Goal: Communication & Community: Answer question/provide support

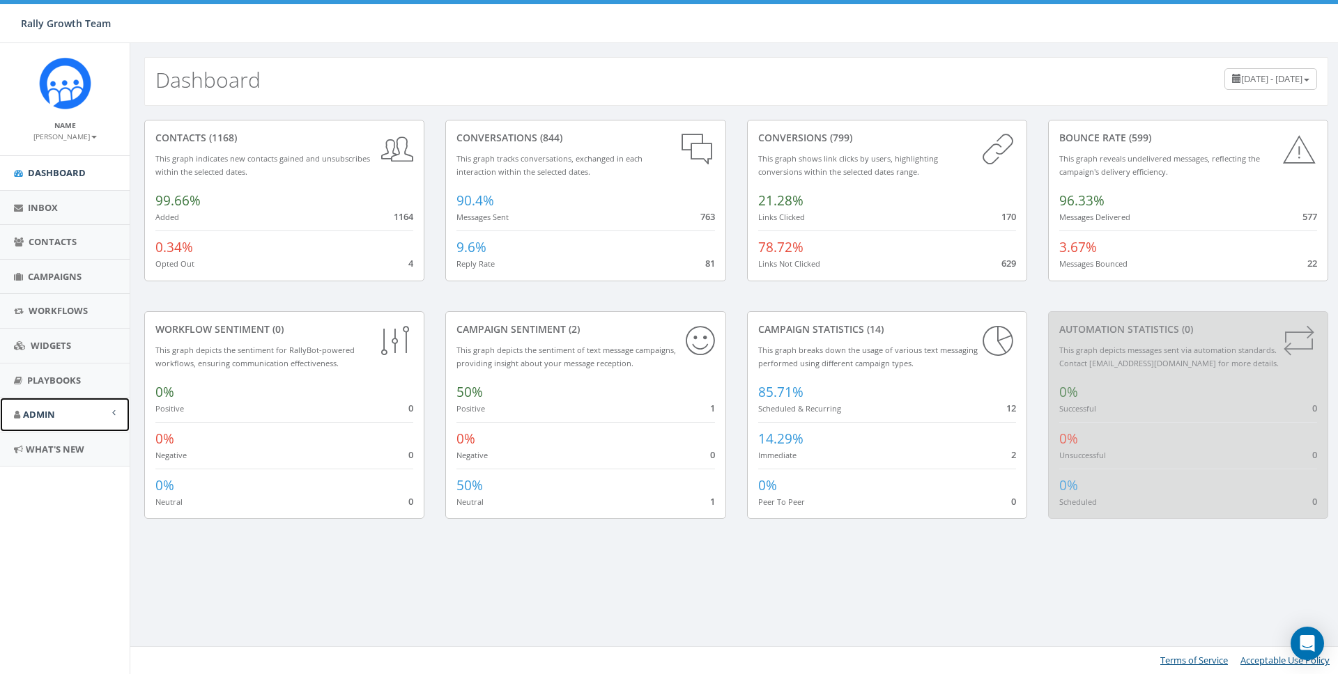
click at [45, 418] on span "Admin" at bounding box center [39, 414] width 32 height 13
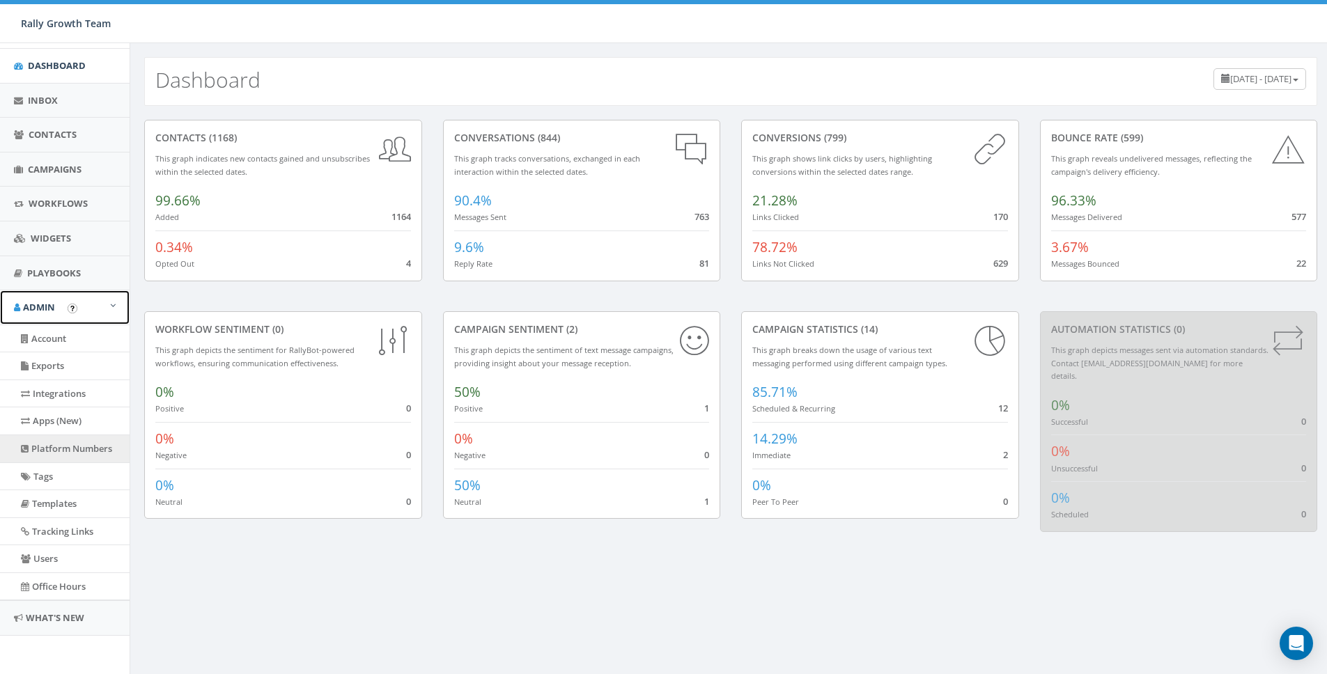
scroll to position [108, 0]
drag, startPoint x: 65, startPoint y: 456, endPoint x: 334, endPoint y: 293, distance: 315.1
click at [65, 456] on link "Platform Numbers" at bounding box center [65, 448] width 130 height 27
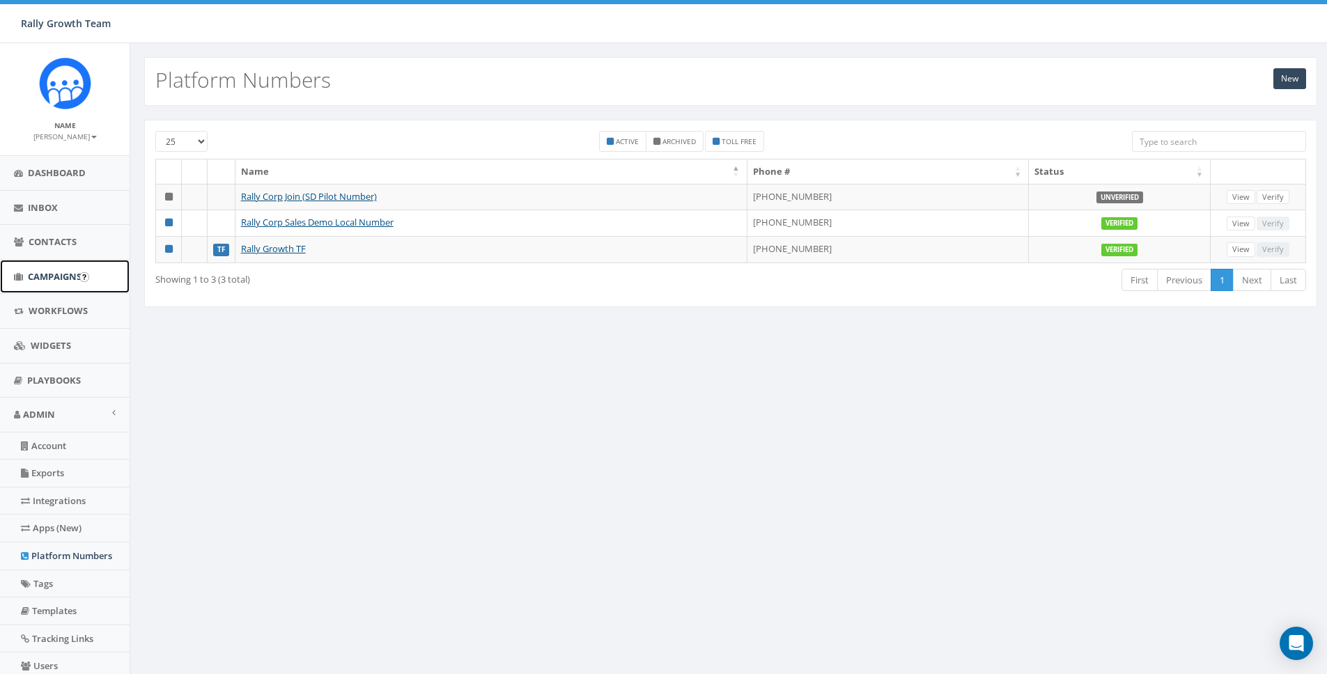
click at [42, 269] on link "Campaigns" at bounding box center [65, 277] width 130 height 34
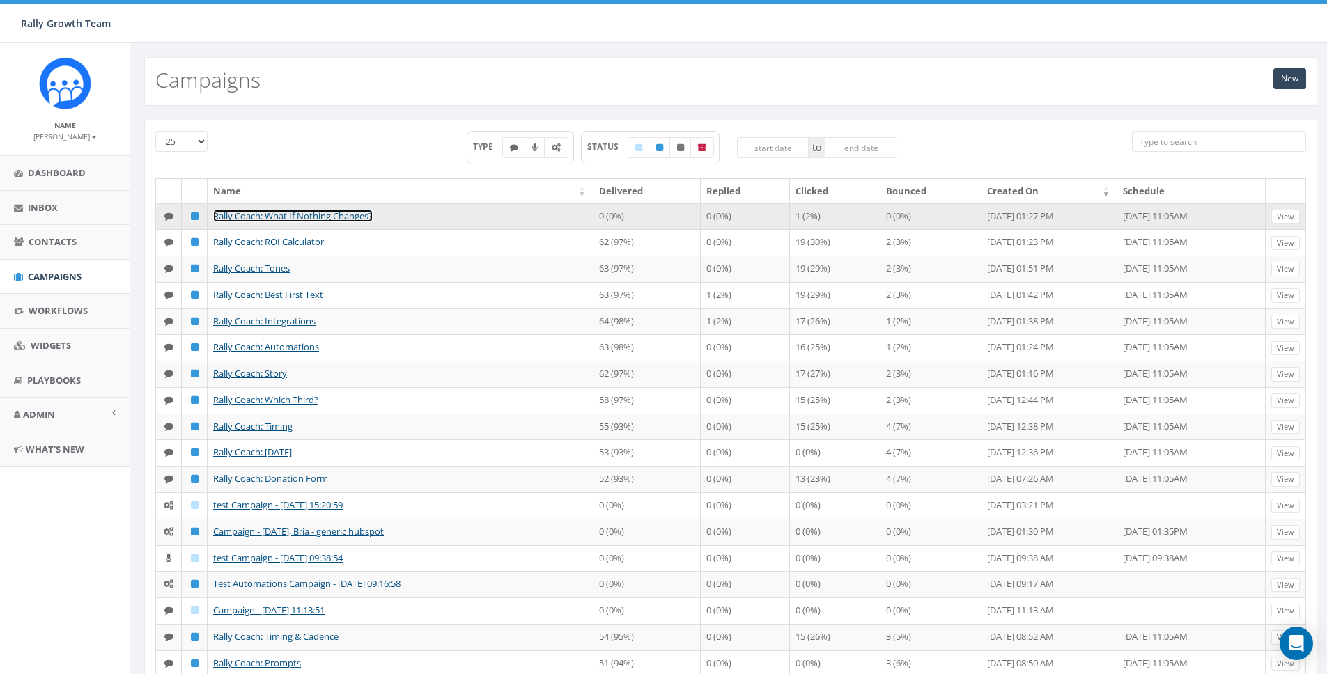
click at [295, 216] on link "Rally Coach: What If Nothing Changes?" at bounding box center [293, 216] width 160 height 13
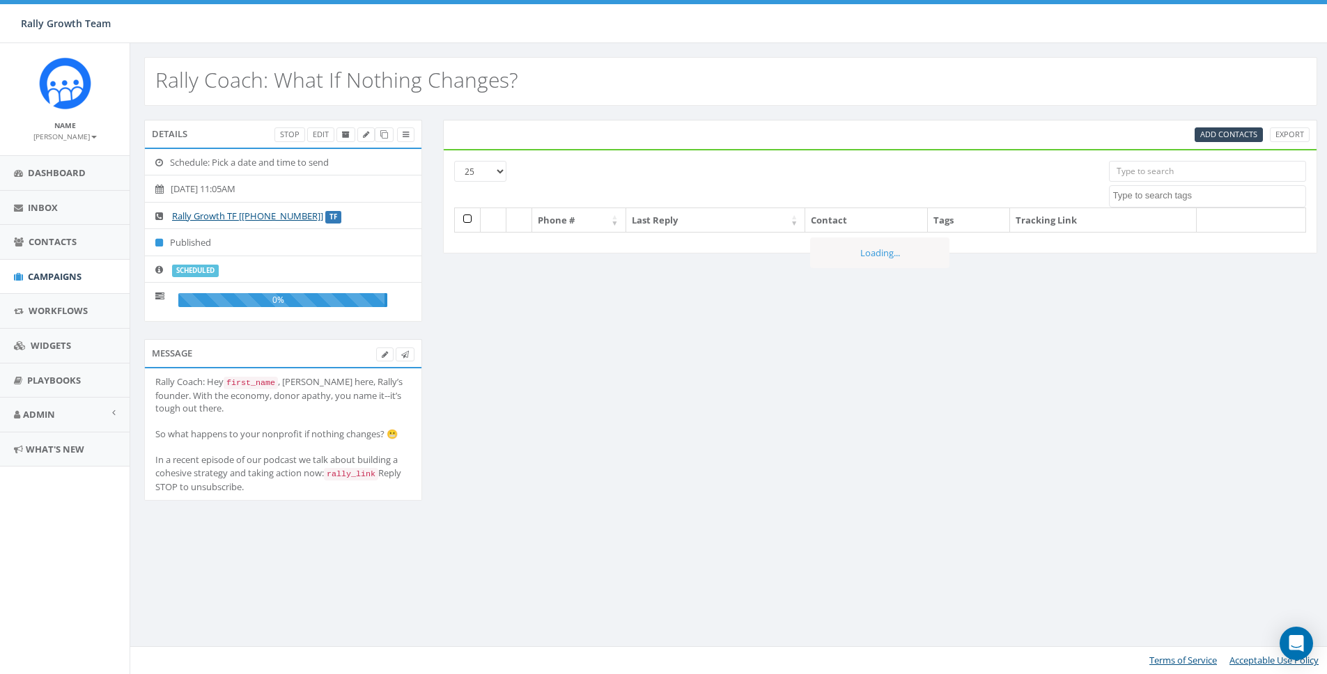
select select
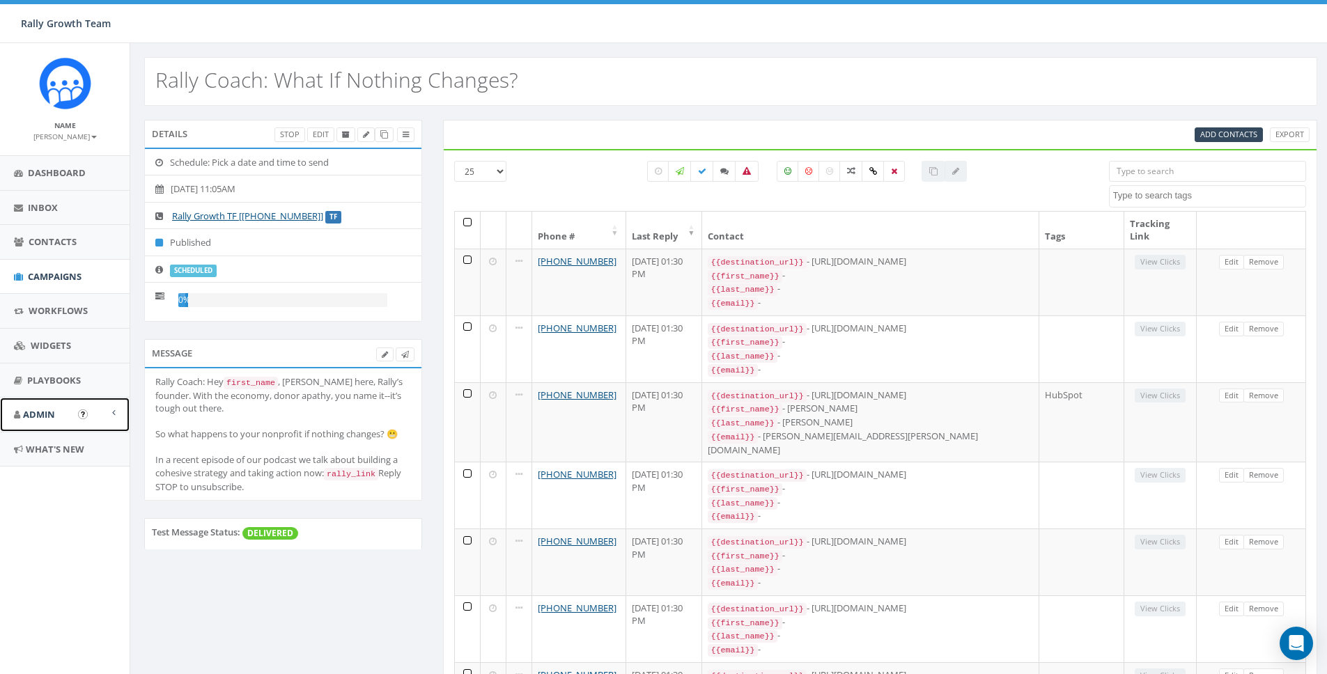
click at [40, 409] on span "Admin" at bounding box center [39, 414] width 32 height 13
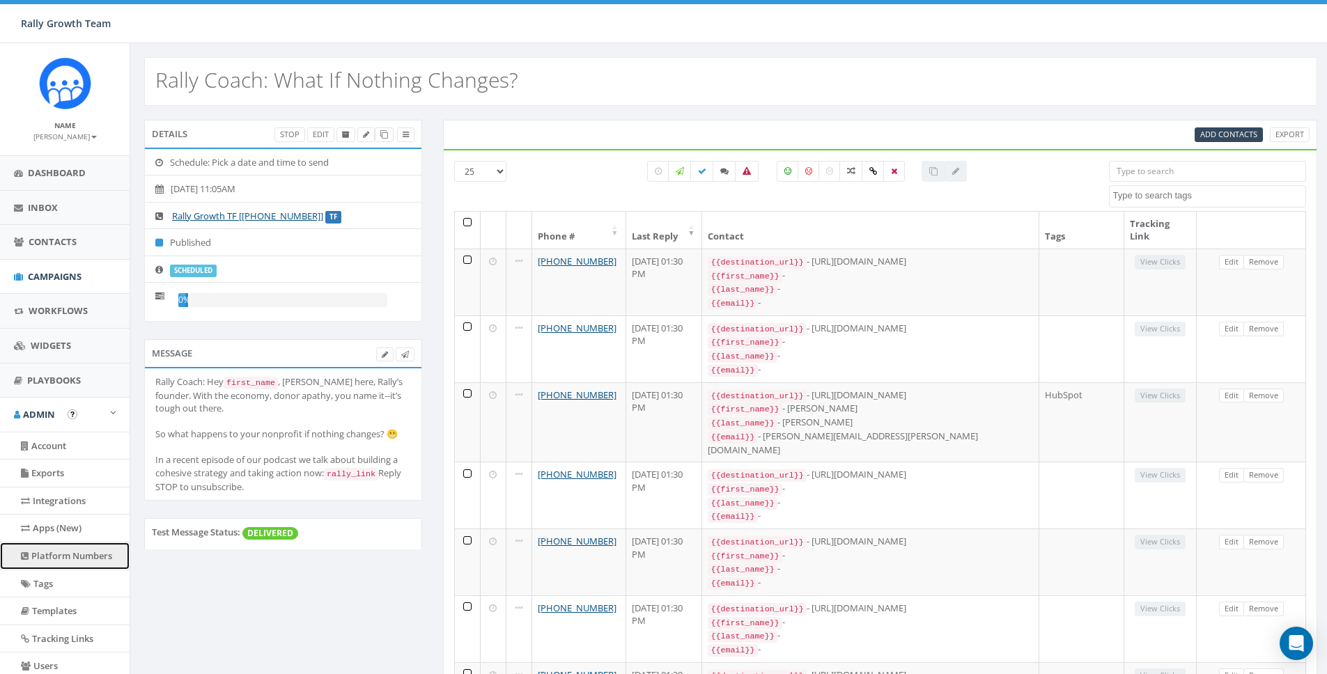
click at [61, 560] on link "Platform Numbers" at bounding box center [65, 556] width 130 height 27
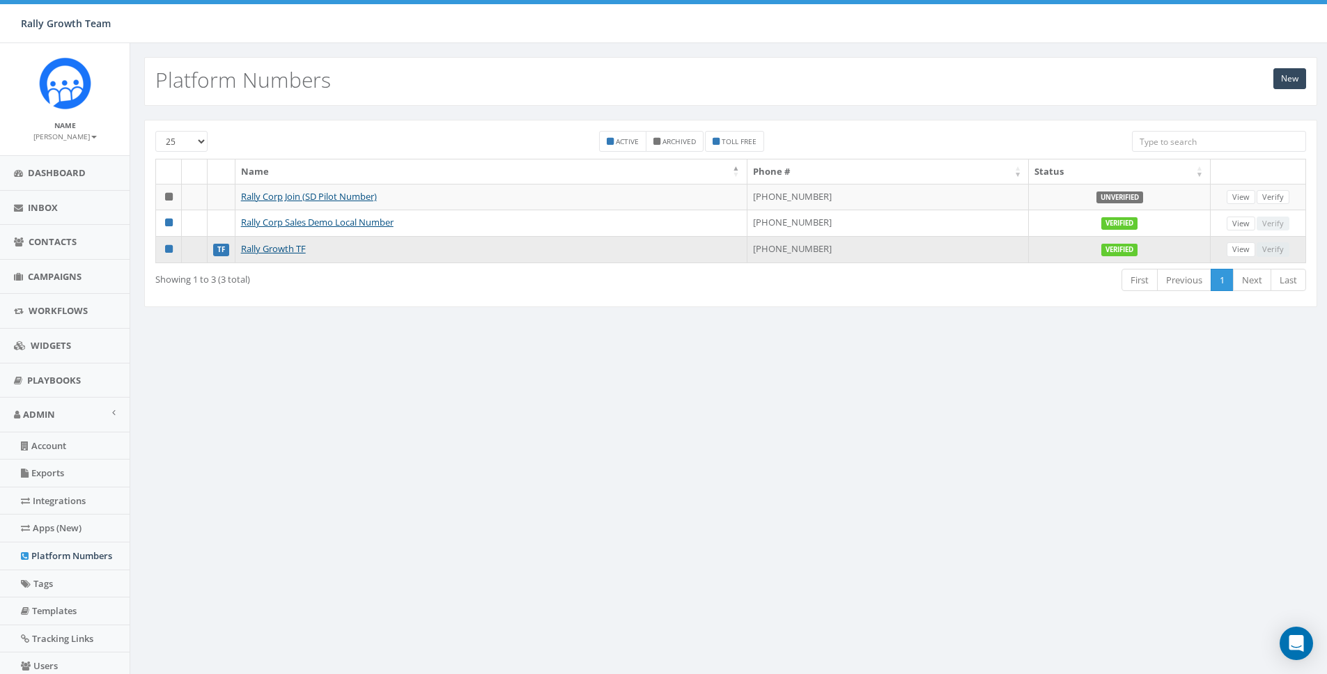
drag, startPoint x: 844, startPoint y: 251, endPoint x: 780, endPoint y: 251, distance: 64.8
click at [780, 251] on td "+1 855-625-0041" at bounding box center [889, 249] width 282 height 26
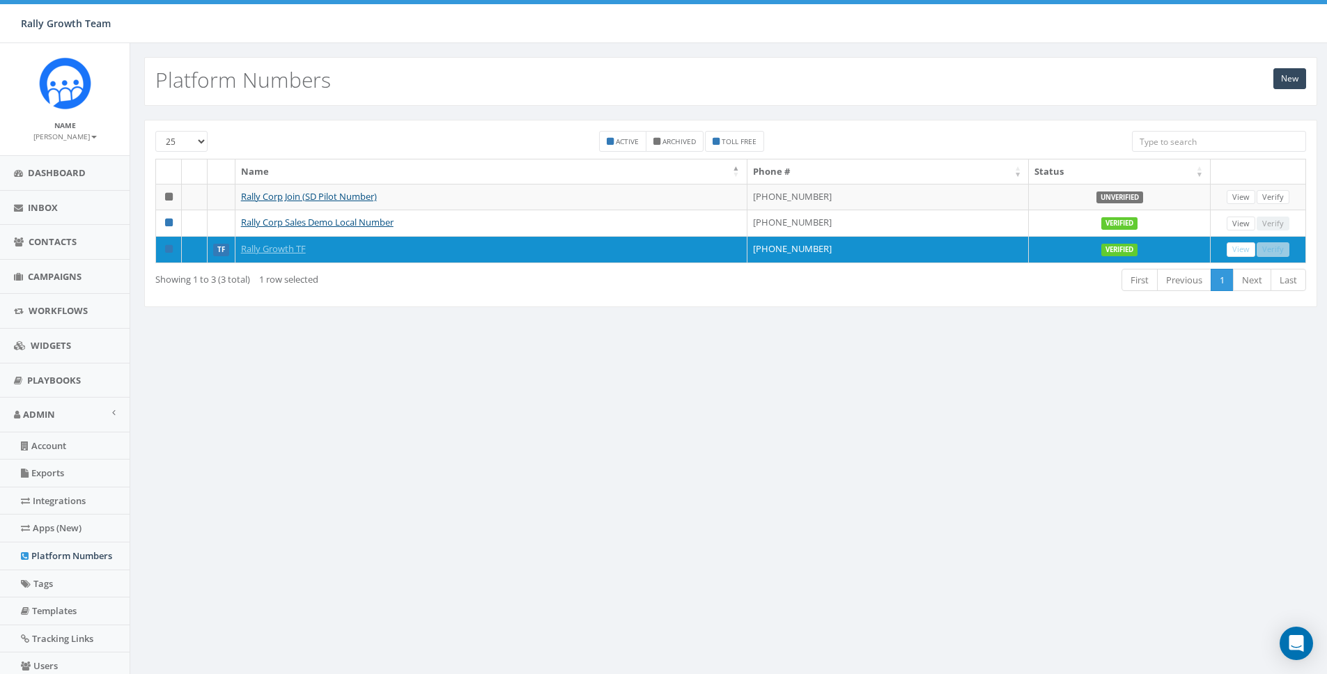
copy td "855-625-0041"
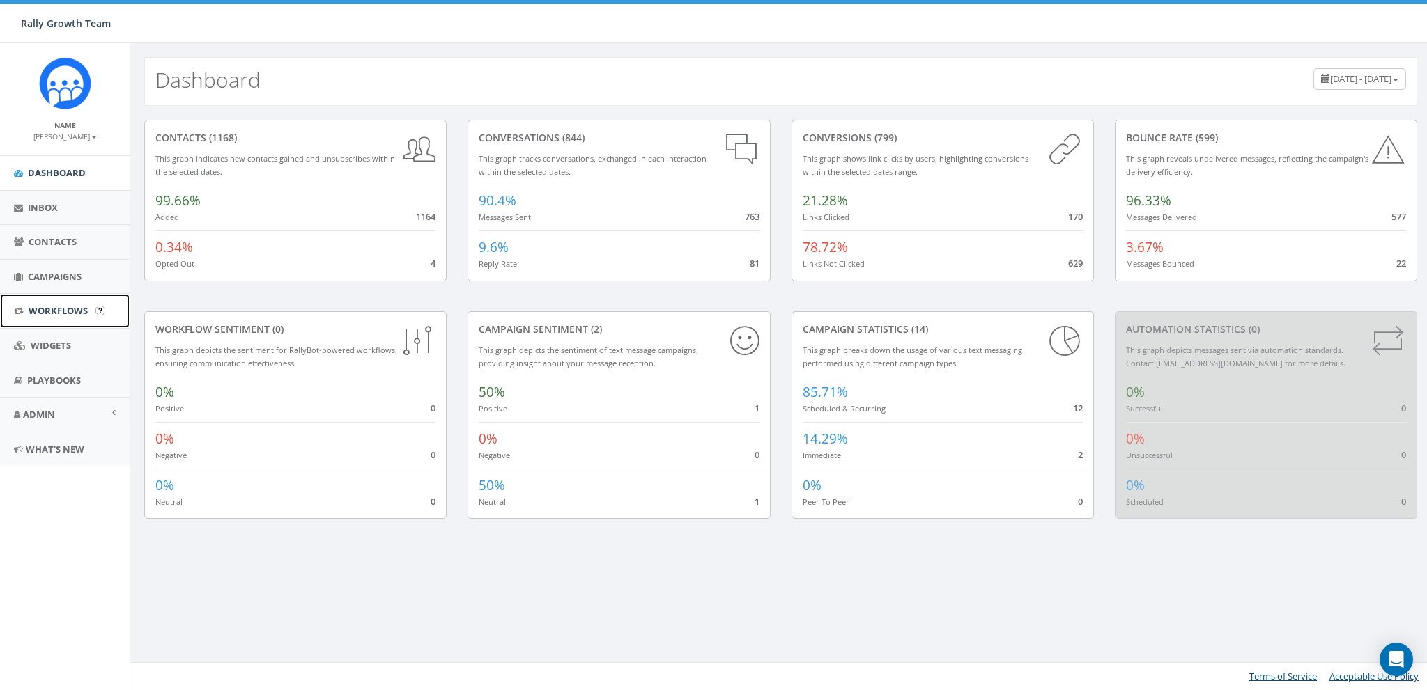
click at [61, 312] on span "Workflows" at bounding box center [58, 310] width 59 height 13
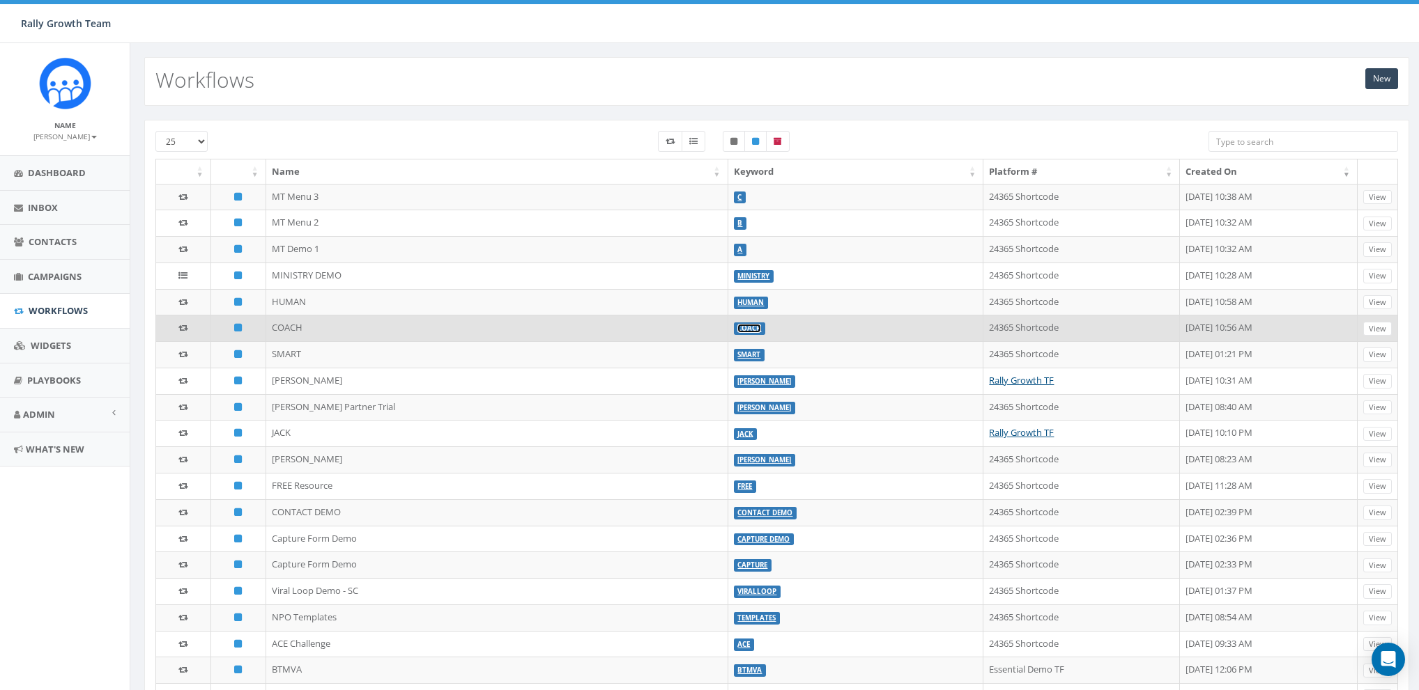
click at [737, 326] on link "COACH" at bounding box center [749, 328] width 24 height 9
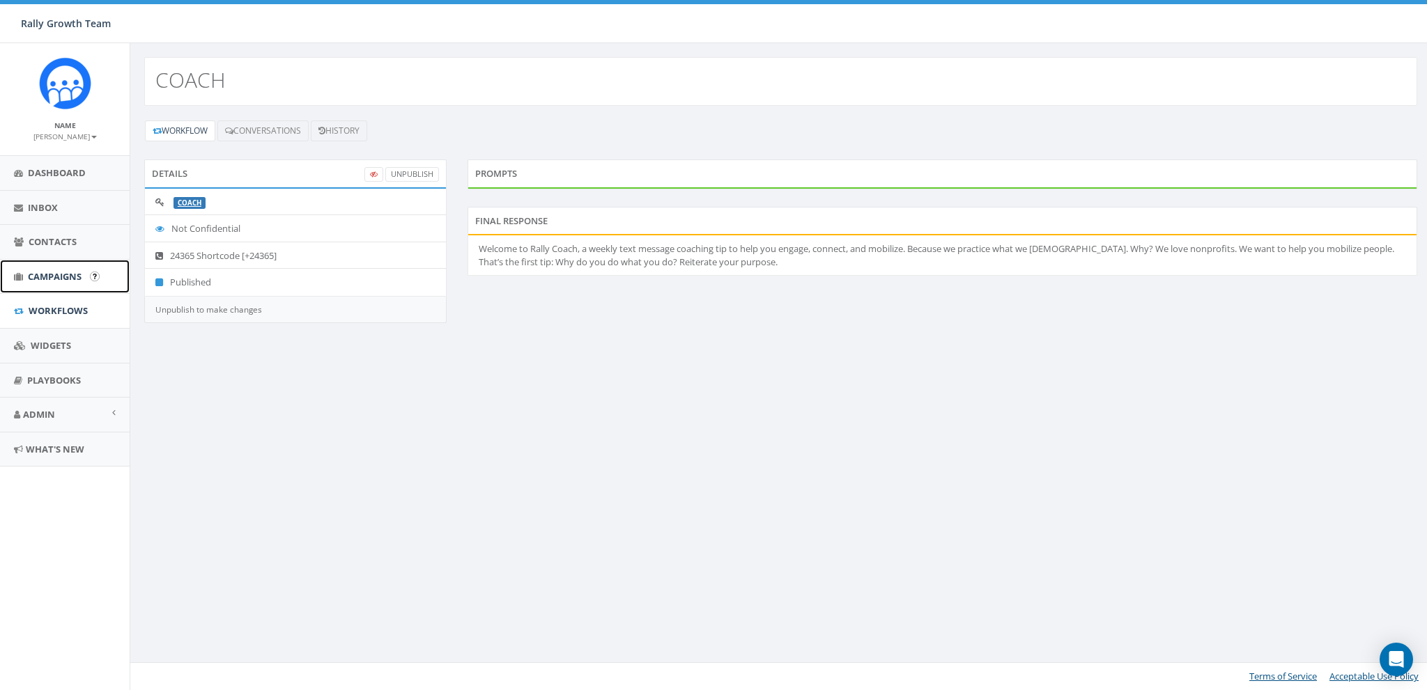
click at [38, 281] on span "Campaigns" at bounding box center [55, 276] width 54 height 13
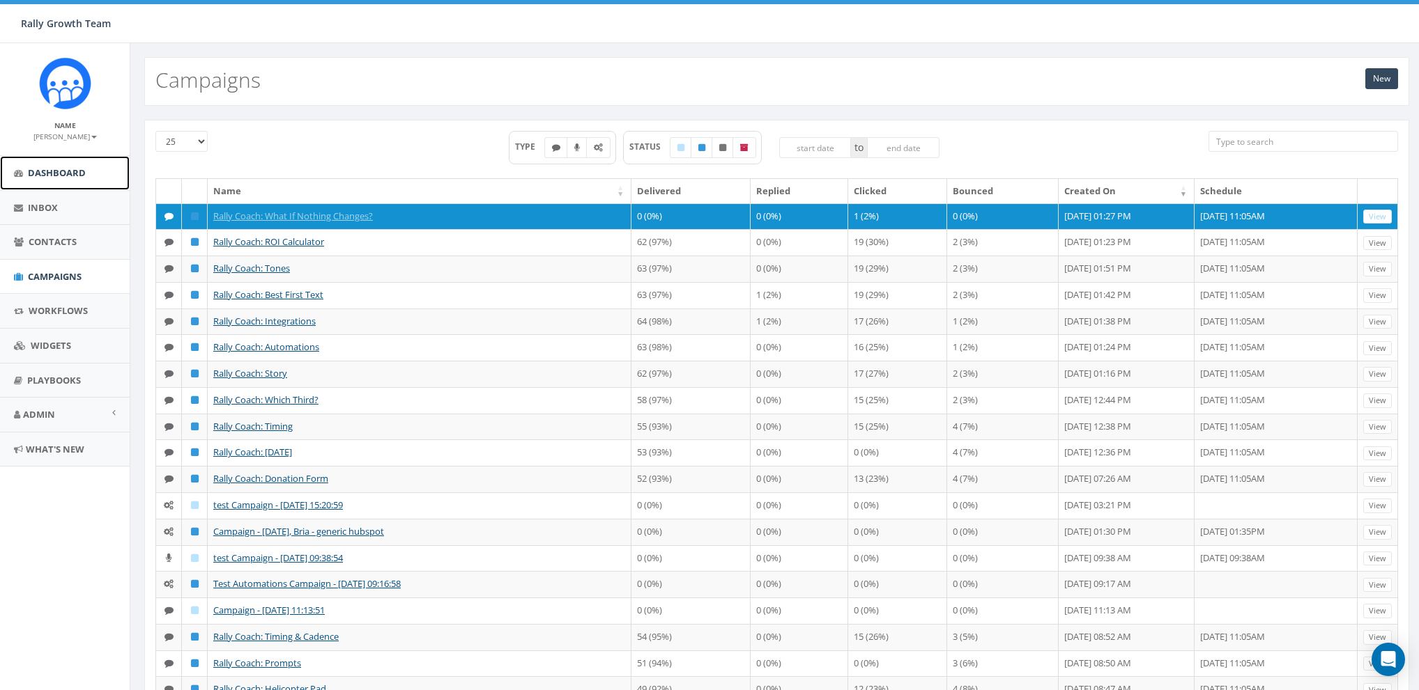
click at [54, 164] on link "Dashboard" at bounding box center [65, 173] width 130 height 34
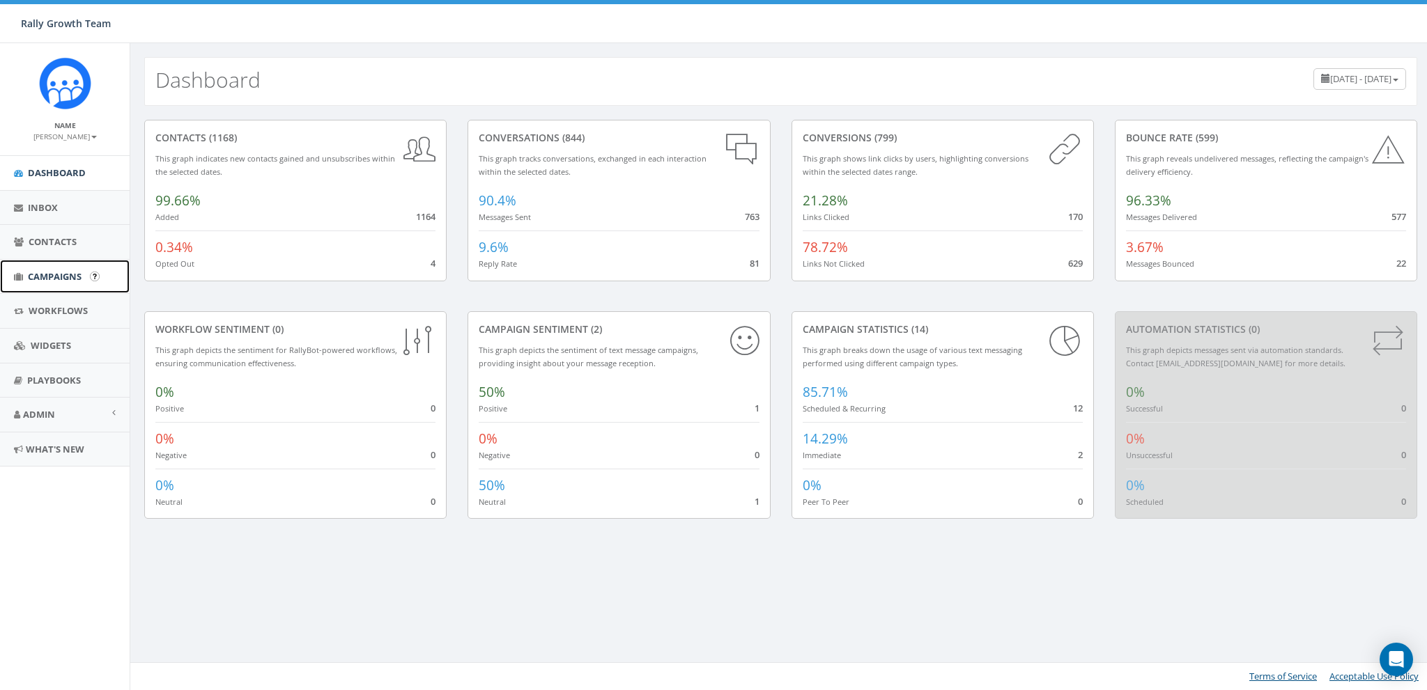
click at [45, 279] on span "Campaigns" at bounding box center [55, 276] width 54 height 13
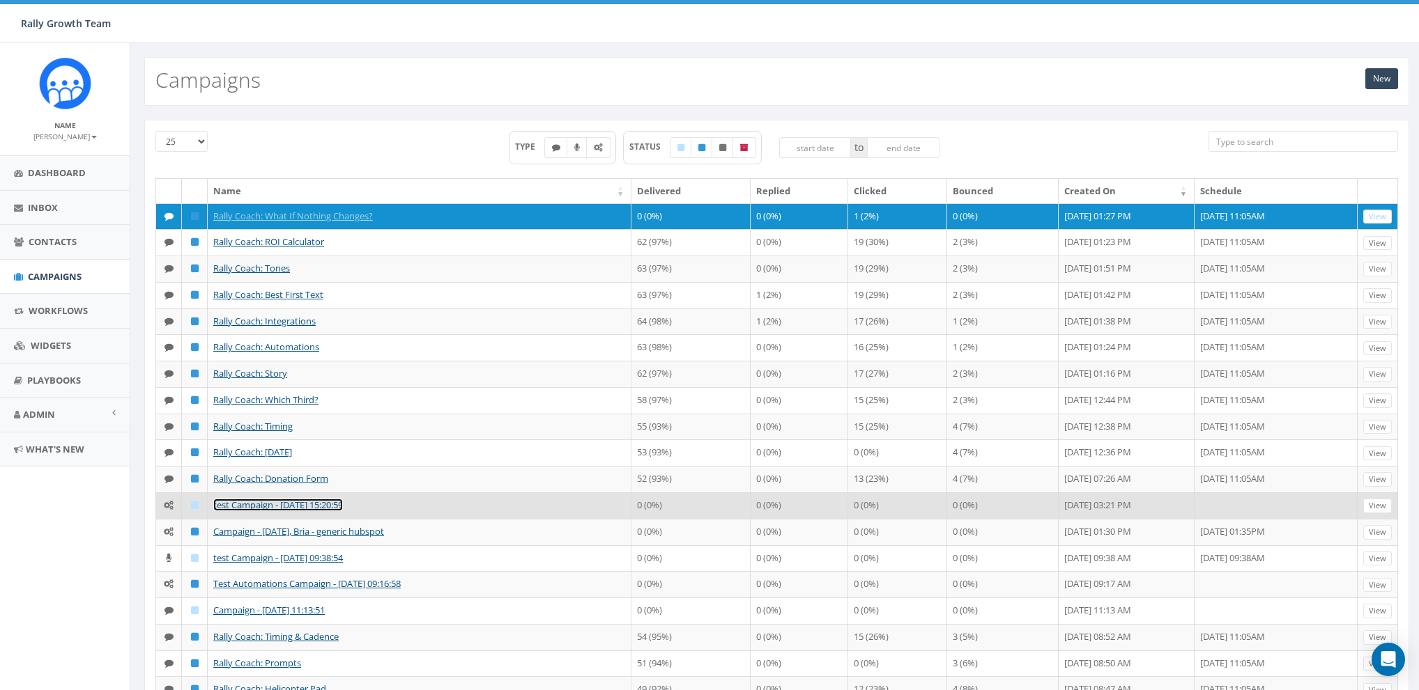
click at [318, 499] on link "test Campaign - [DATE] 15:20:59" at bounding box center [278, 505] width 130 height 13
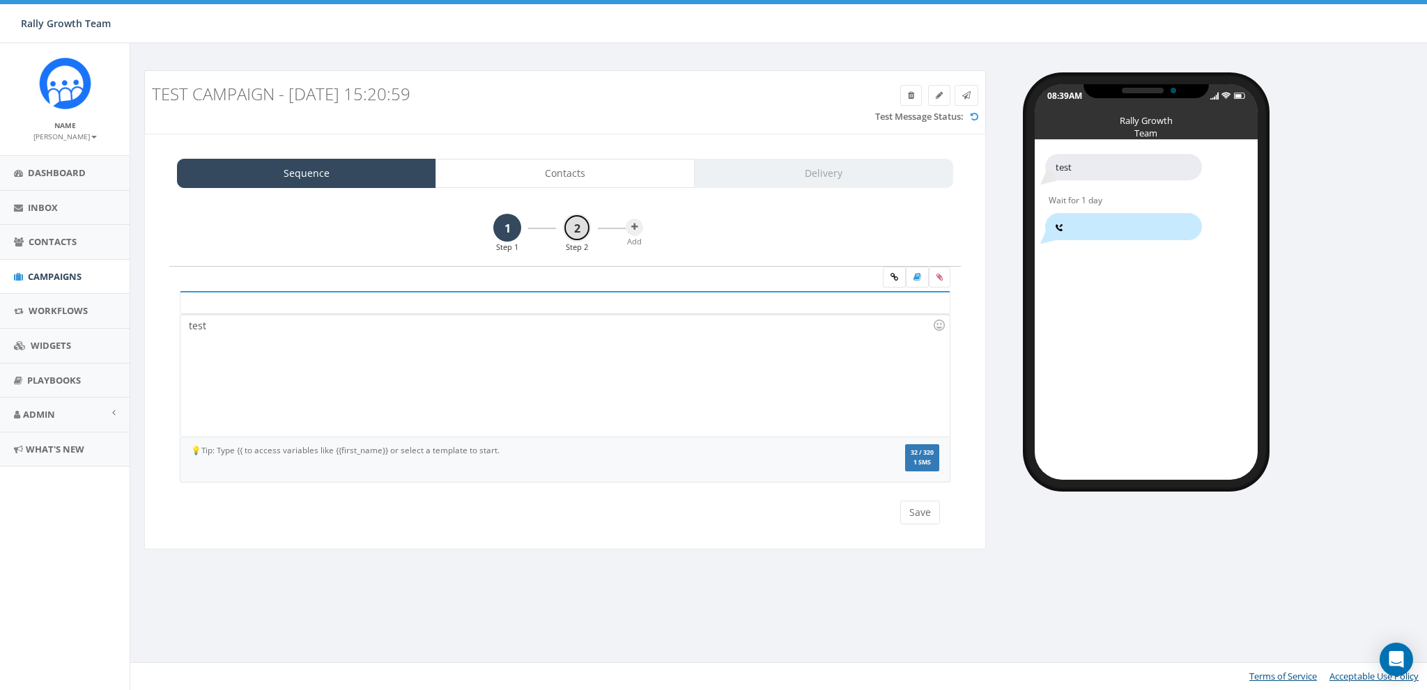
click at [566, 228] on link "2" at bounding box center [577, 228] width 28 height 28
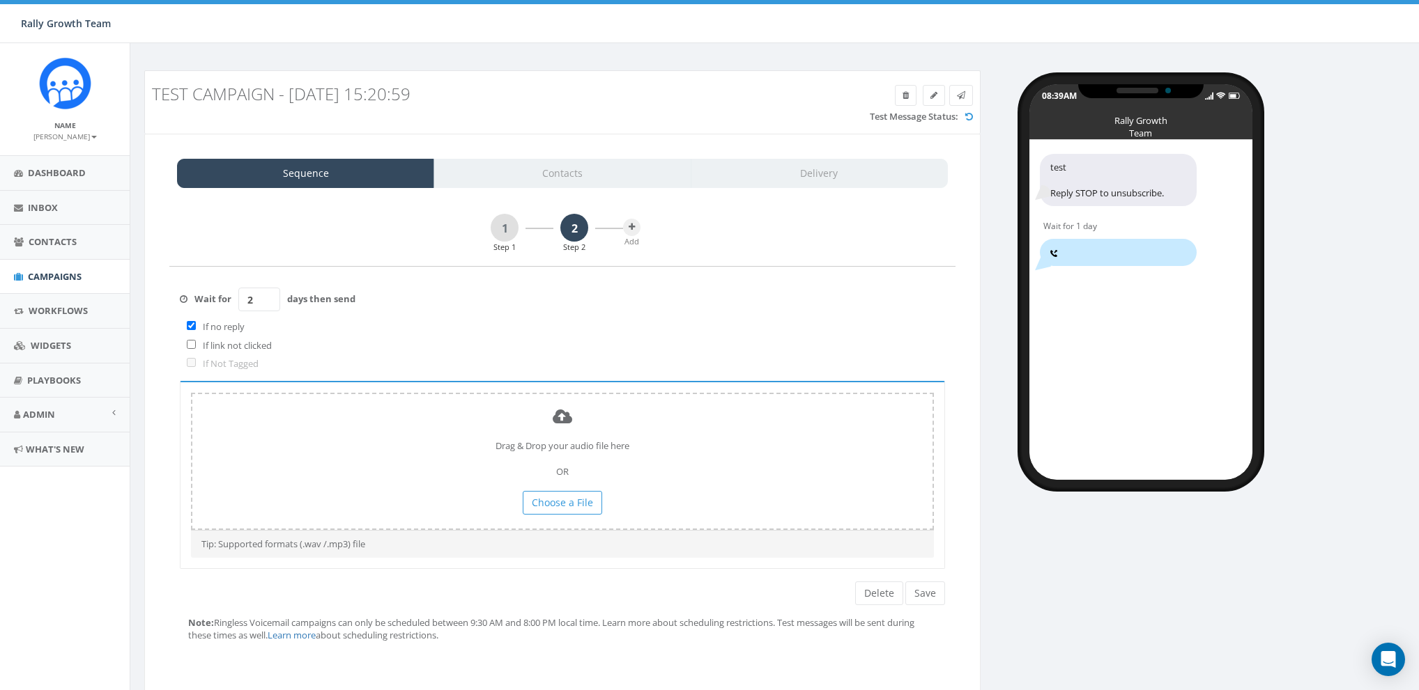
click at [268, 295] on input "2" at bounding box center [259, 300] width 42 height 24
type input "3"
click at [268, 295] on input "3" at bounding box center [259, 300] width 42 height 24
click at [216, 326] on label "If no reply" at bounding box center [220, 327] width 49 height 13
click at [202, 326] on label "If no reply" at bounding box center [220, 327] width 49 height 13
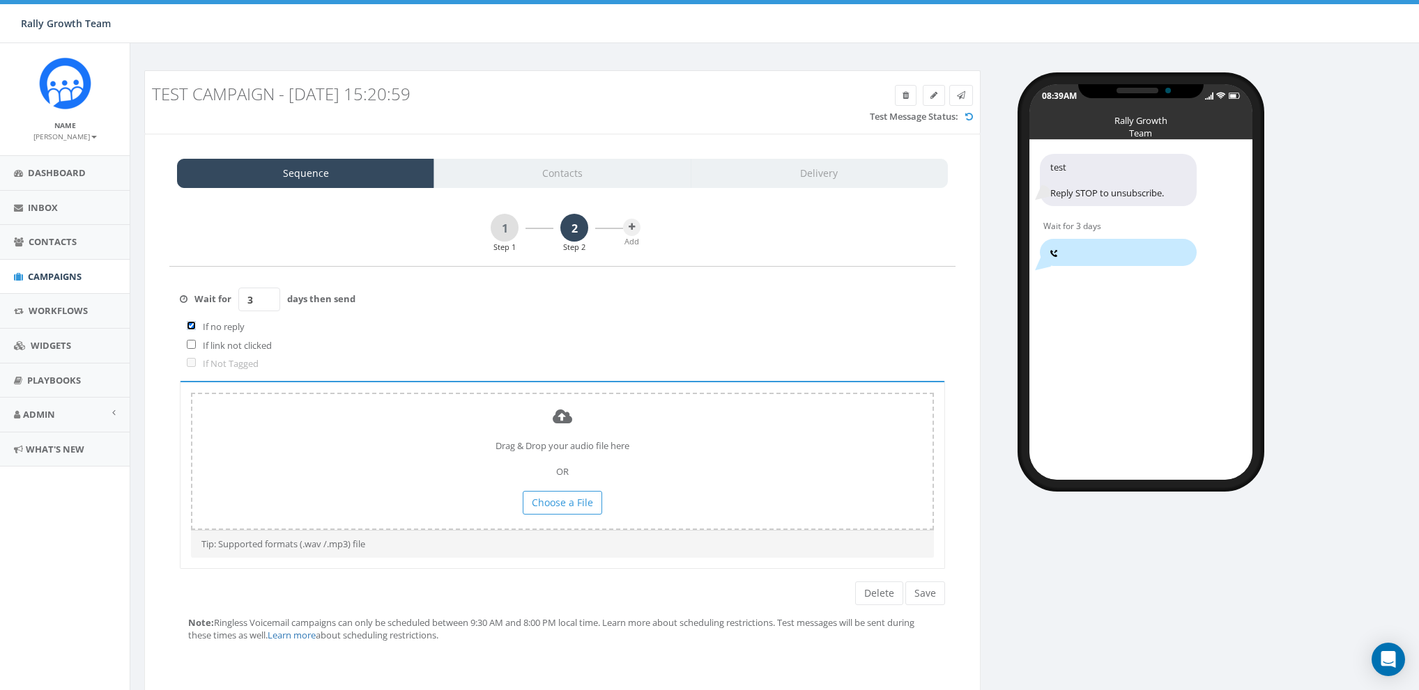
click at [190, 327] on input "checkbox" at bounding box center [191, 325] width 9 height 9
checkbox input "true"
click at [39, 179] on link "Dashboard" at bounding box center [65, 173] width 130 height 34
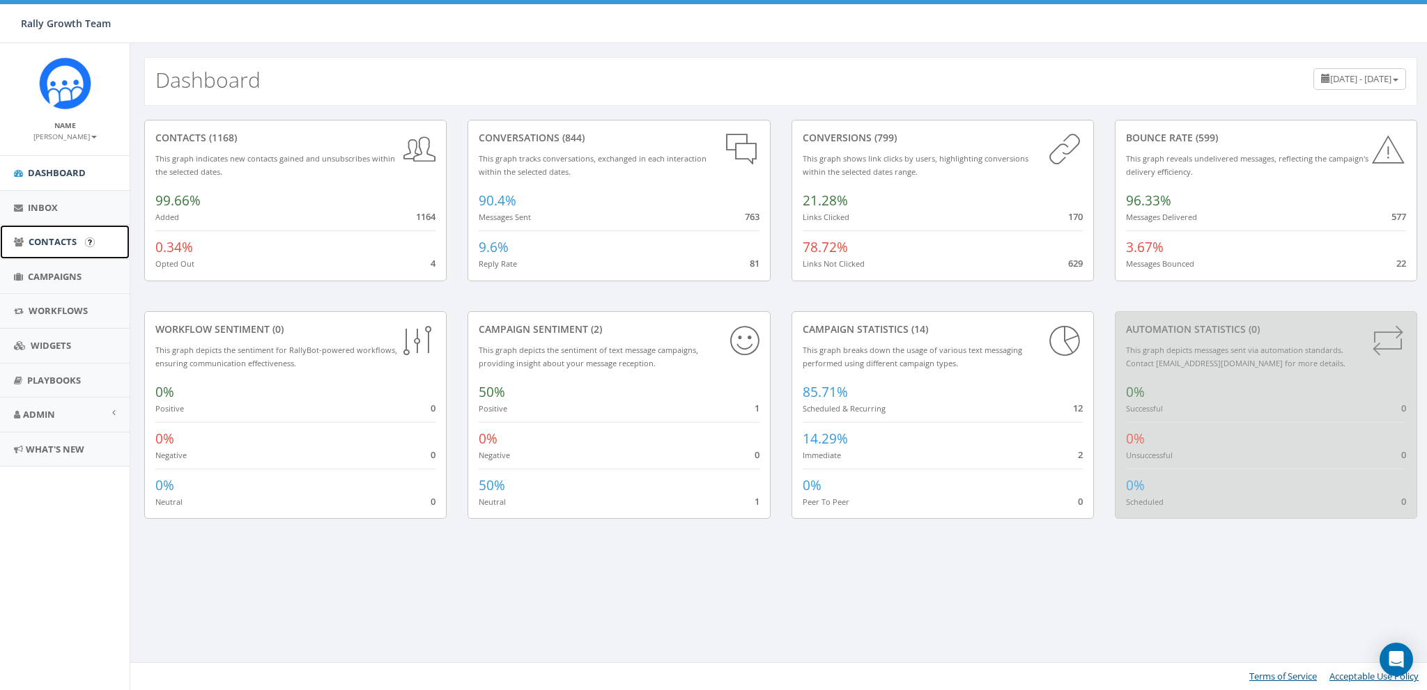
click at [48, 244] on span "Contacts" at bounding box center [53, 242] width 48 height 13
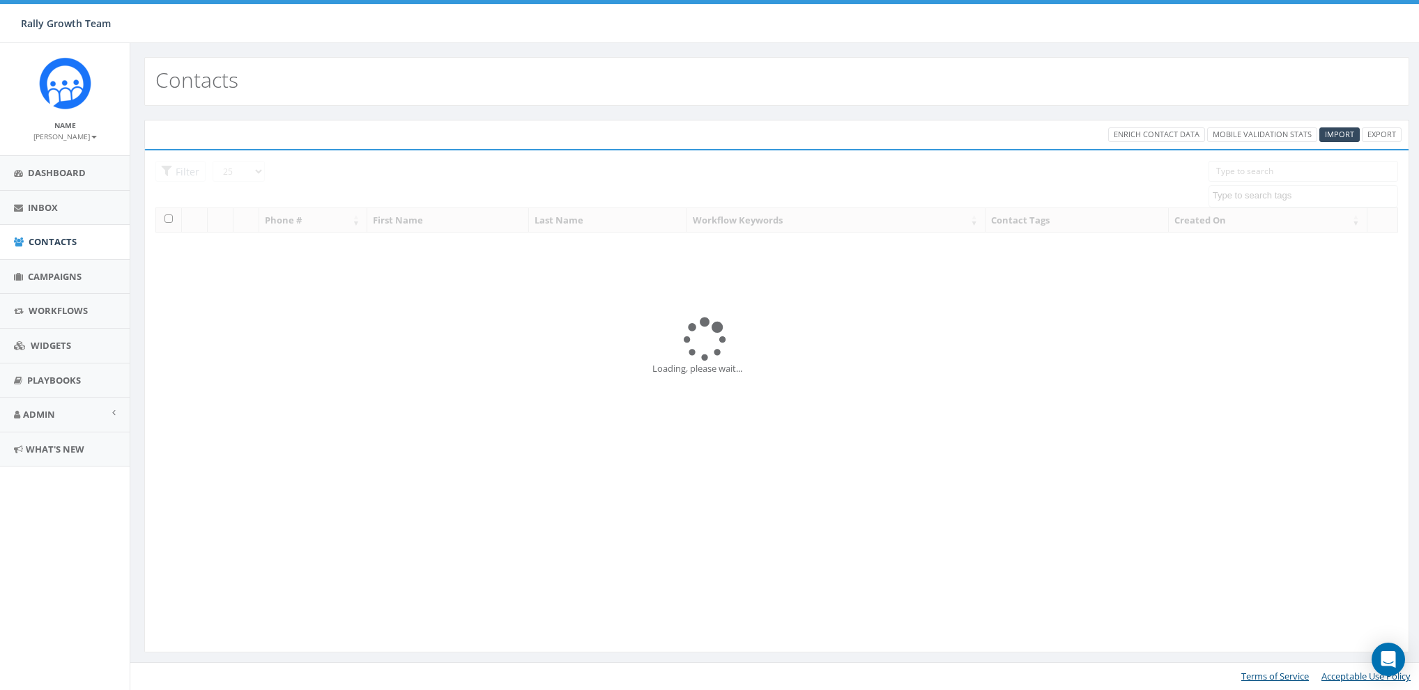
select select
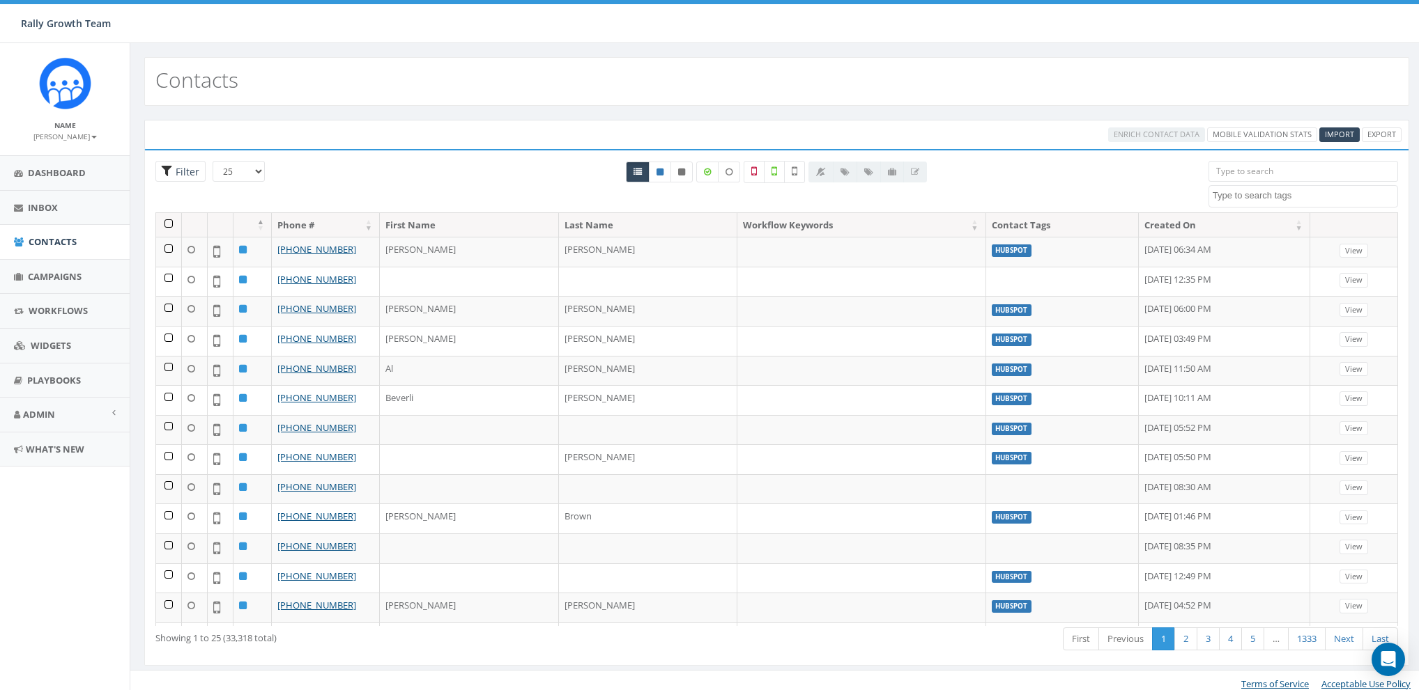
click at [180, 173] on span "Filter" at bounding box center [185, 171] width 27 height 13
radio input "true"
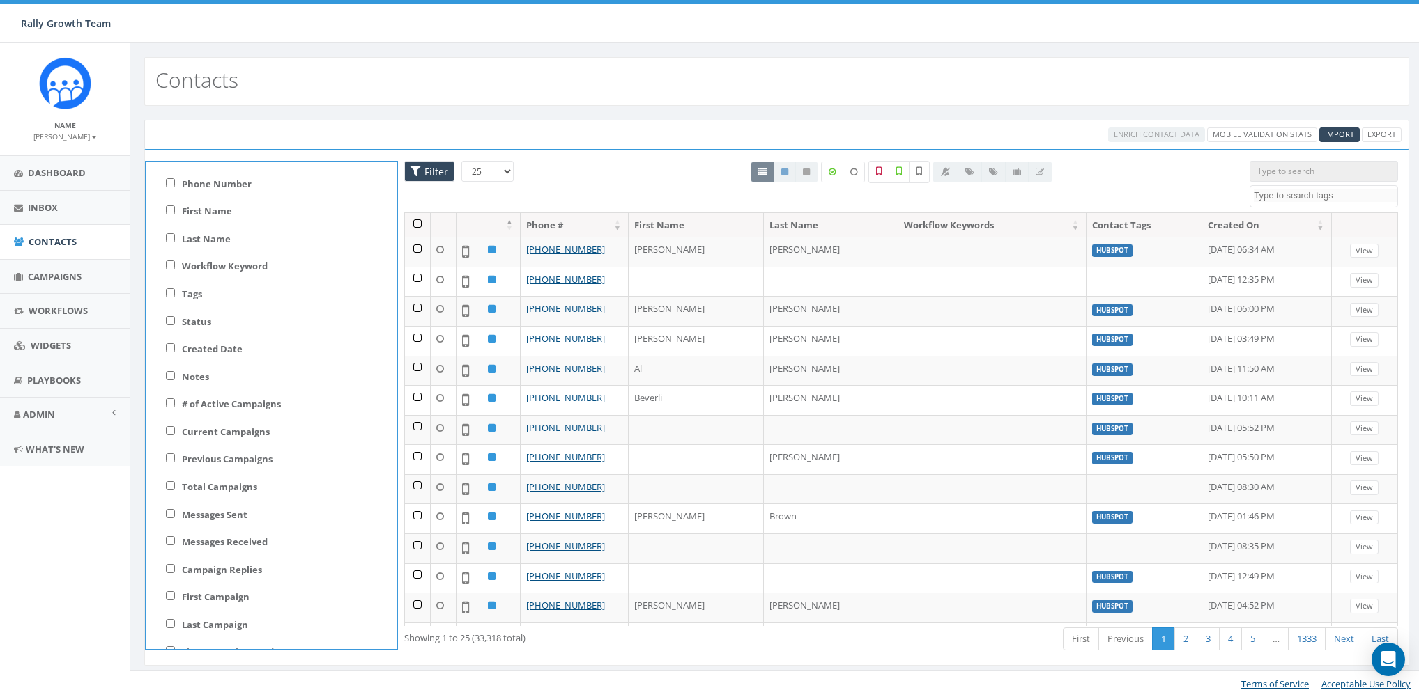
click at [433, 169] on span "Filter" at bounding box center [434, 171] width 27 height 13
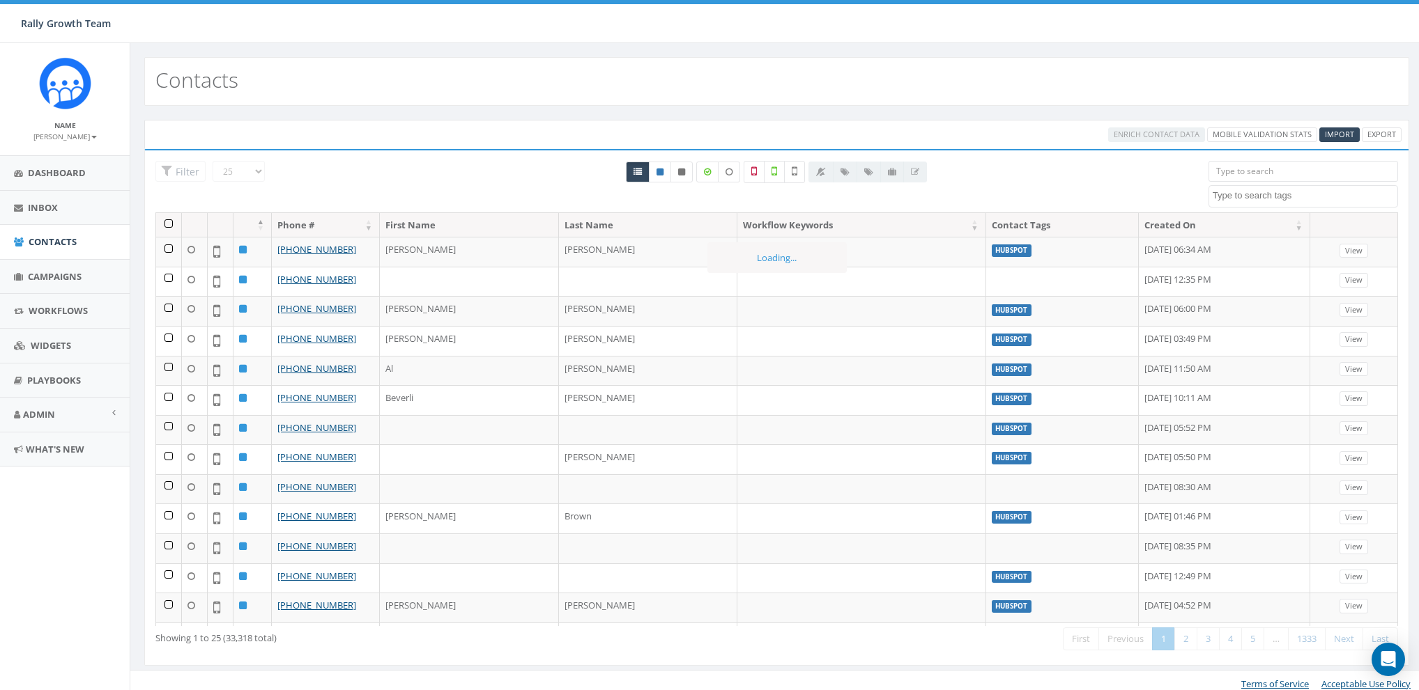
click at [1247, 190] on textarea "Search" at bounding box center [1304, 196] width 185 height 13
click at [1138, 180] on div "All 0 contact(s) on current page All 33318 contact(s) filtered" at bounding box center [776, 187] width 842 height 52
click at [1320, 196] on textarea "Search" at bounding box center [1304, 196] width 185 height 13
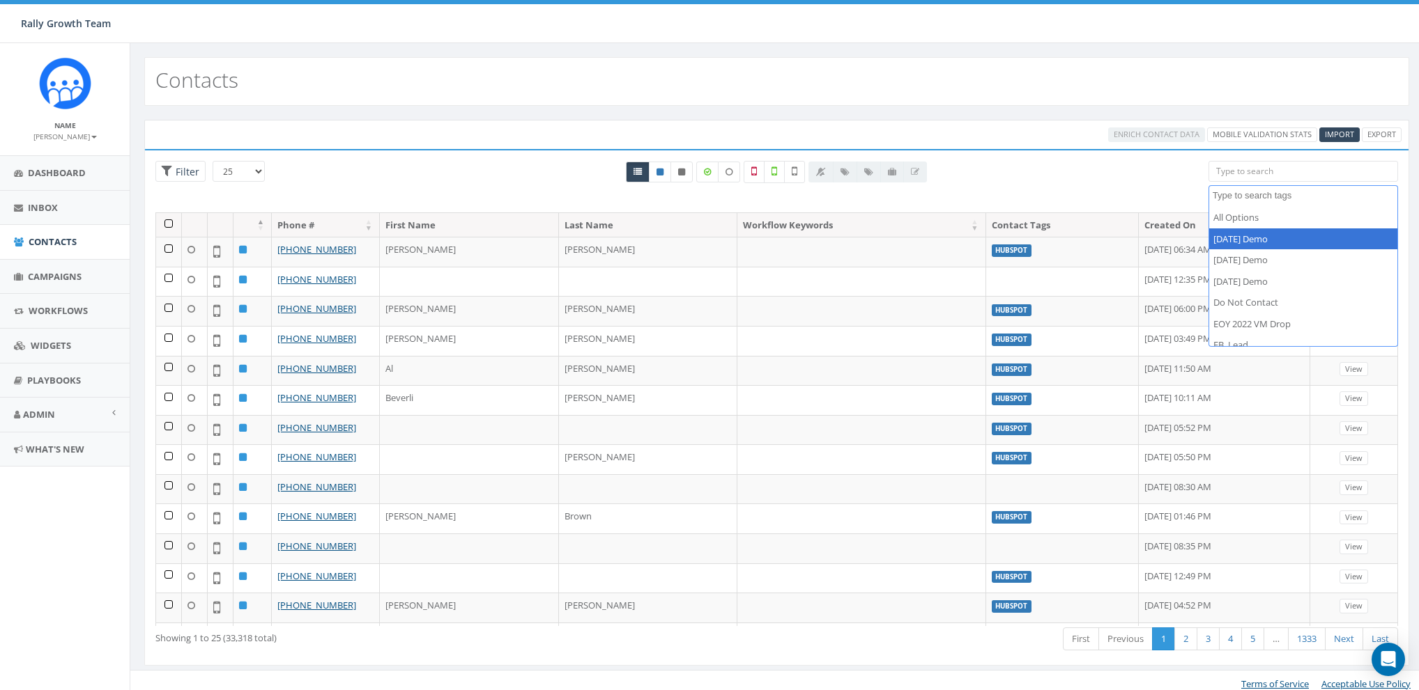
select select "[DATE] Demo"
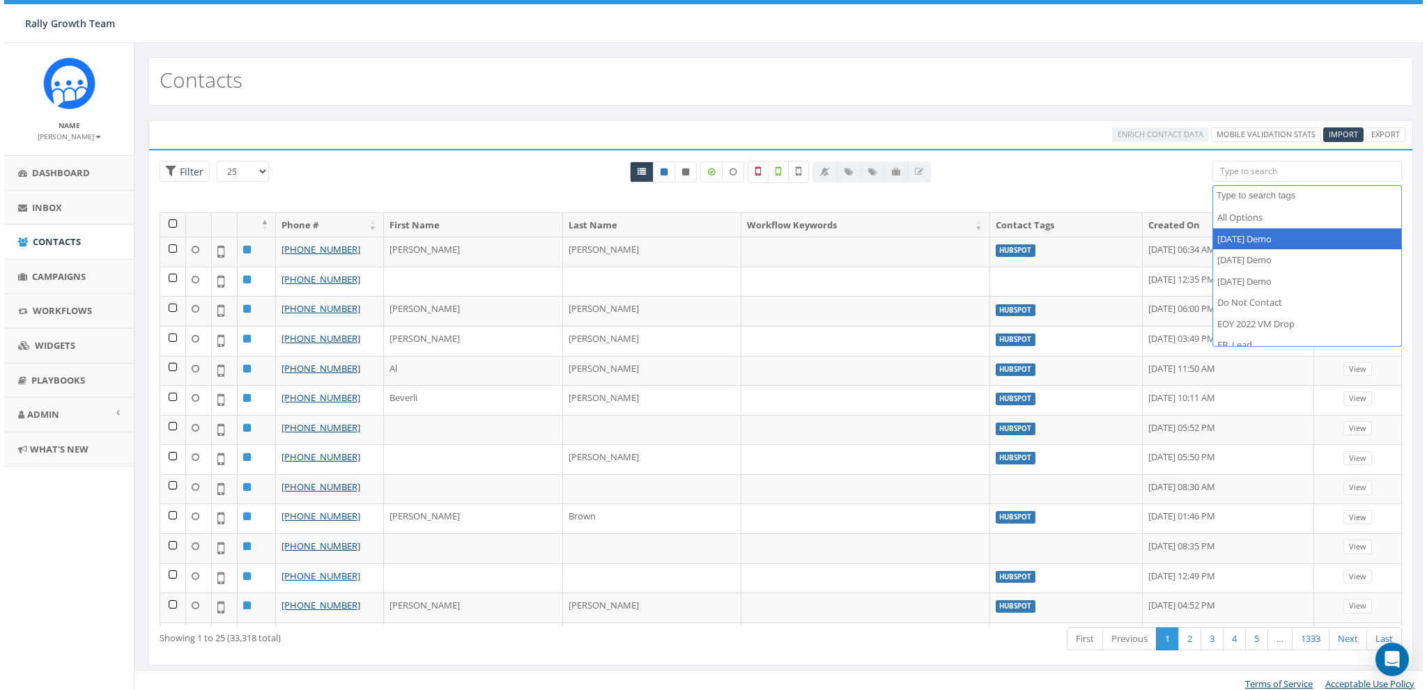
scroll to position [12, 0]
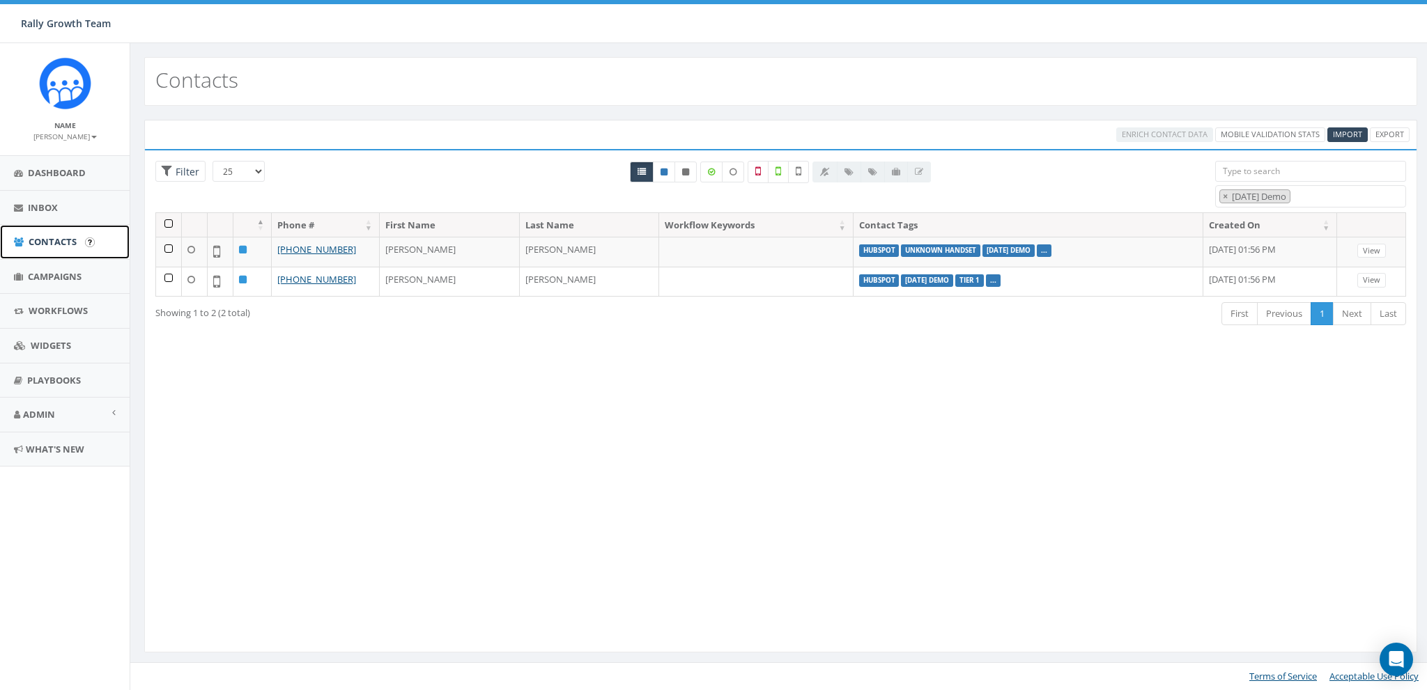
click at [59, 241] on span "Contacts" at bounding box center [53, 242] width 48 height 13
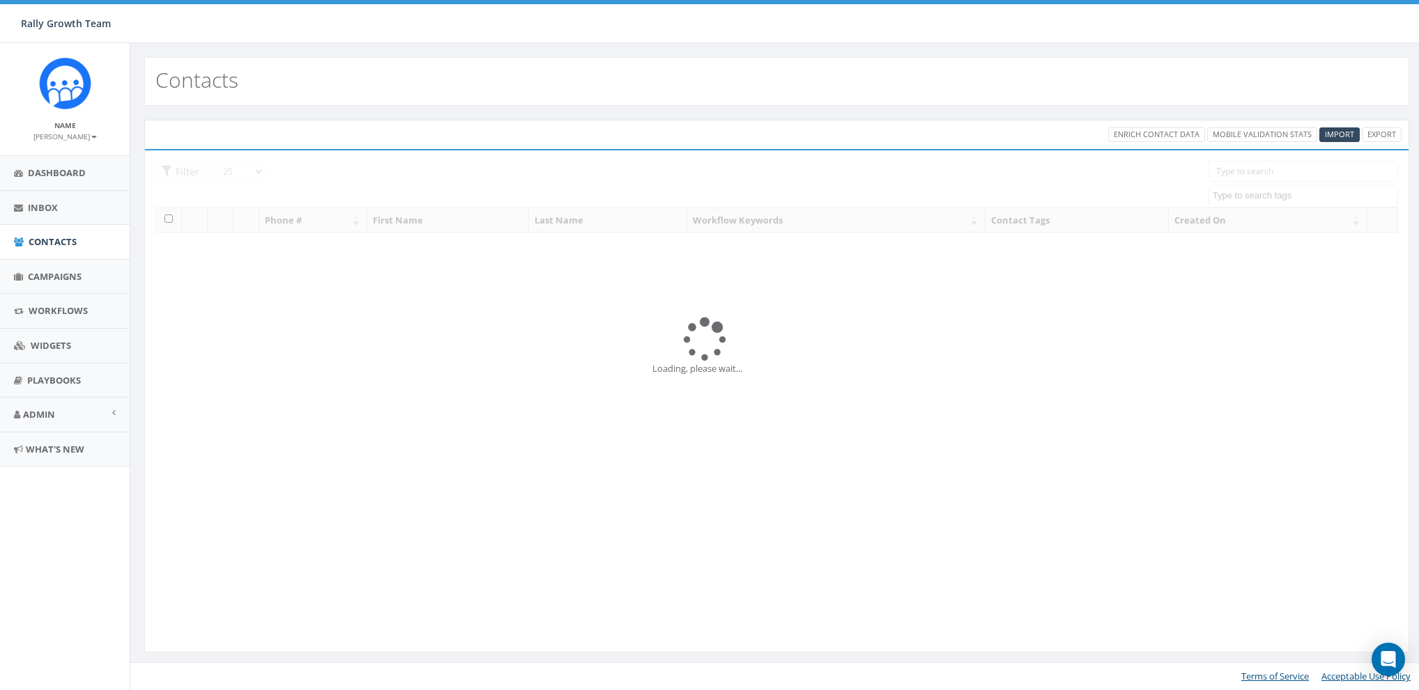
select select
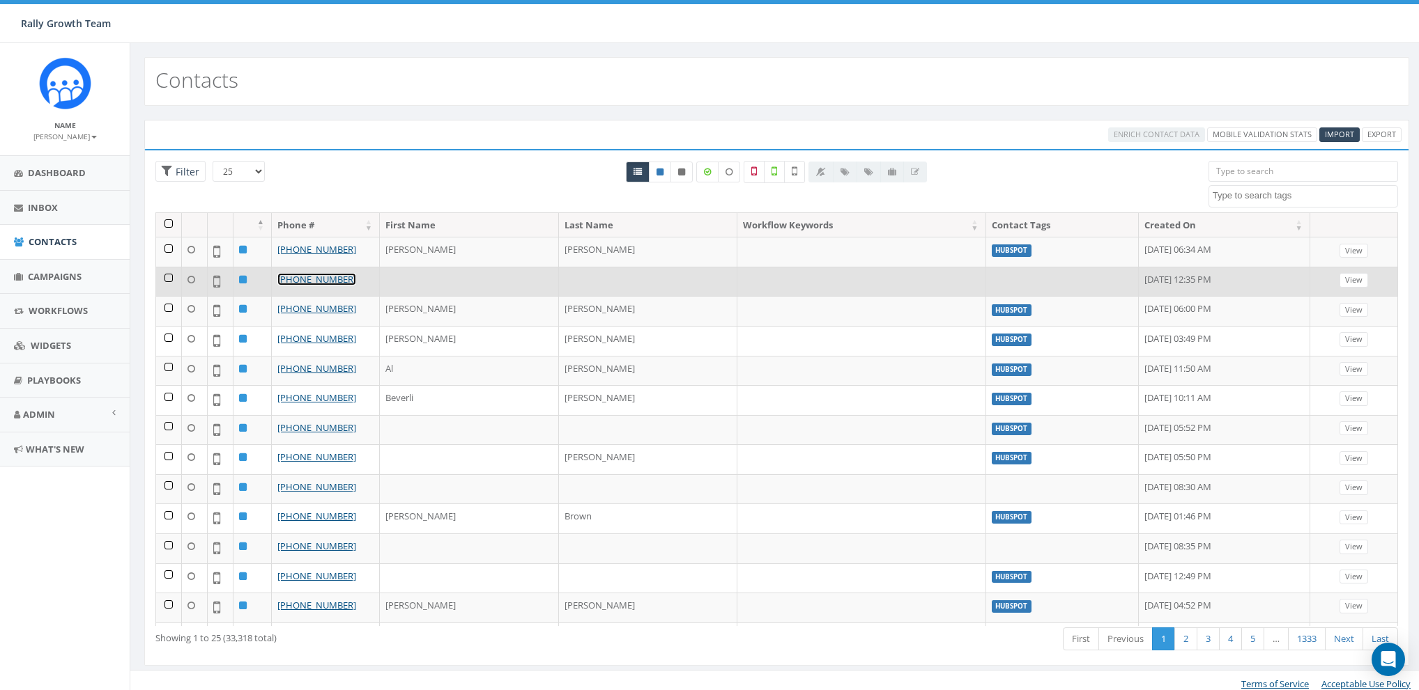
click at [292, 280] on link "[PHONE_NUMBER]" at bounding box center [316, 279] width 79 height 13
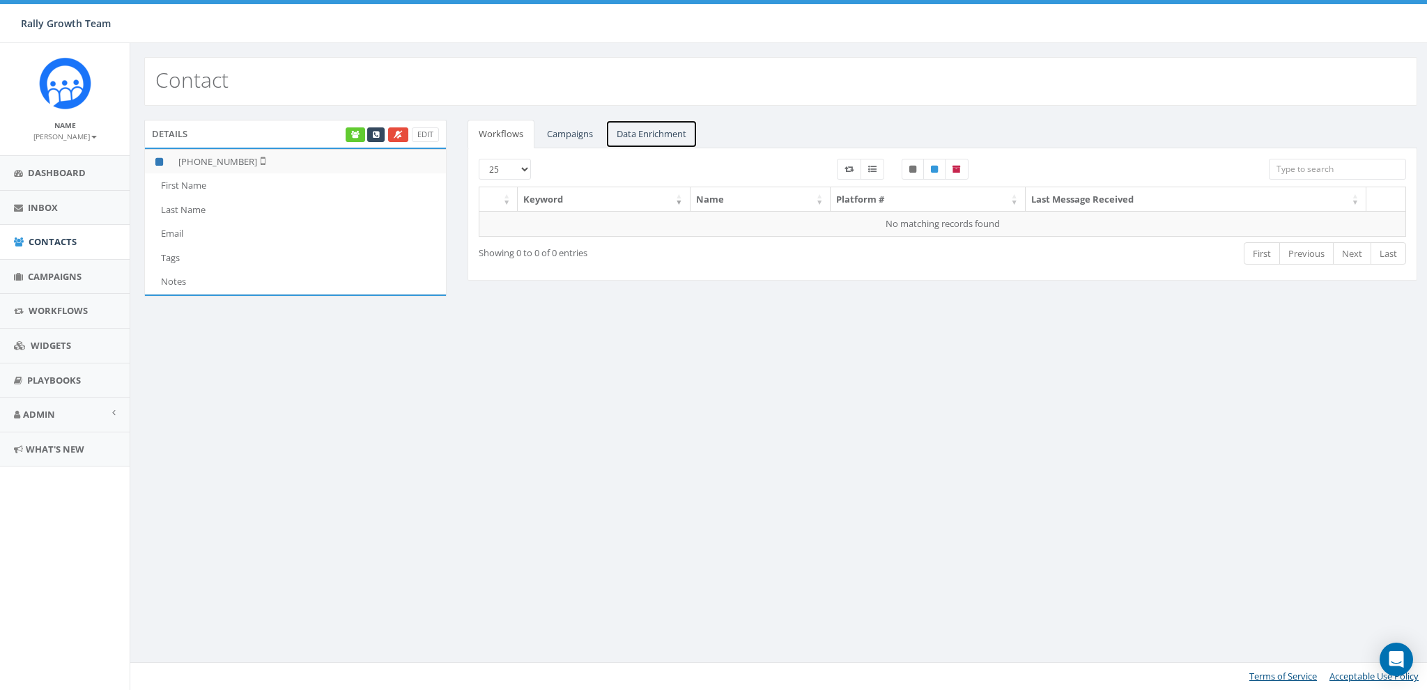
click at [660, 134] on link "Data Enrichment" at bounding box center [651, 134] width 92 height 29
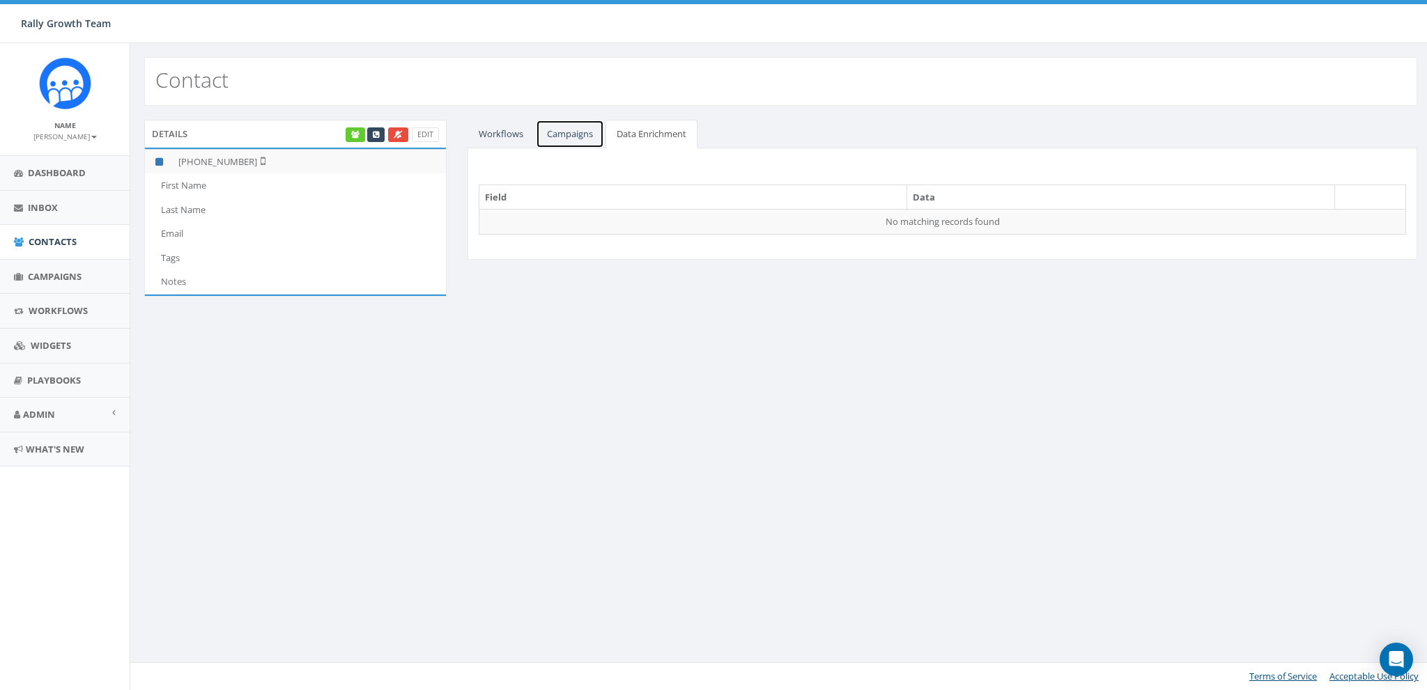
click at [596, 139] on link "Campaigns" at bounding box center [570, 134] width 68 height 29
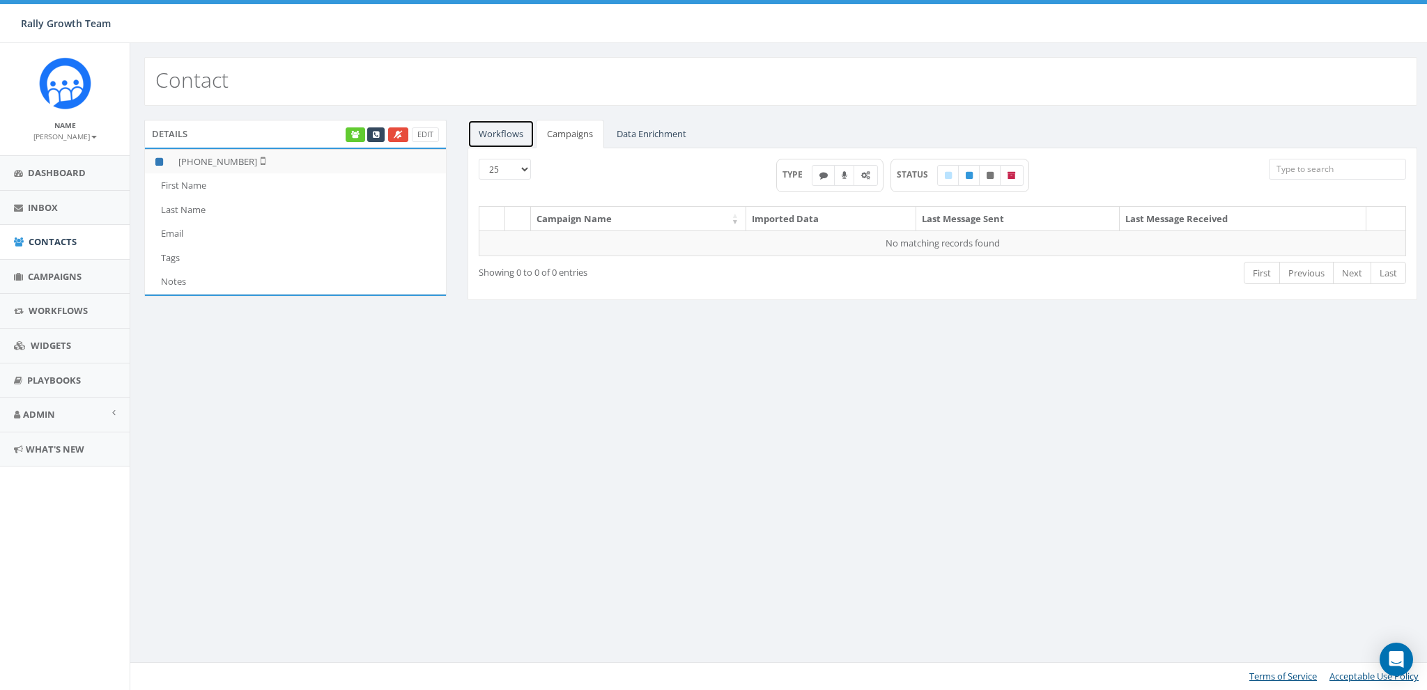
click at [506, 137] on link "Workflows" at bounding box center [501, 134] width 67 height 29
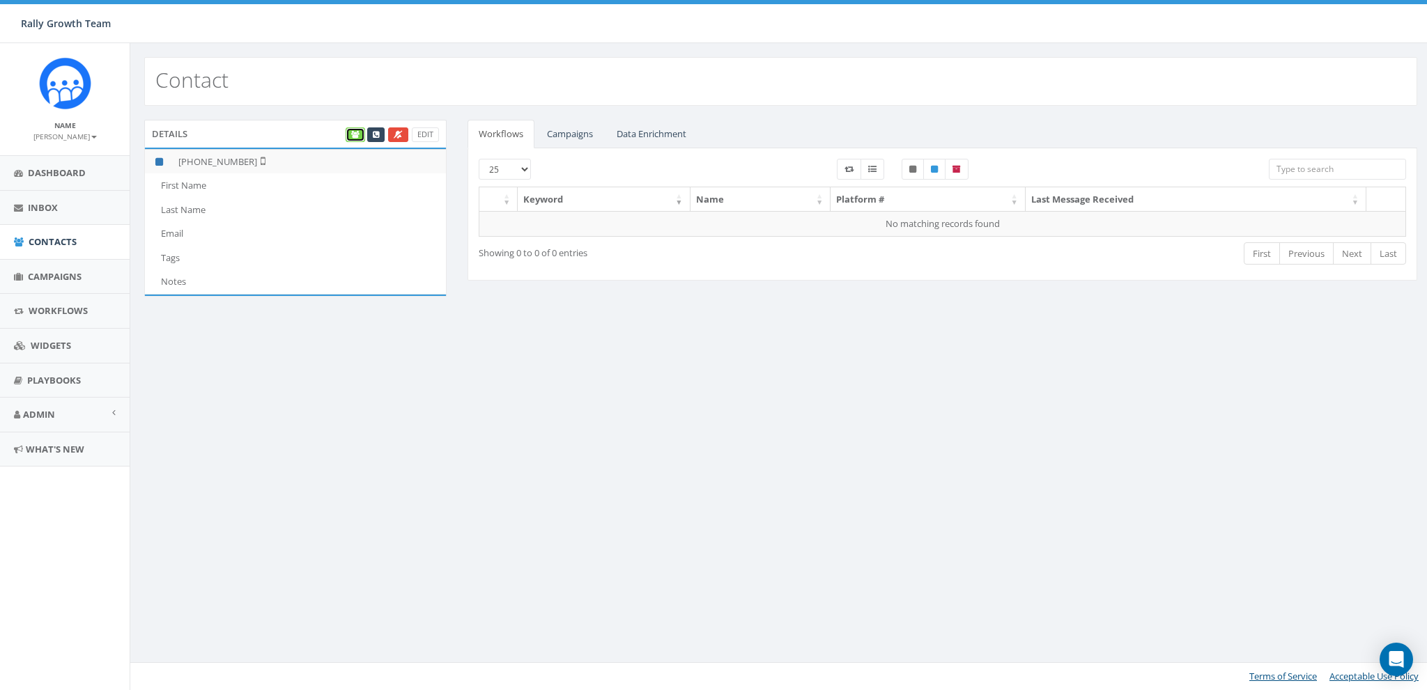
click at [355, 133] on icon at bounding box center [355, 135] width 8 height 8
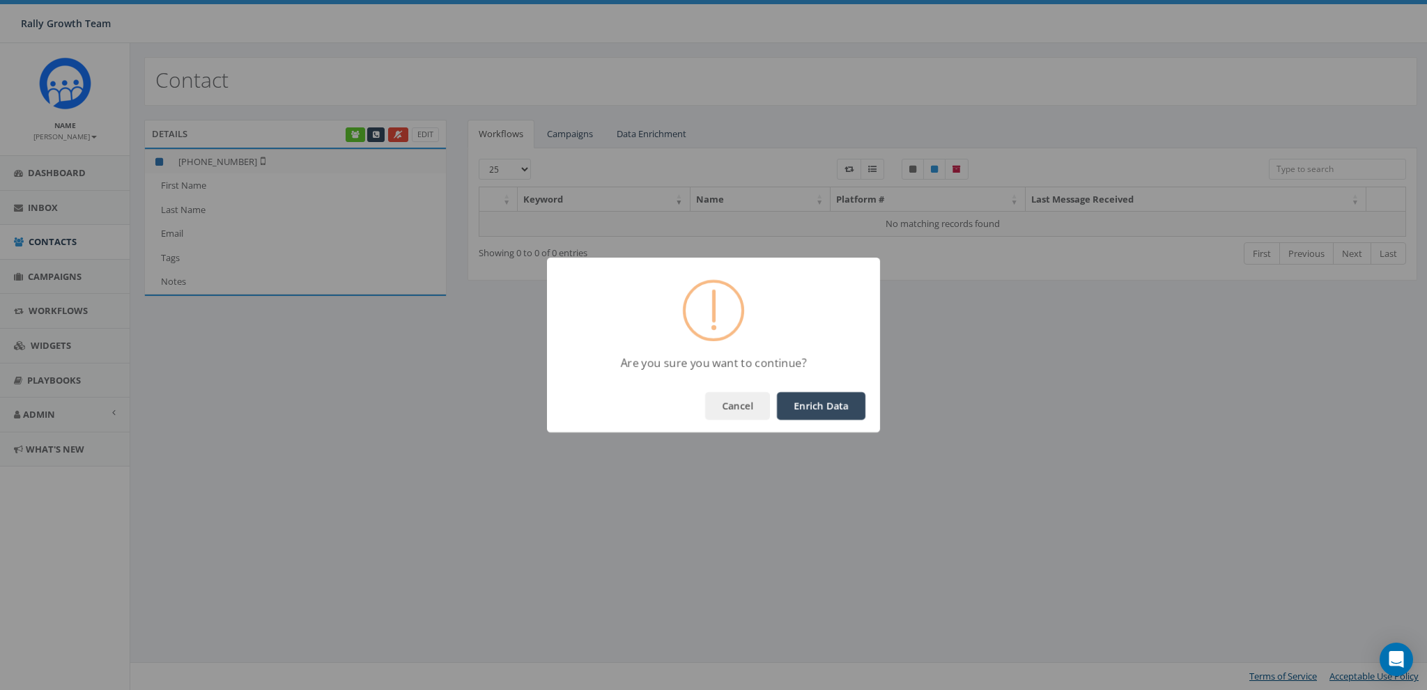
click at [815, 411] on button "Enrich Data" at bounding box center [821, 406] width 88 height 28
click at [834, 406] on button "OK" at bounding box center [841, 406] width 47 height 28
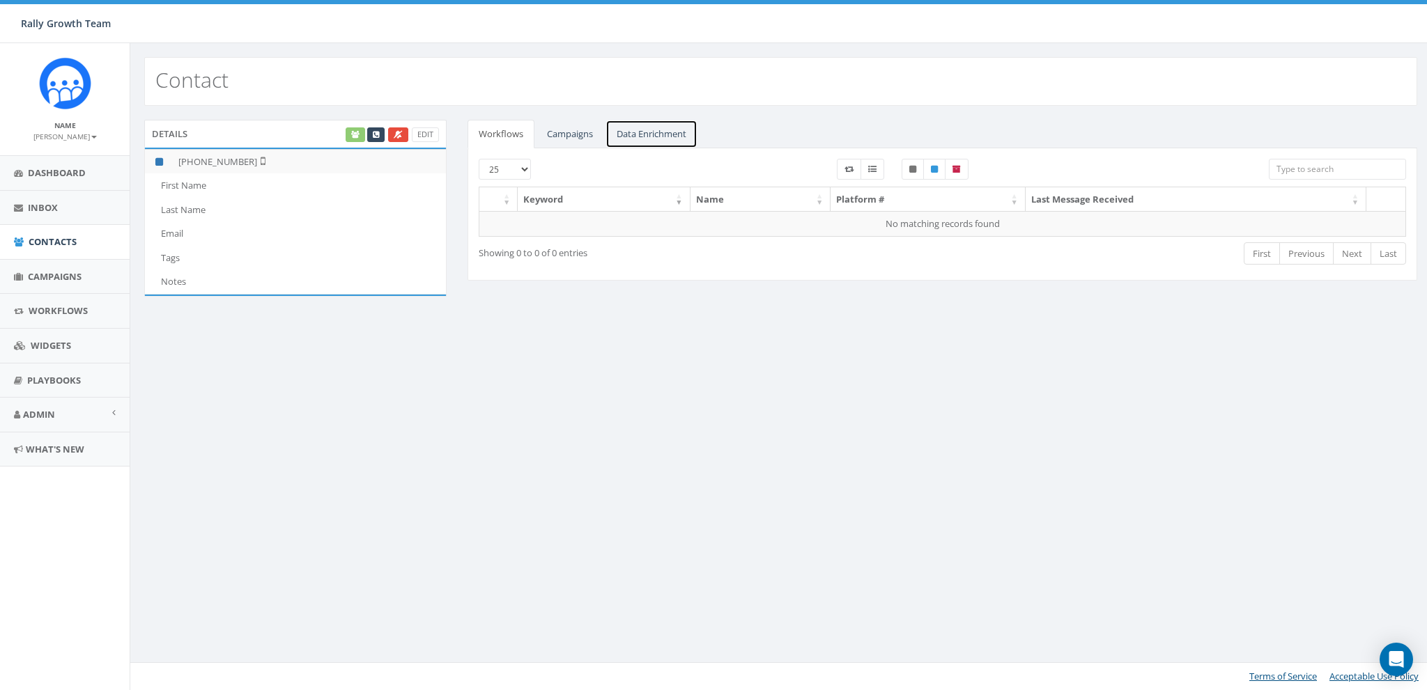
click at [664, 132] on link "Data Enrichment" at bounding box center [651, 134] width 92 height 29
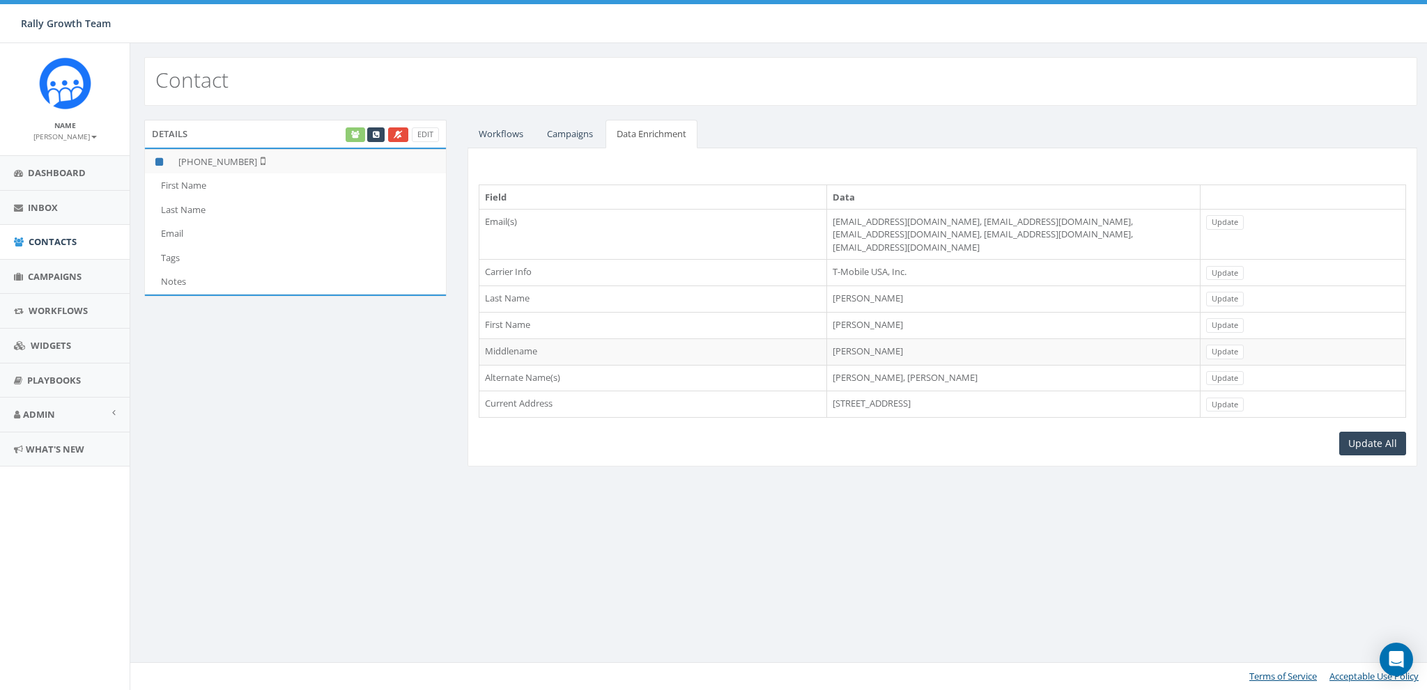
click at [826, 288] on td "McCaw" at bounding box center [1012, 299] width 373 height 26
click at [841, 392] on td "821 W 11 Mile Rd, Royal Oak, MI, 48067" at bounding box center [1012, 405] width 373 height 26
click at [865, 392] on td "821 W 11 Mile Rd, Royal Oak, MI, 48067" at bounding box center [1012, 405] width 373 height 26
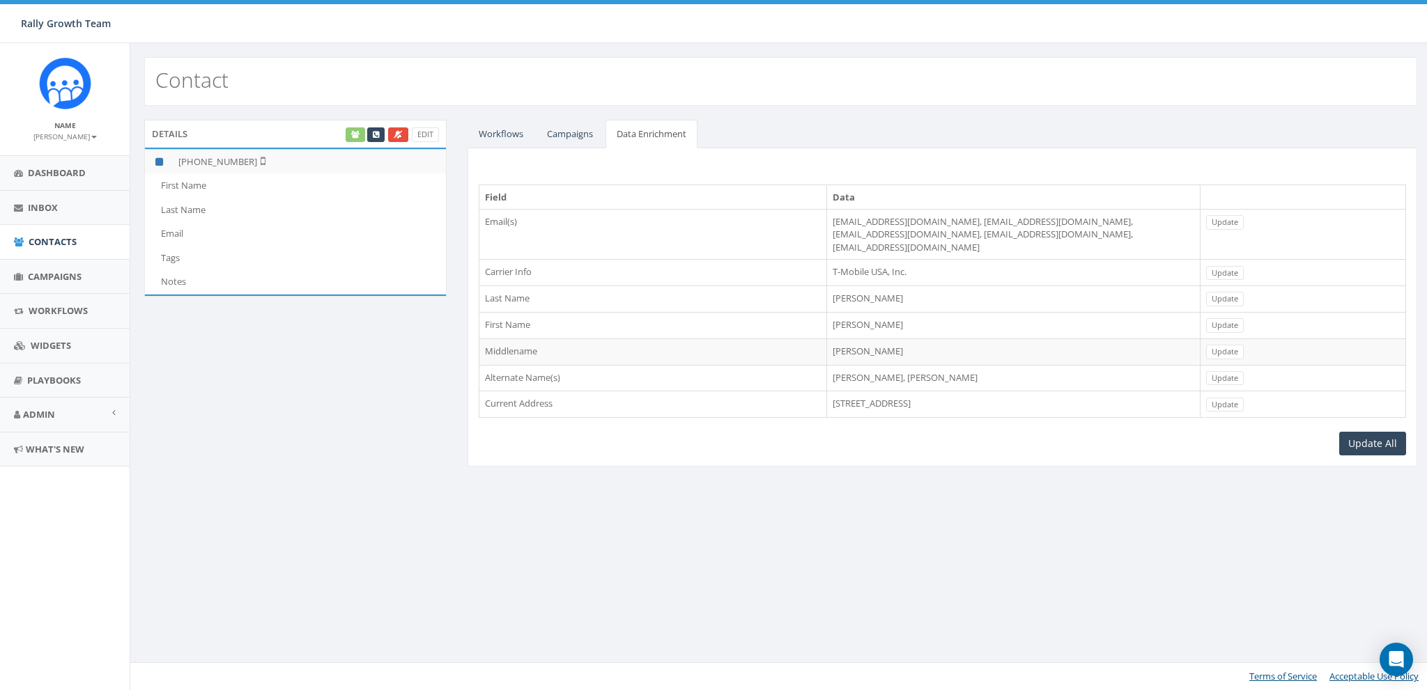
click at [865, 392] on td "821 W 11 Mile Rd, Royal Oak, MI, 48067" at bounding box center [1012, 405] width 373 height 26
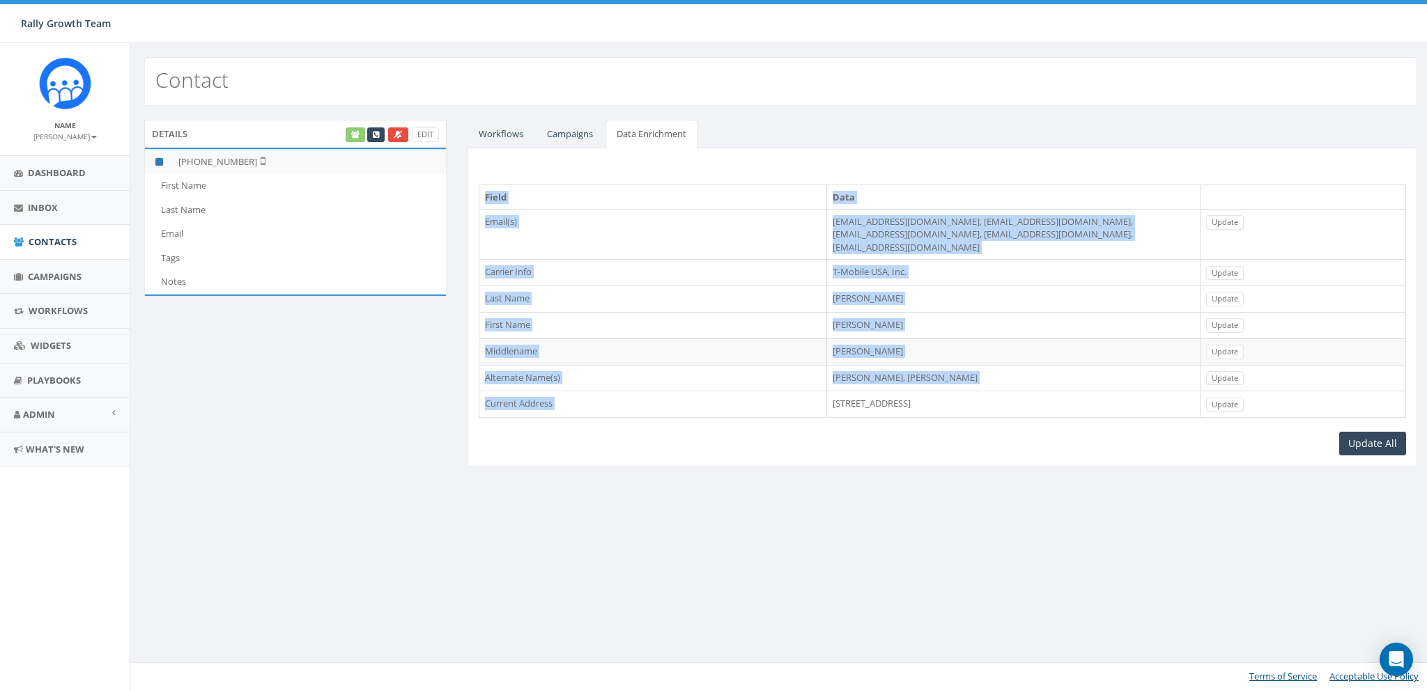
click at [865, 392] on td "821 W 11 Mile Rd, Royal Oak, MI, 48067" at bounding box center [1012, 405] width 373 height 26
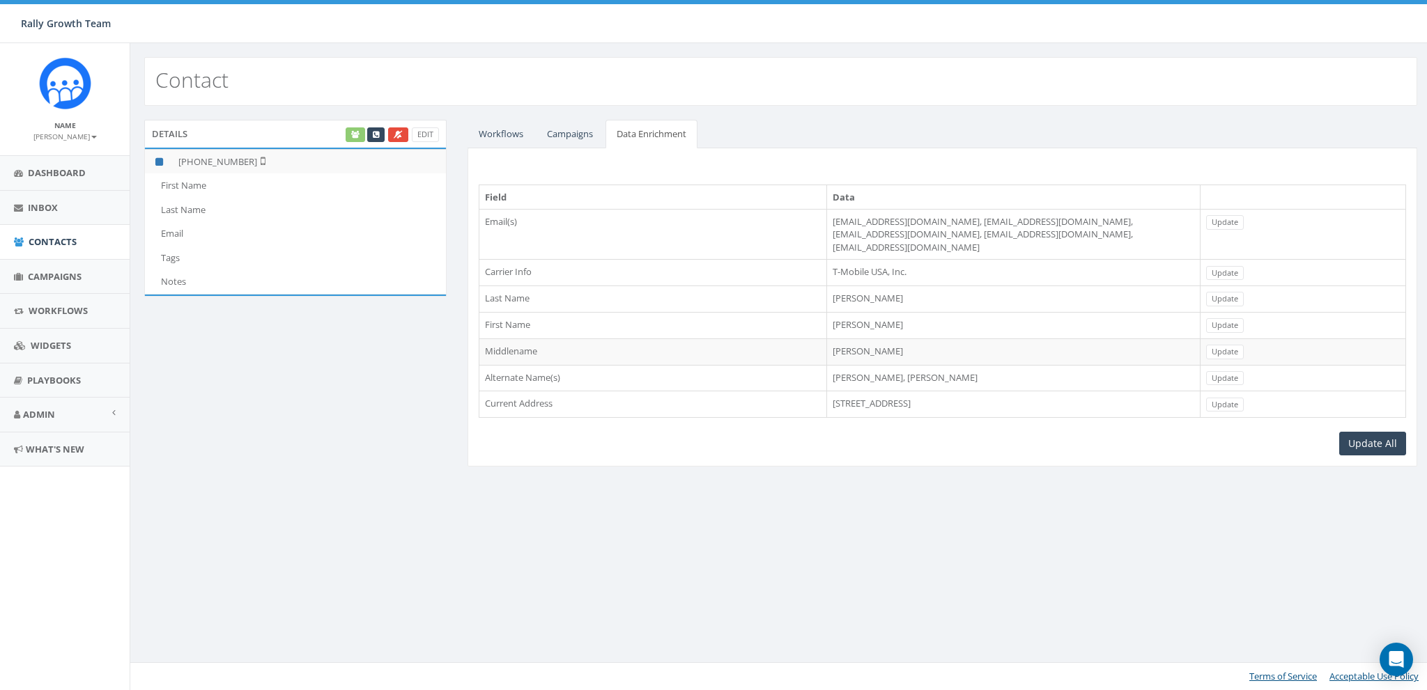
click at [870, 553] on div "Contact Details Edit +1 810-875-2061 First Name Last Name Email Tags Notes Work…" at bounding box center [781, 366] width 1302 height 647
click at [58, 180] on link "Dashboard" at bounding box center [65, 173] width 130 height 34
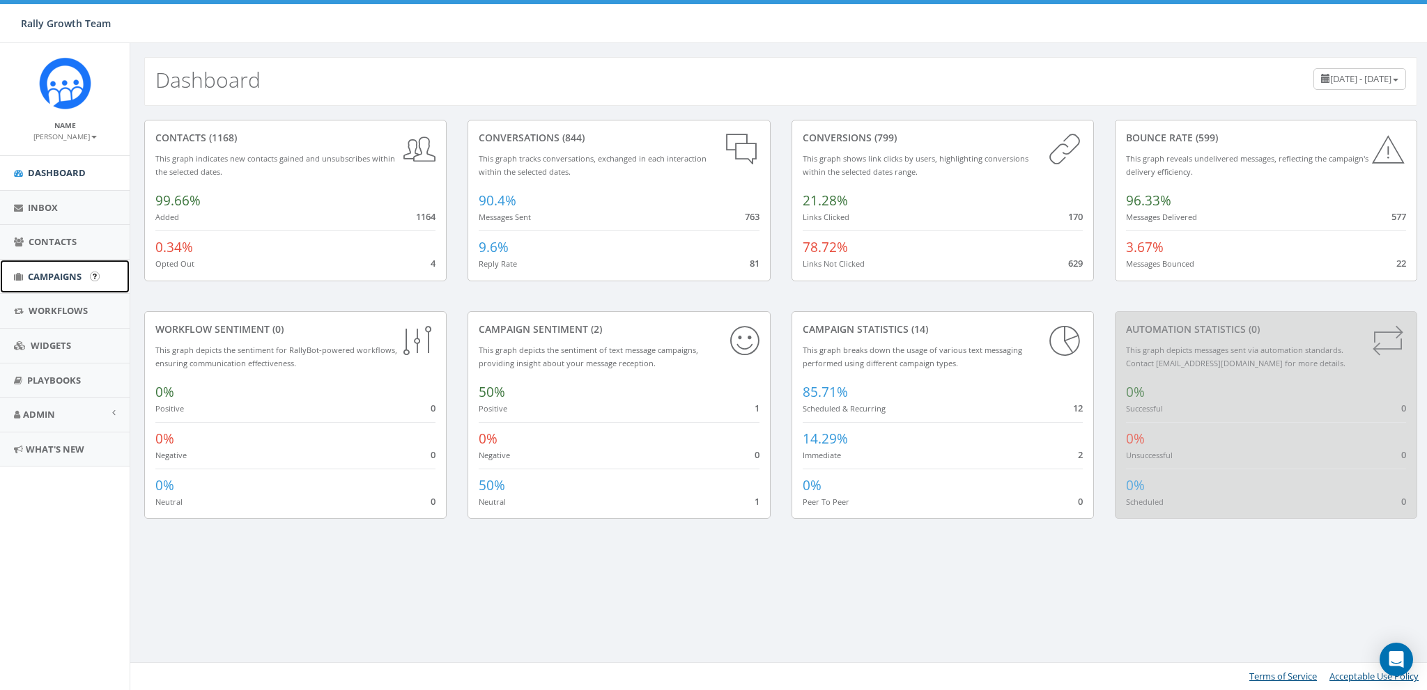
click at [54, 275] on span "Campaigns" at bounding box center [55, 276] width 54 height 13
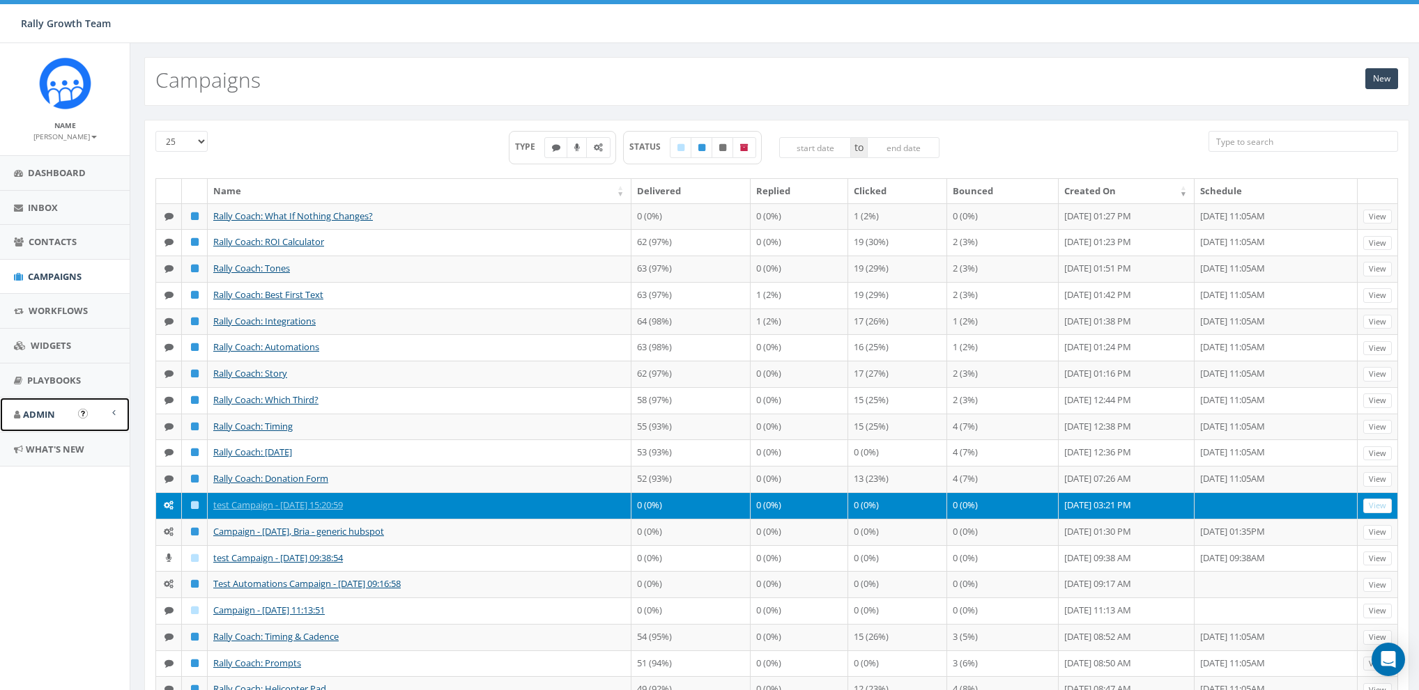
click at [36, 421] on link "Admin" at bounding box center [65, 415] width 130 height 34
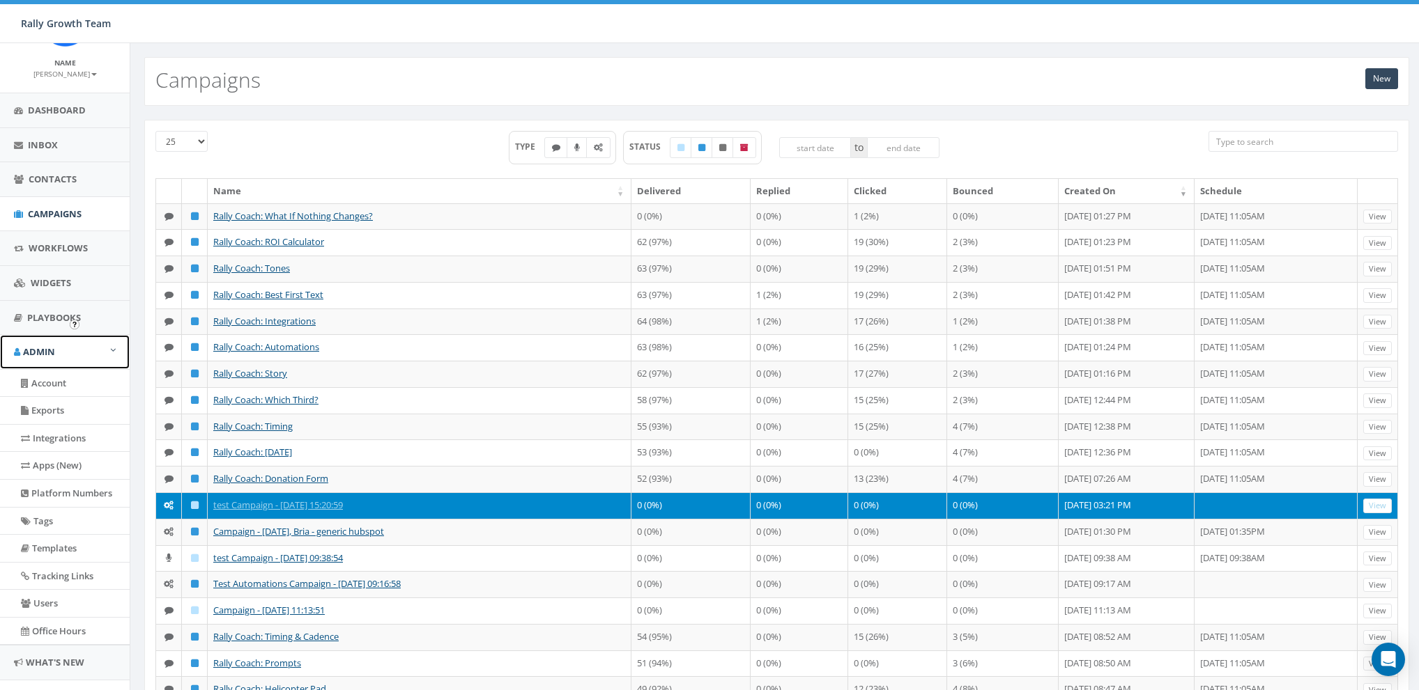
scroll to position [88, 0]
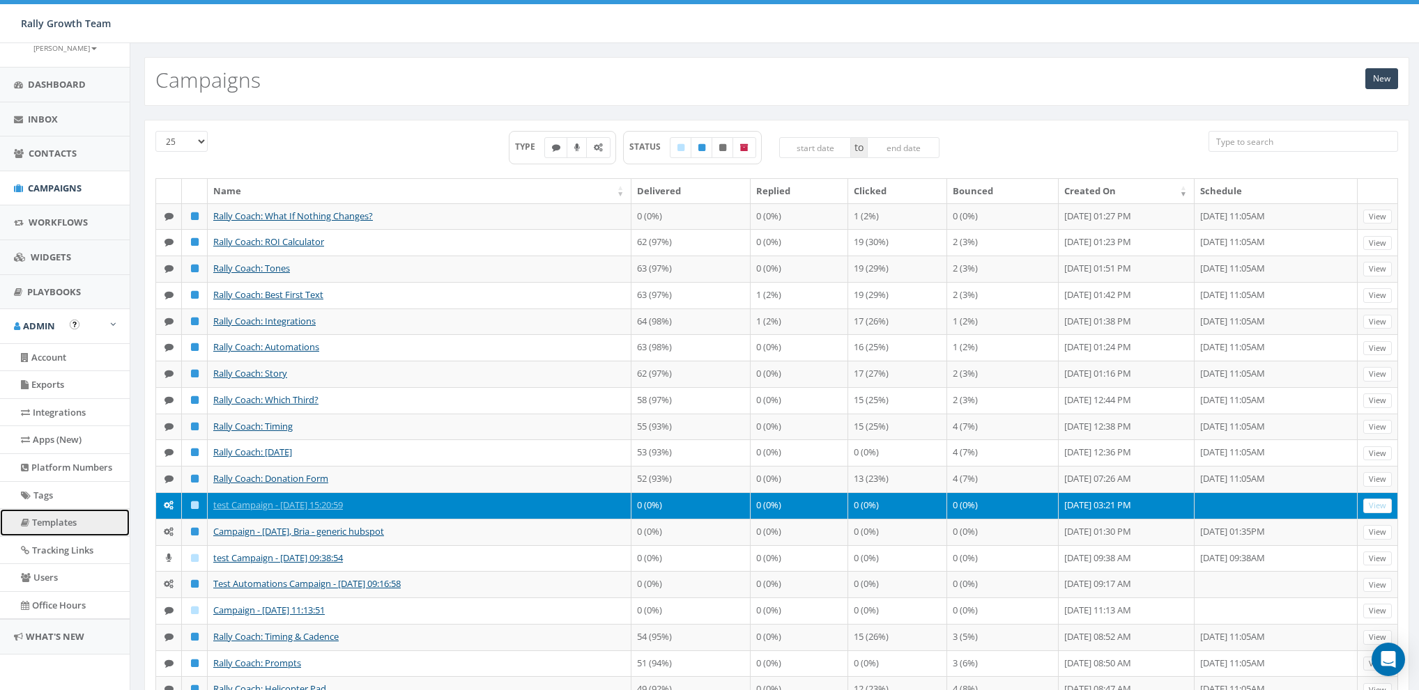
click at [42, 523] on link "Templates" at bounding box center [65, 522] width 130 height 27
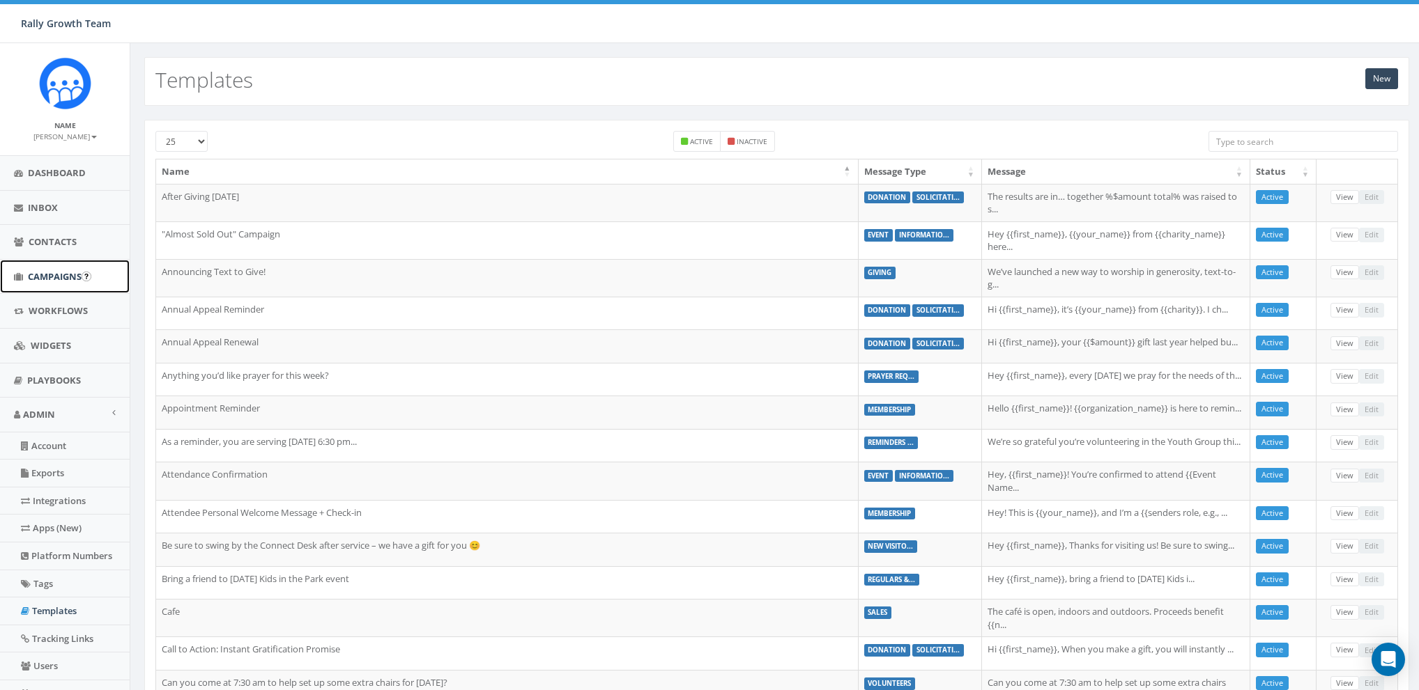
click at [52, 277] on span "Campaigns" at bounding box center [55, 276] width 54 height 13
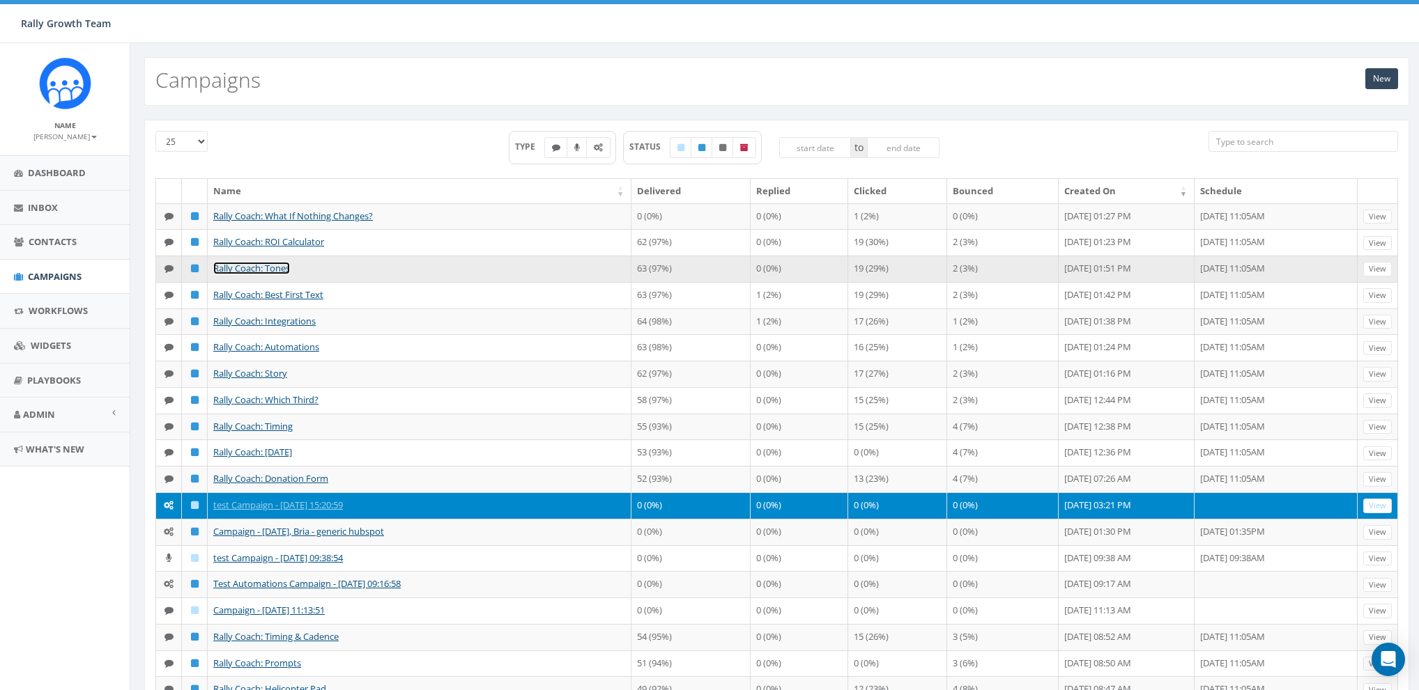
click at [263, 267] on link "Rally Coach: Tones" at bounding box center [251, 268] width 77 height 13
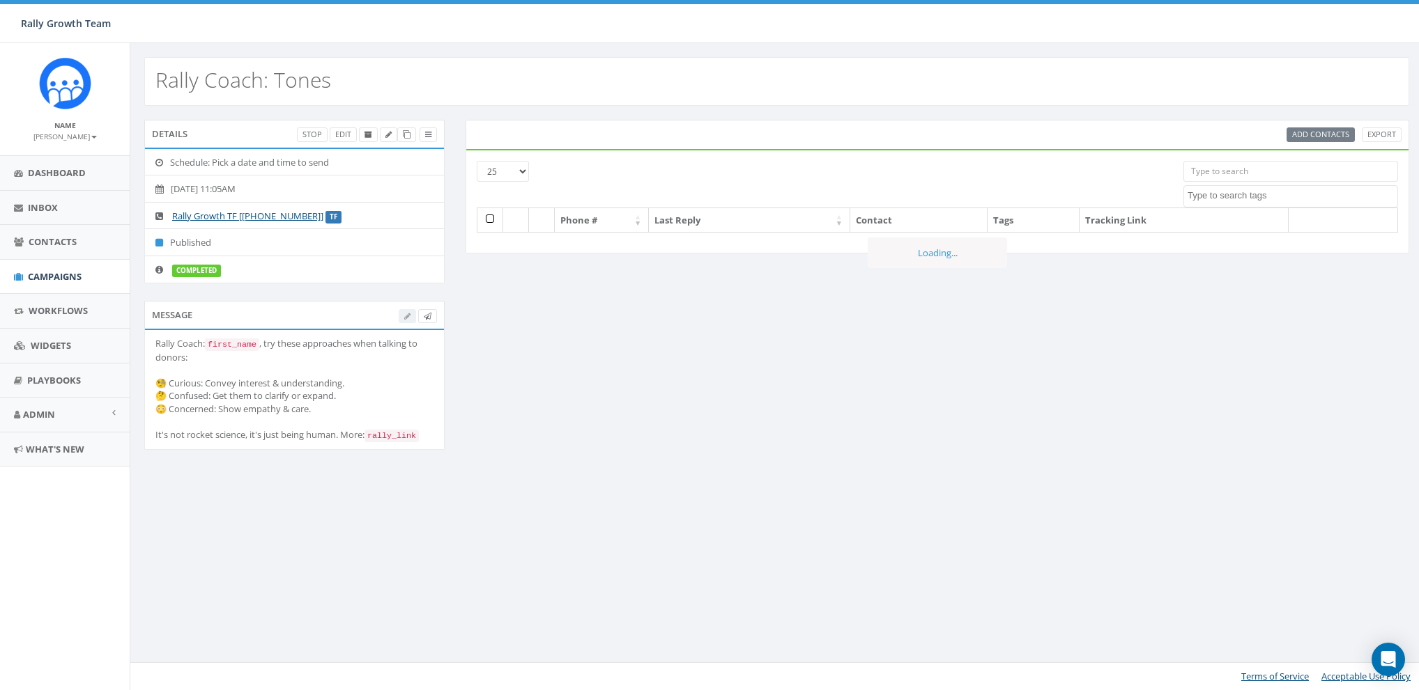
select select
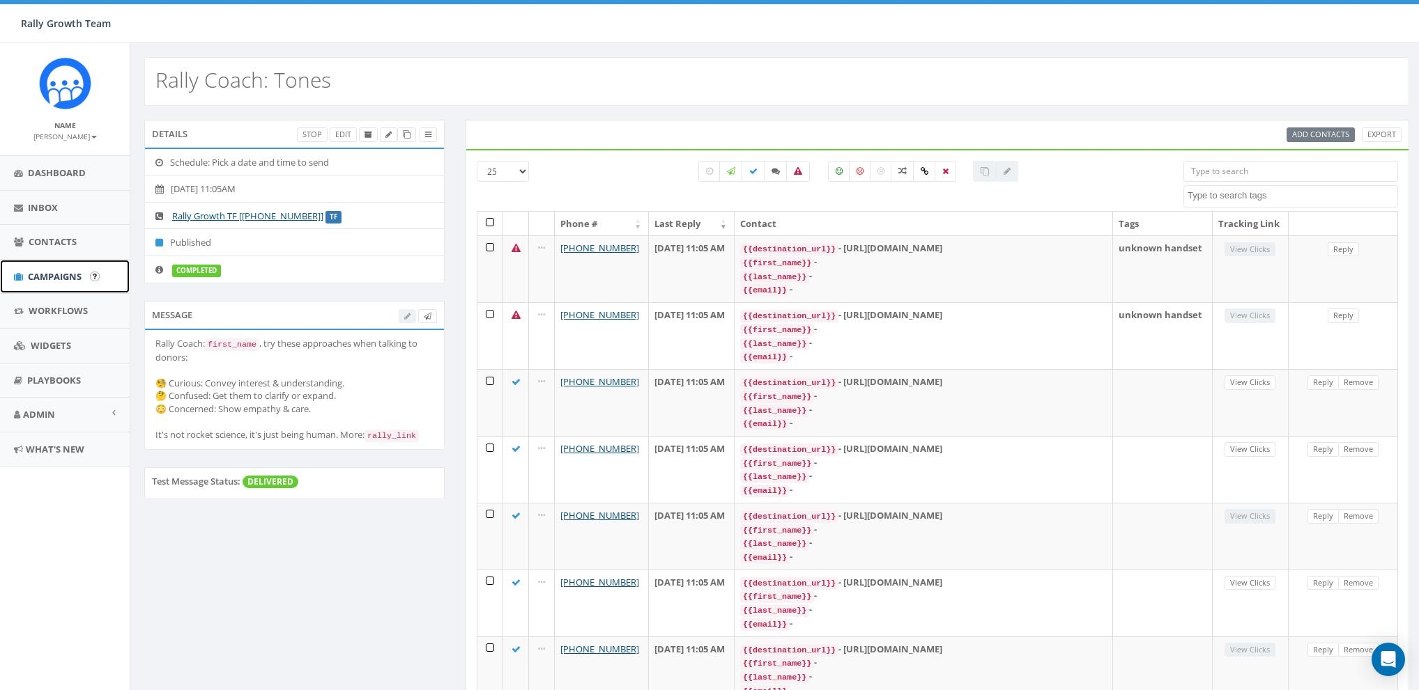
click at [38, 275] on span "Campaigns" at bounding box center [55, 276] width 54 height 13
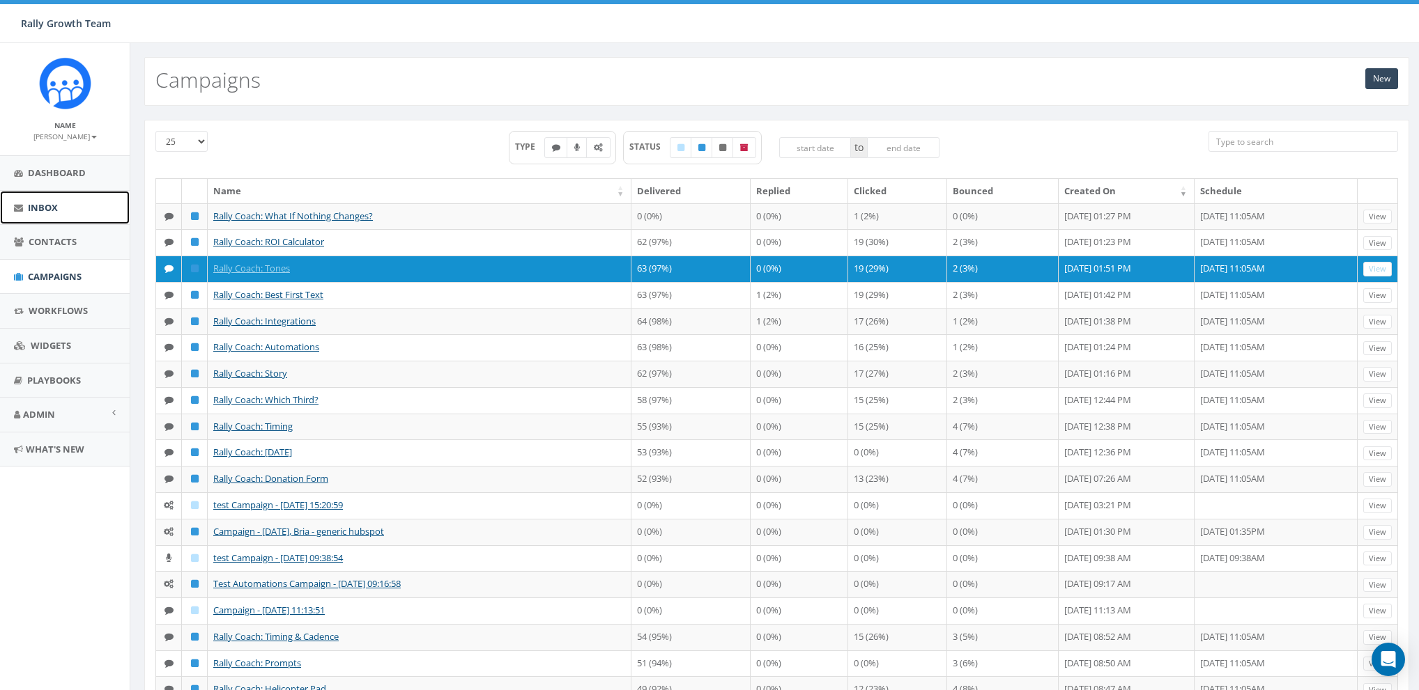
click at [56, 207] on span "Inbox" at bounding box center [43, 207] width 30 height 13
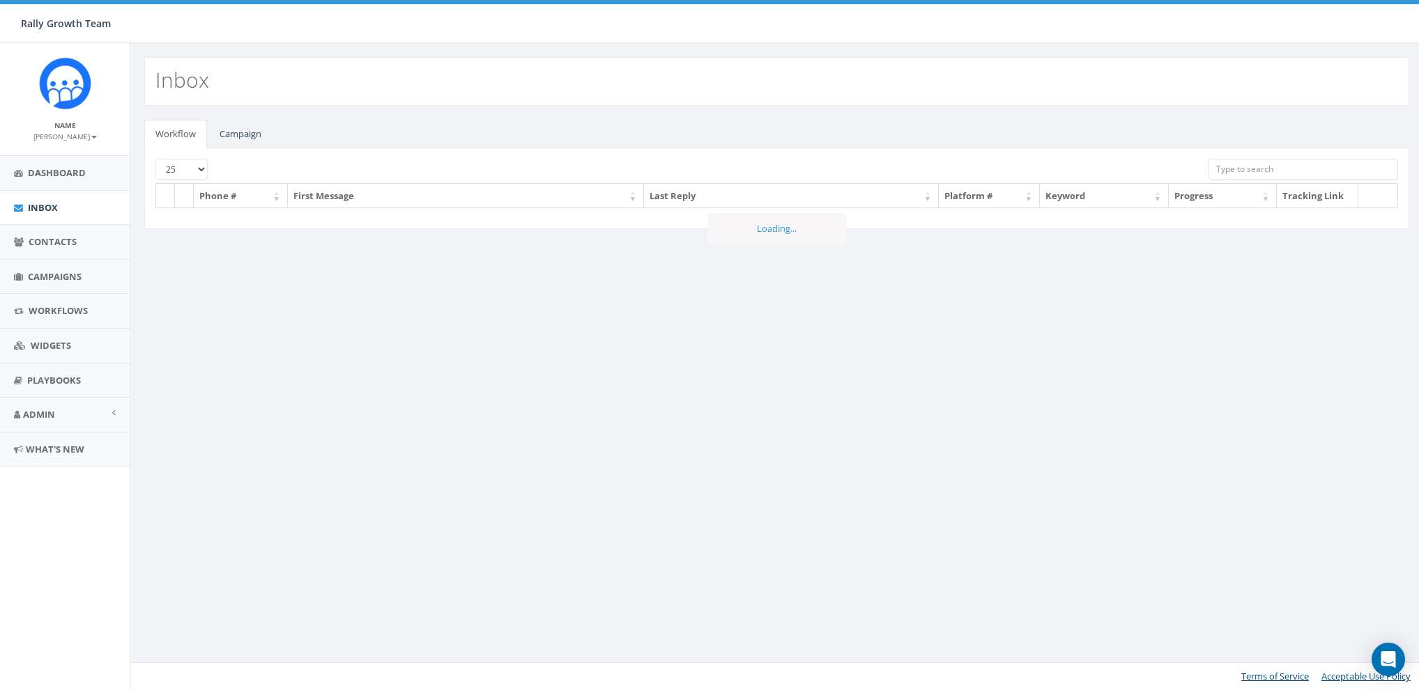
select select
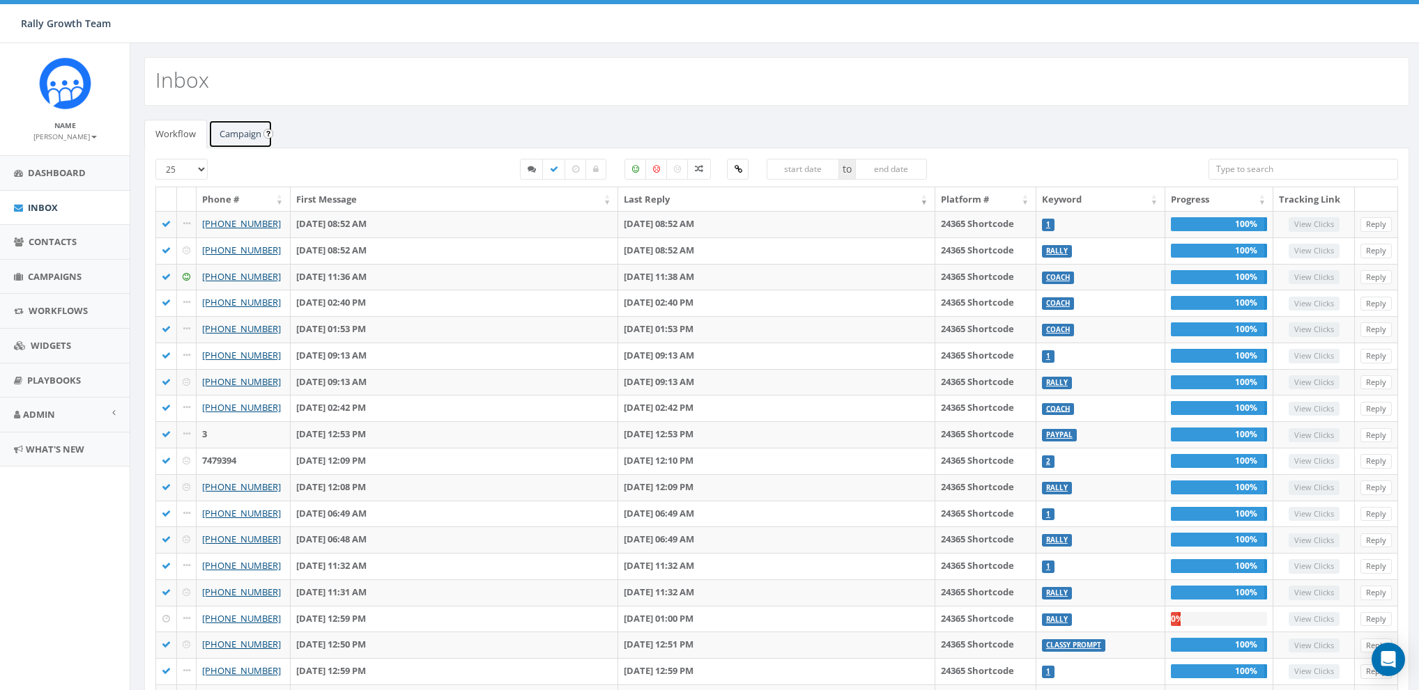
click at [261, 141] on link "Campaign" at bounding box center [240, 134] width 64 height 29
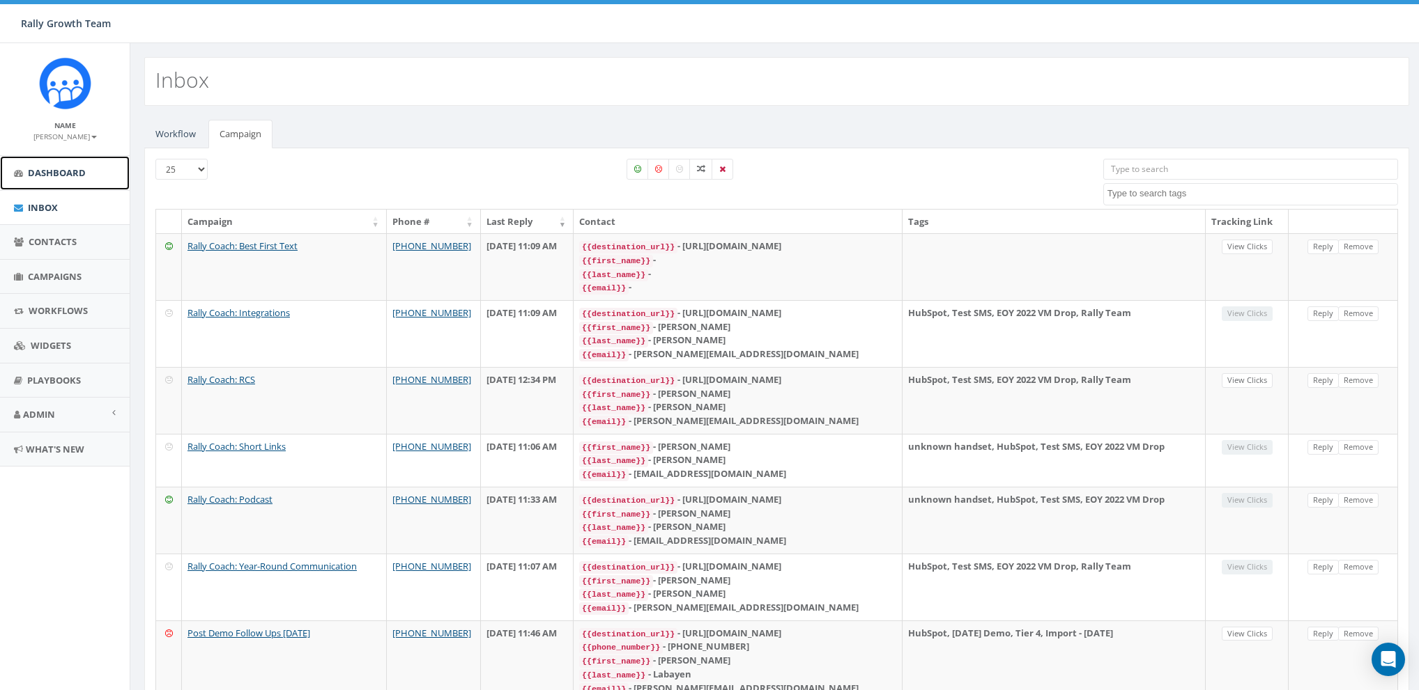
click at [50, 162] on link "Dashboard" at bounding box center [65, 173] width 130 height 34
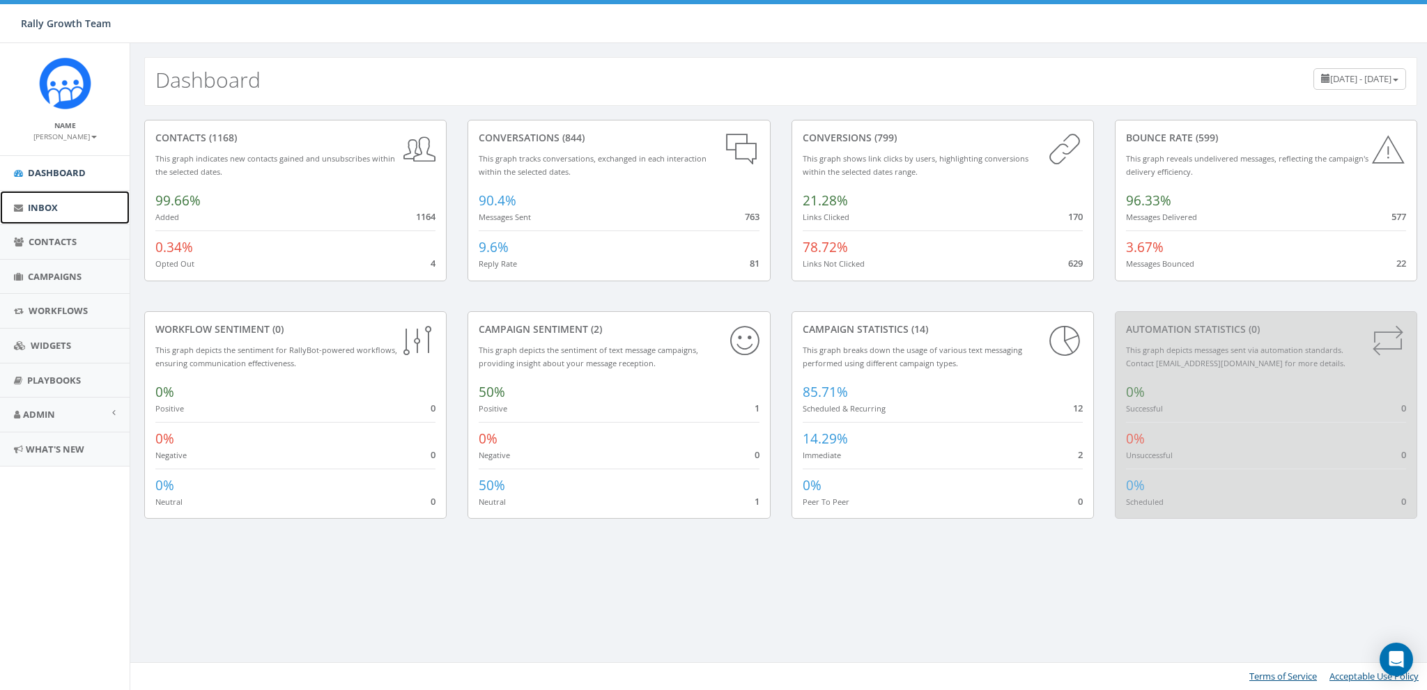
click at [42, 209] on span "Inbox" at bounding box center [43, 207] width 30 height 13
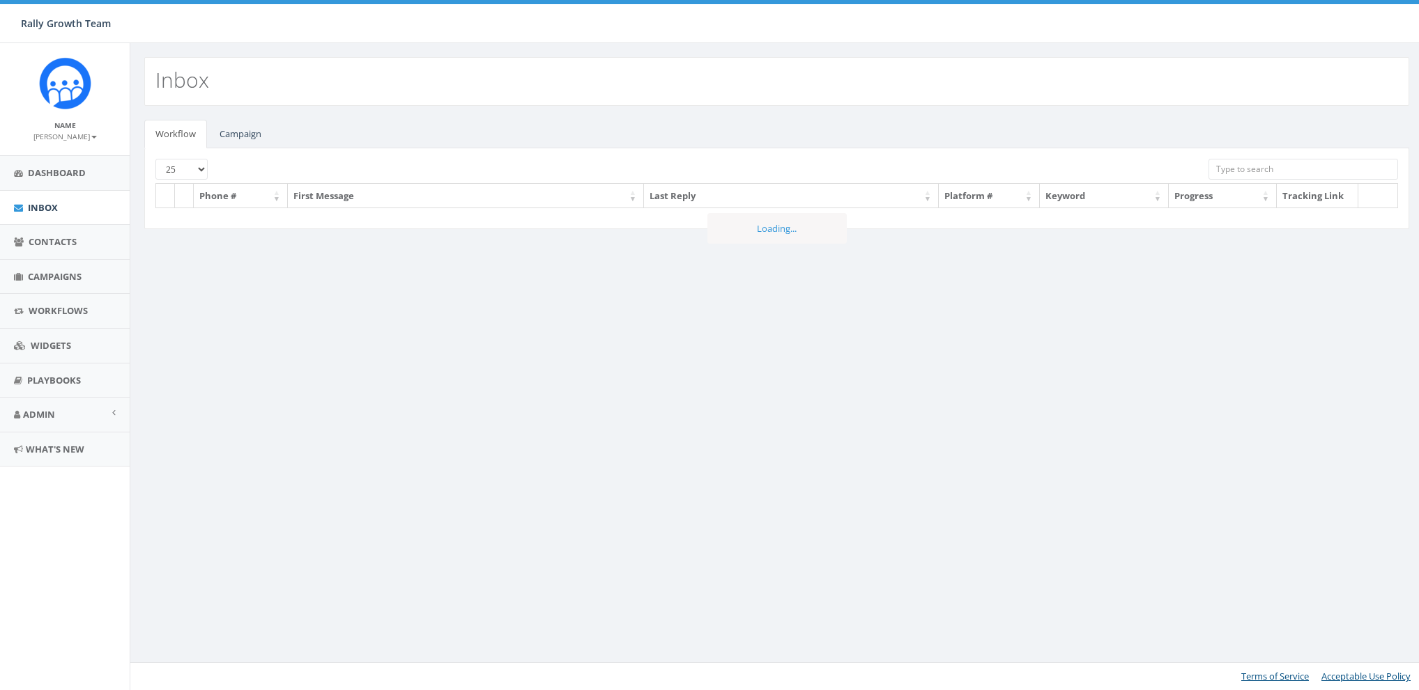
select select
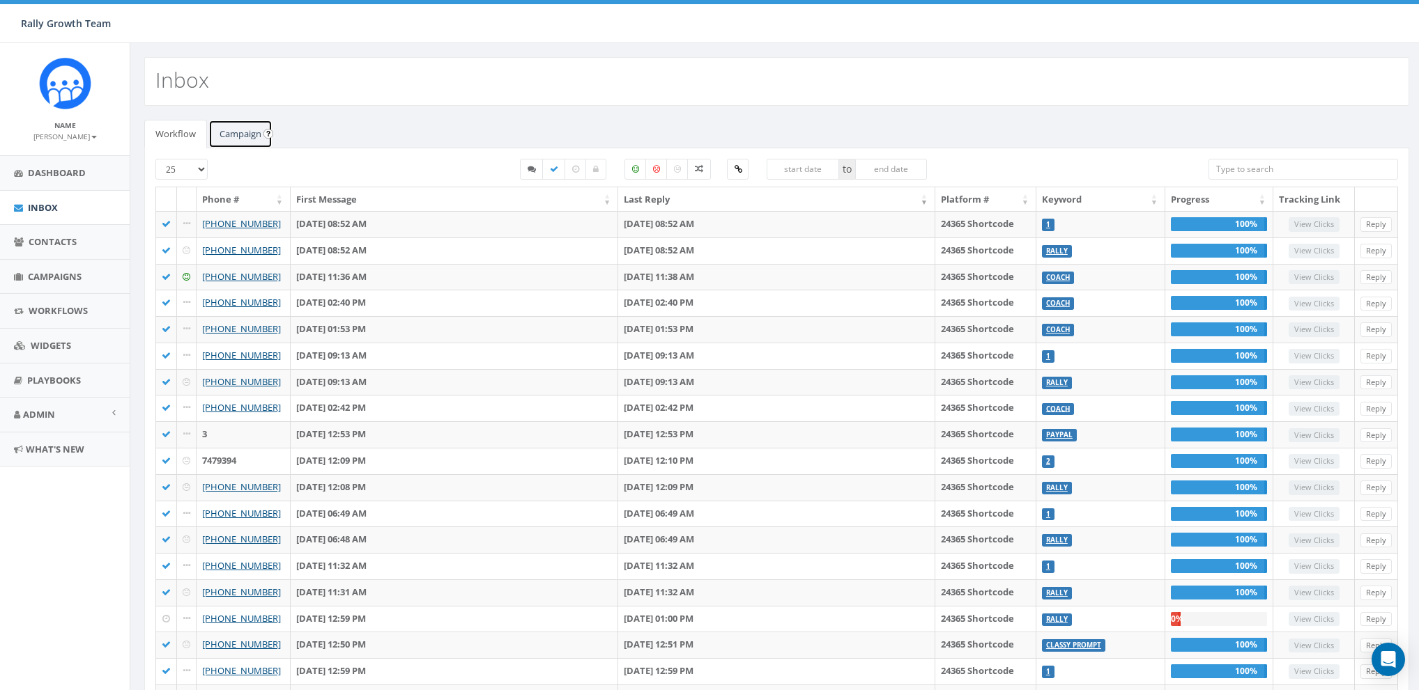
click at [250, 133] on link "Campaign" at bounding box center [240, 134] width 64 height 29
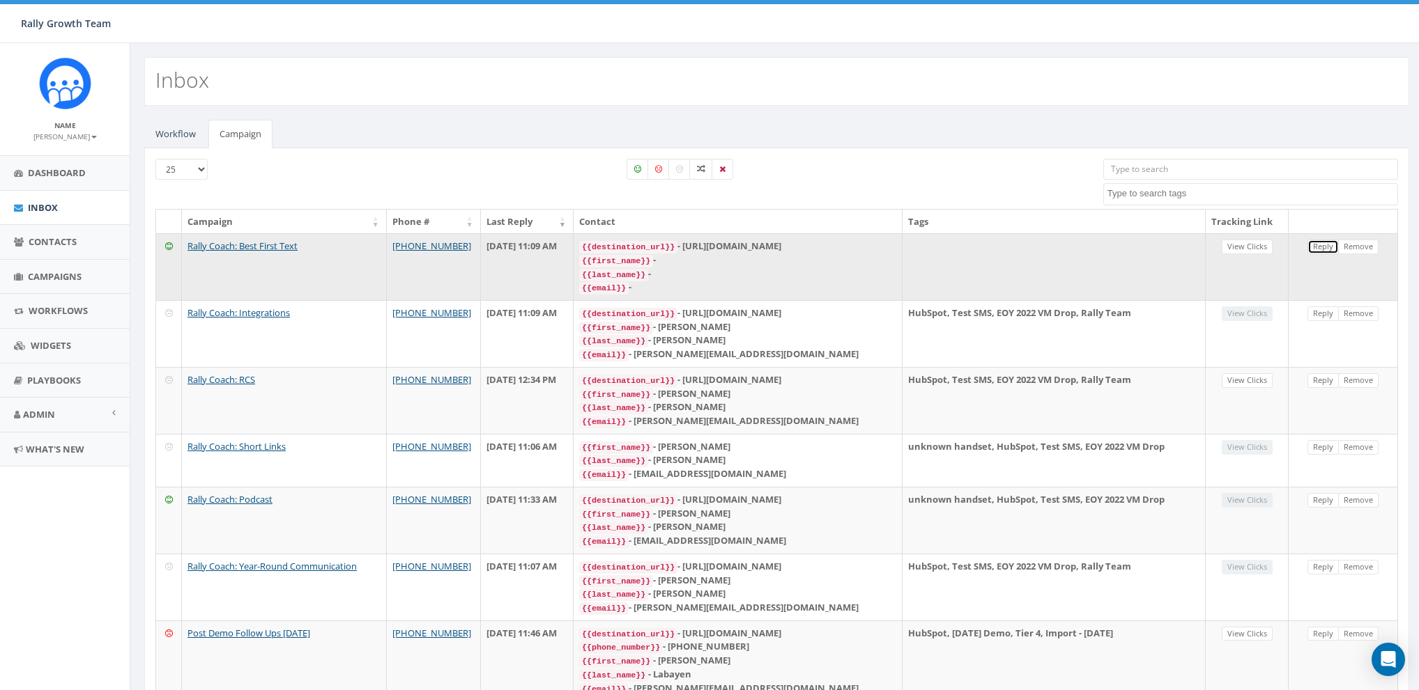
click at [1315, 243] on link "Reply" at bounding box center [1322, 247] width 31 height 15
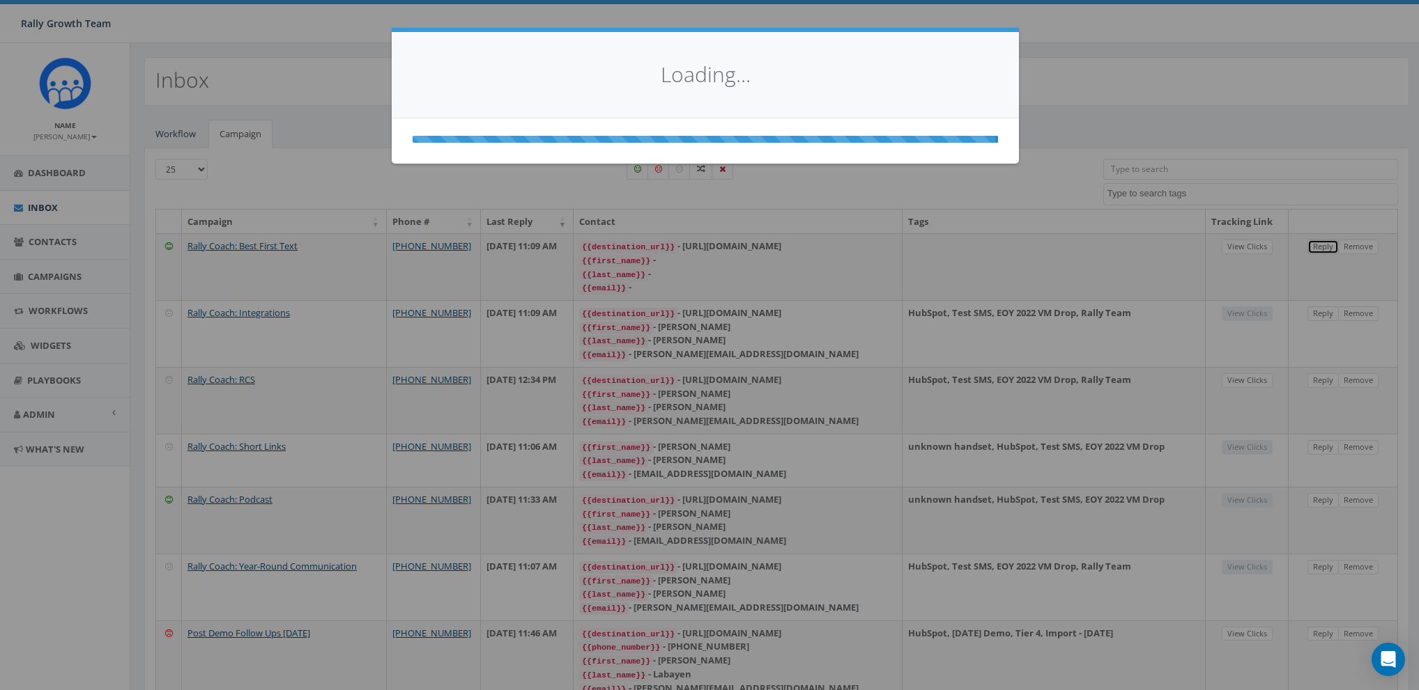
select select
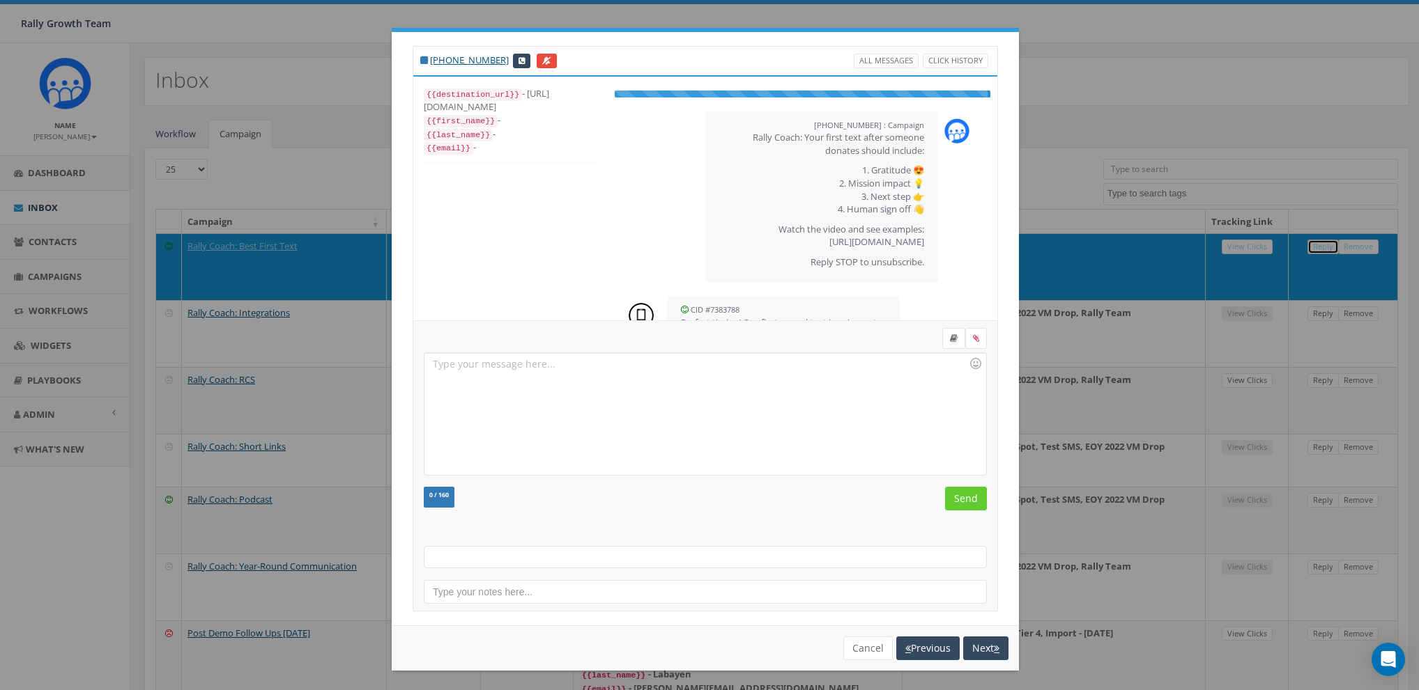
scroll to position [49, 0]
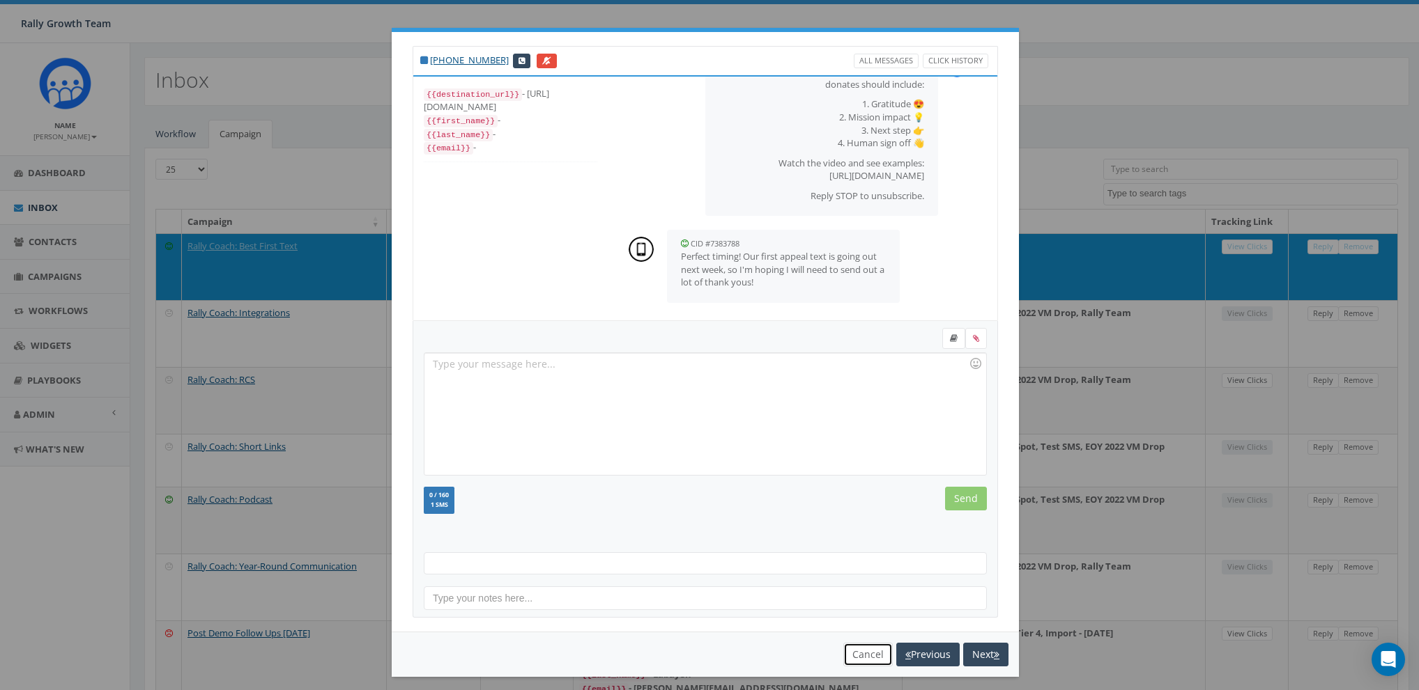
click at [858, 654] on button "Cancel" at bounding box center [867, 655] width 49 height 24
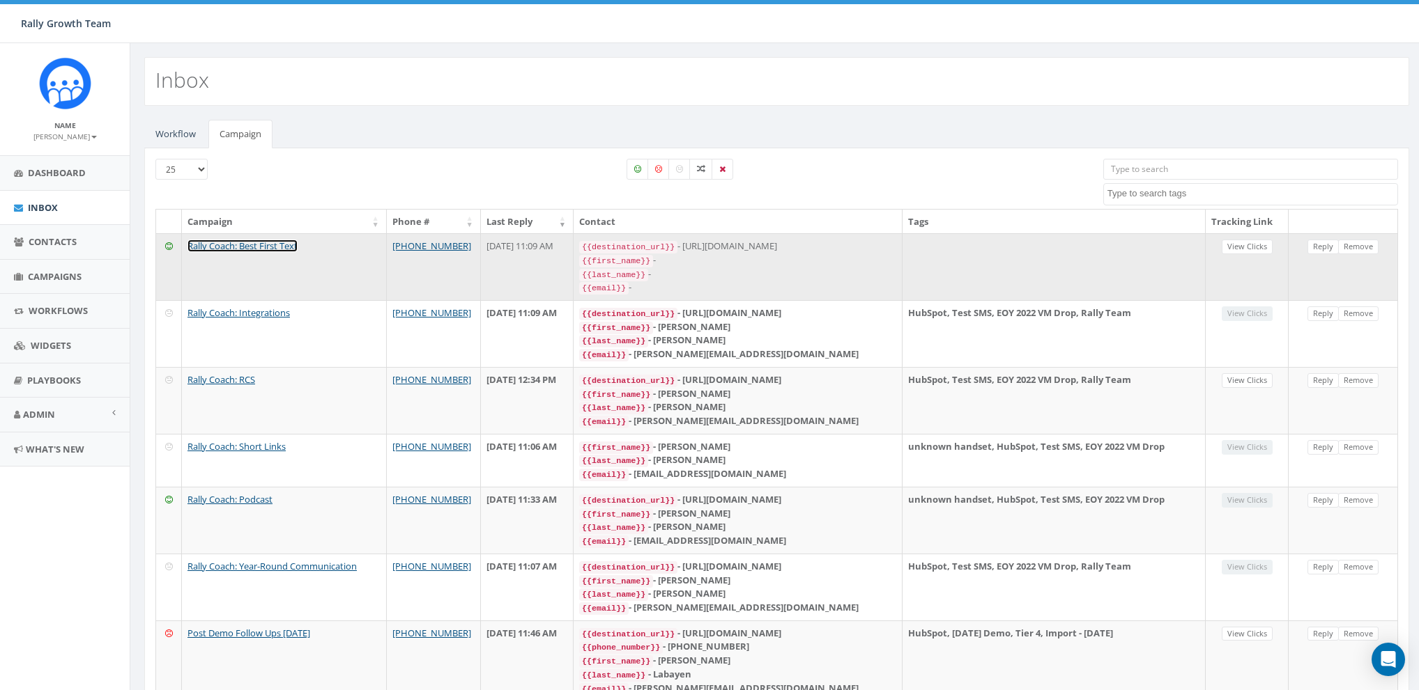
click at [219, 247] on link "Rally Coach: Best First Text" at bounding box center [242, 246] width 110 height 13
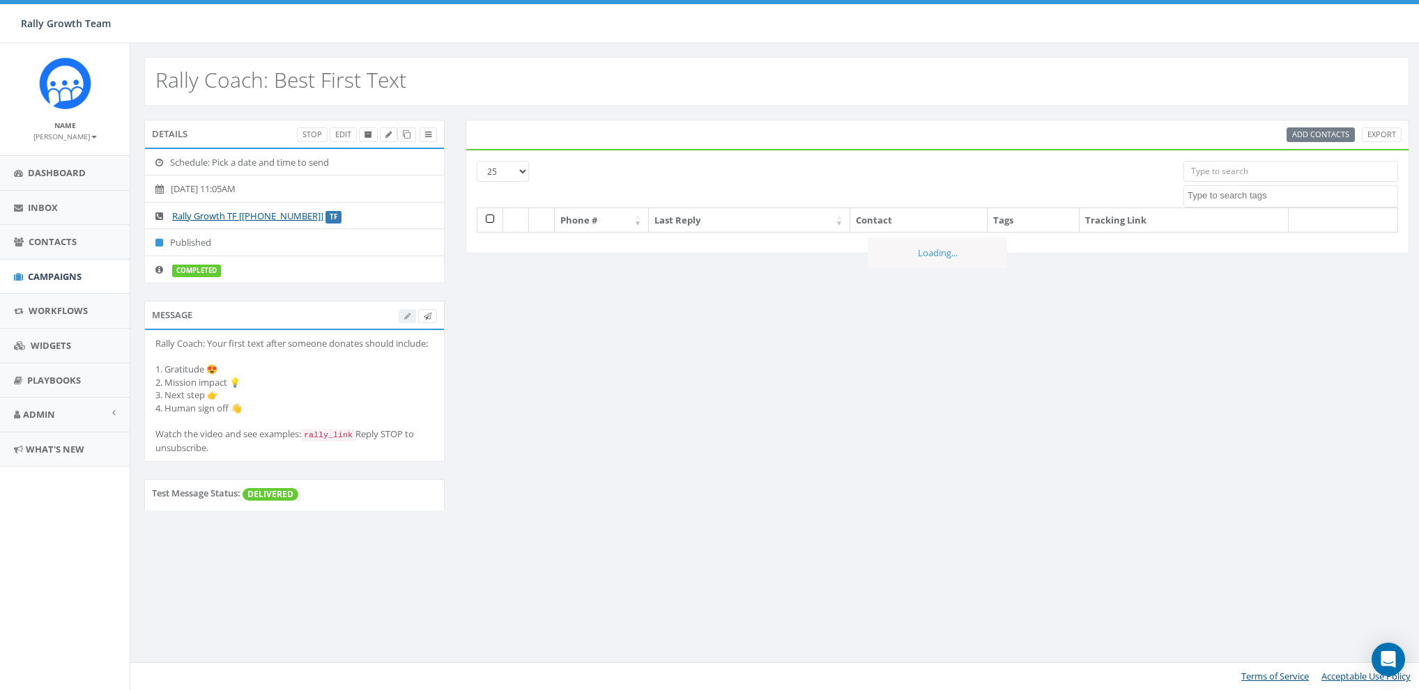
select select
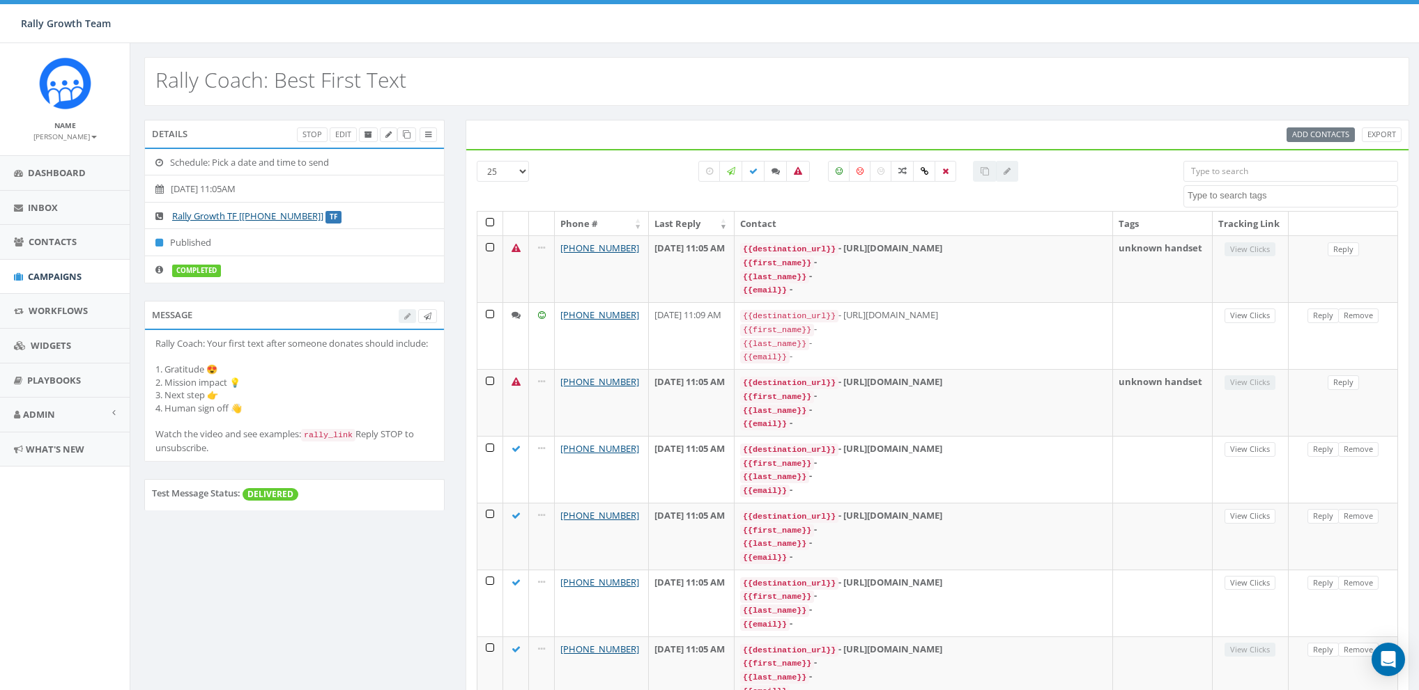
click at [1006, 171] on div at bounding box center [1007, 171] width 22 height 21
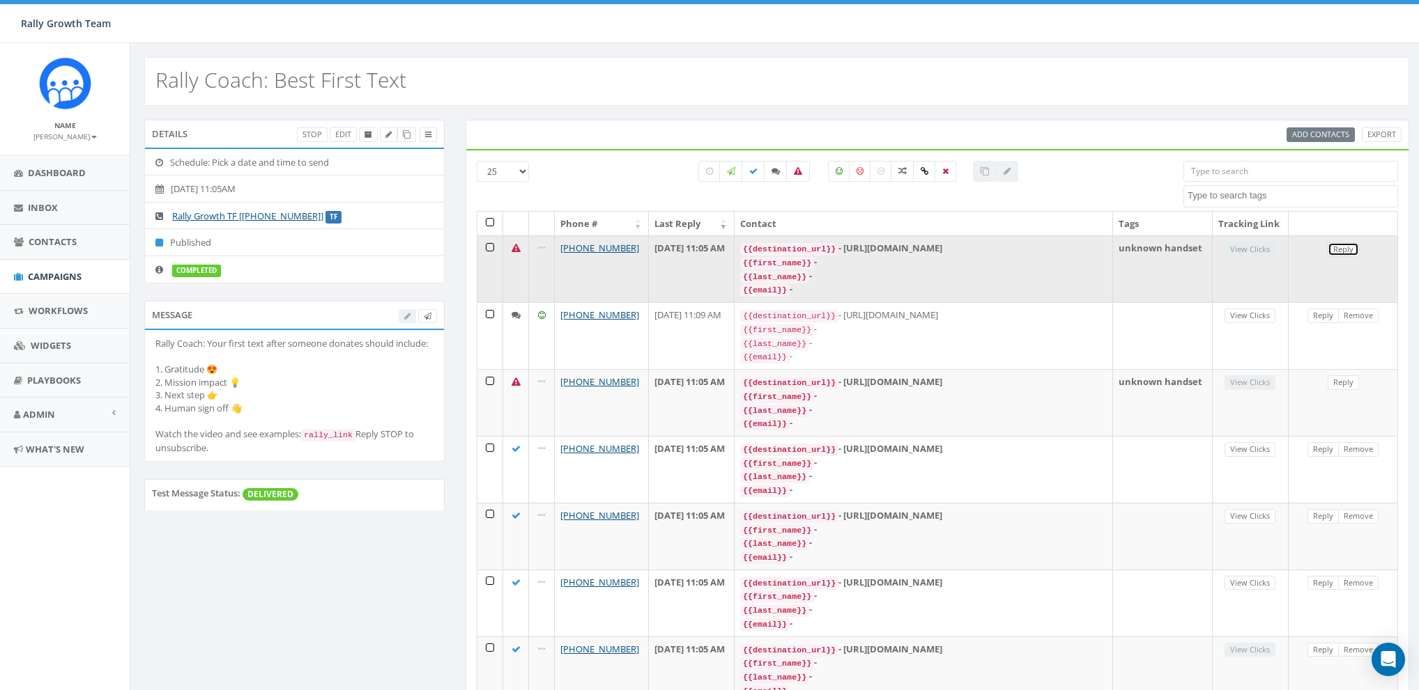
click at [1345, 249] on link "Reply" at bounding box center [1342, 249] width 31 height 15
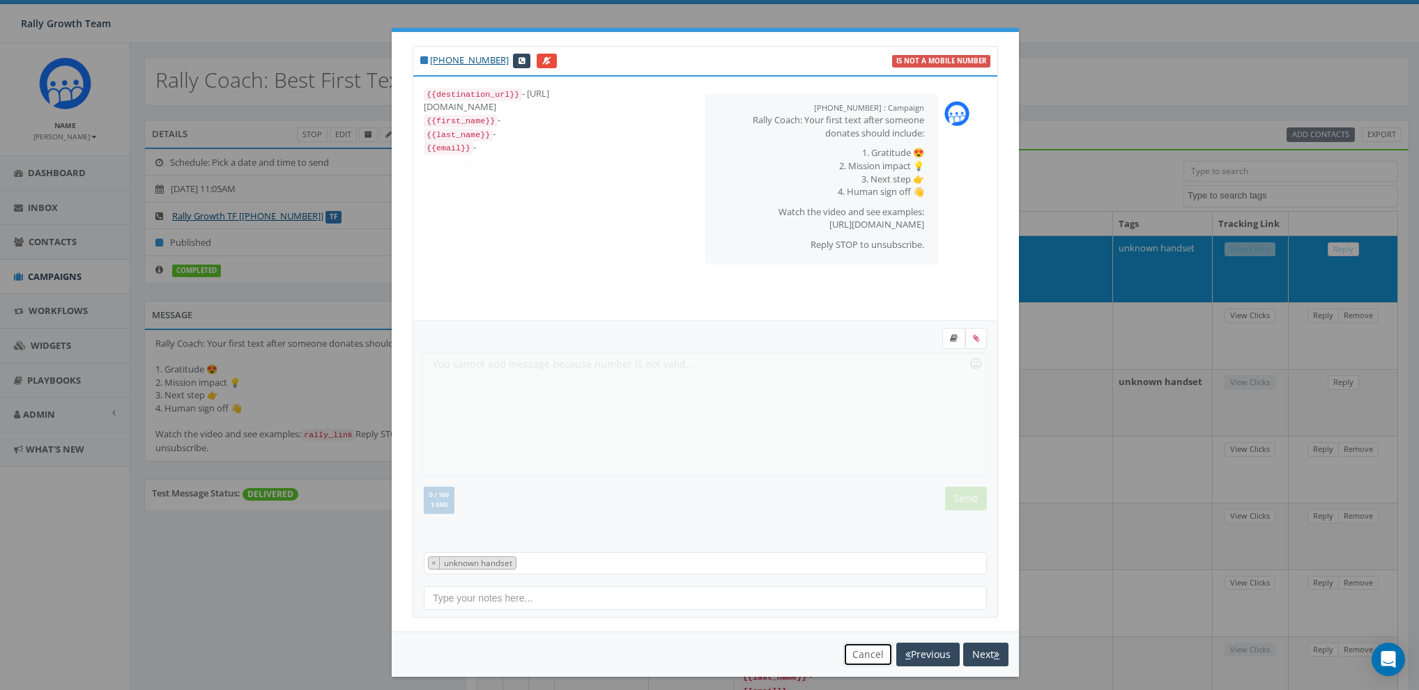
click at [858, 652] on button "Cancel" at bounding box center [867, 655] width 49 height 24
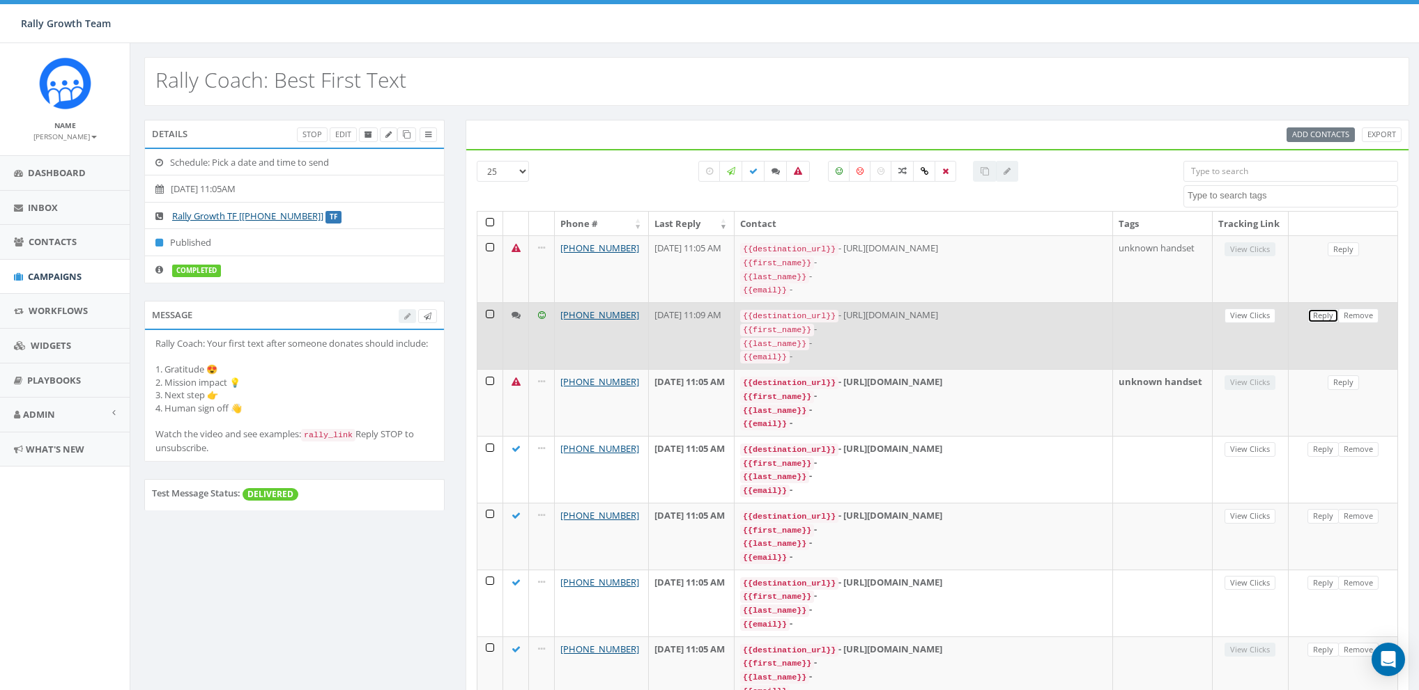
click at [1322, 315] on link "Reply" at bounding box center [1322, 316] width 31 height 15
select select
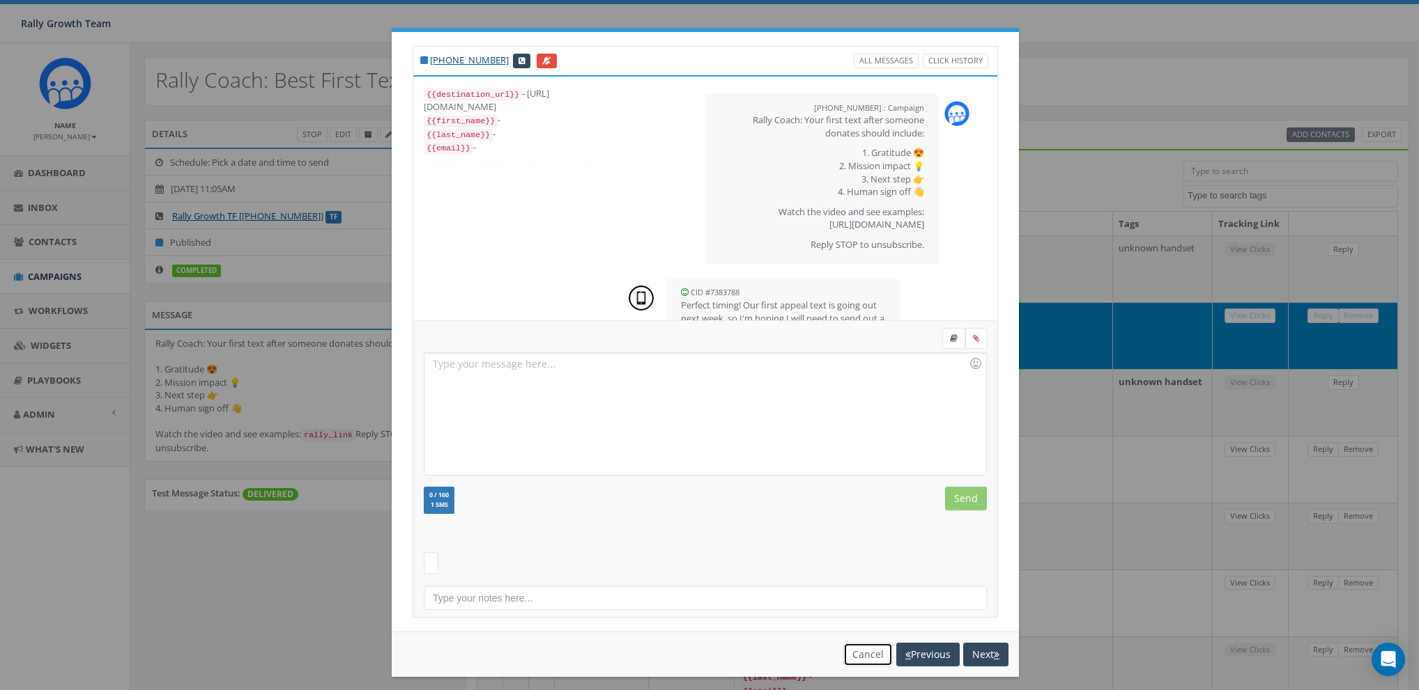
click at [852, 658] on button "Cancel" at bounding box center [867, 655] width 49 height 24
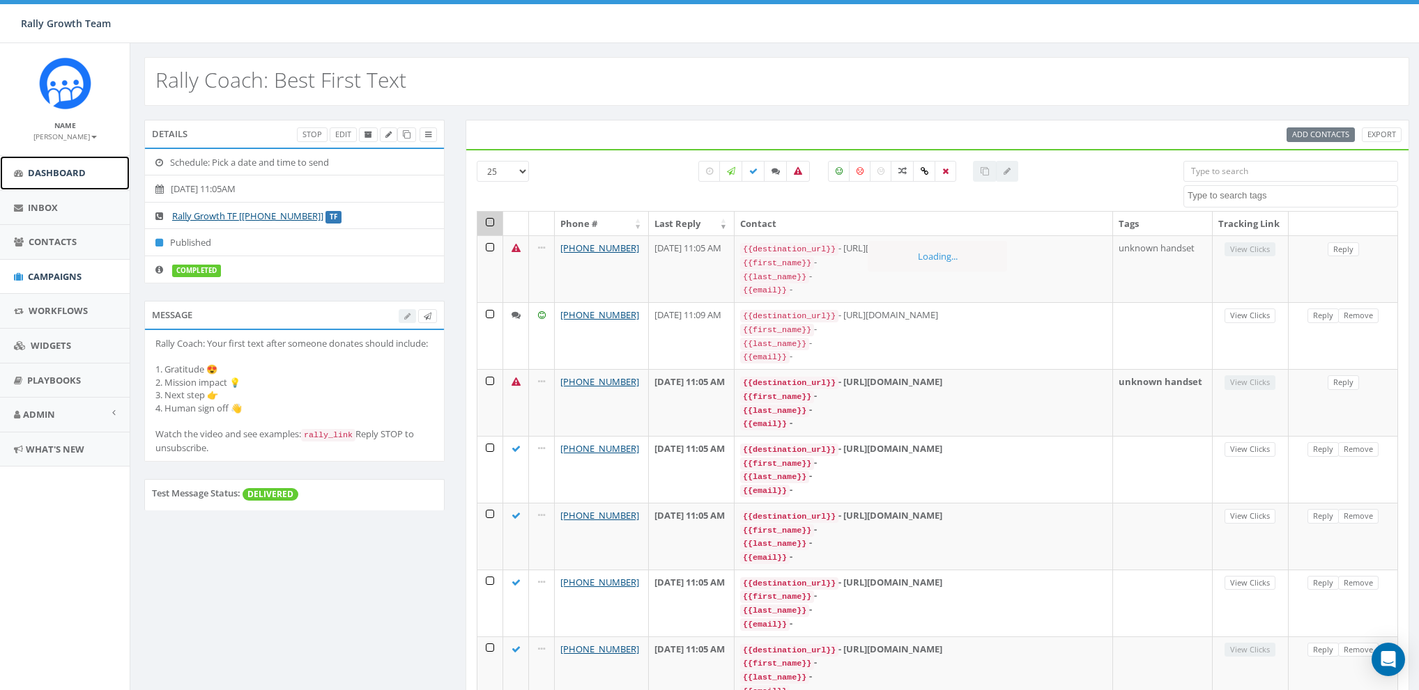
click at [50, 167] on span "Dashboard" at bounding box center [57, 173] width 58 height 13
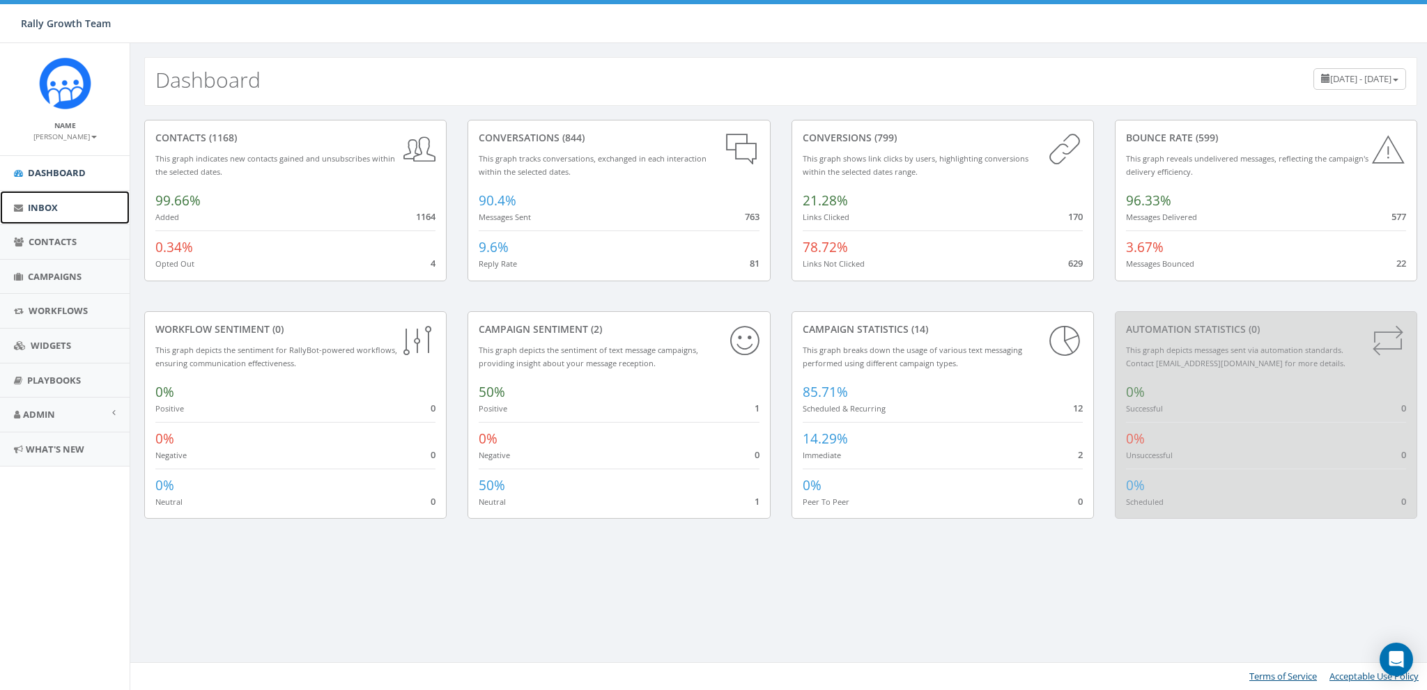
click at [48, 208] on span "Inbox" at bounding box center [43, 207] width 30 height 13
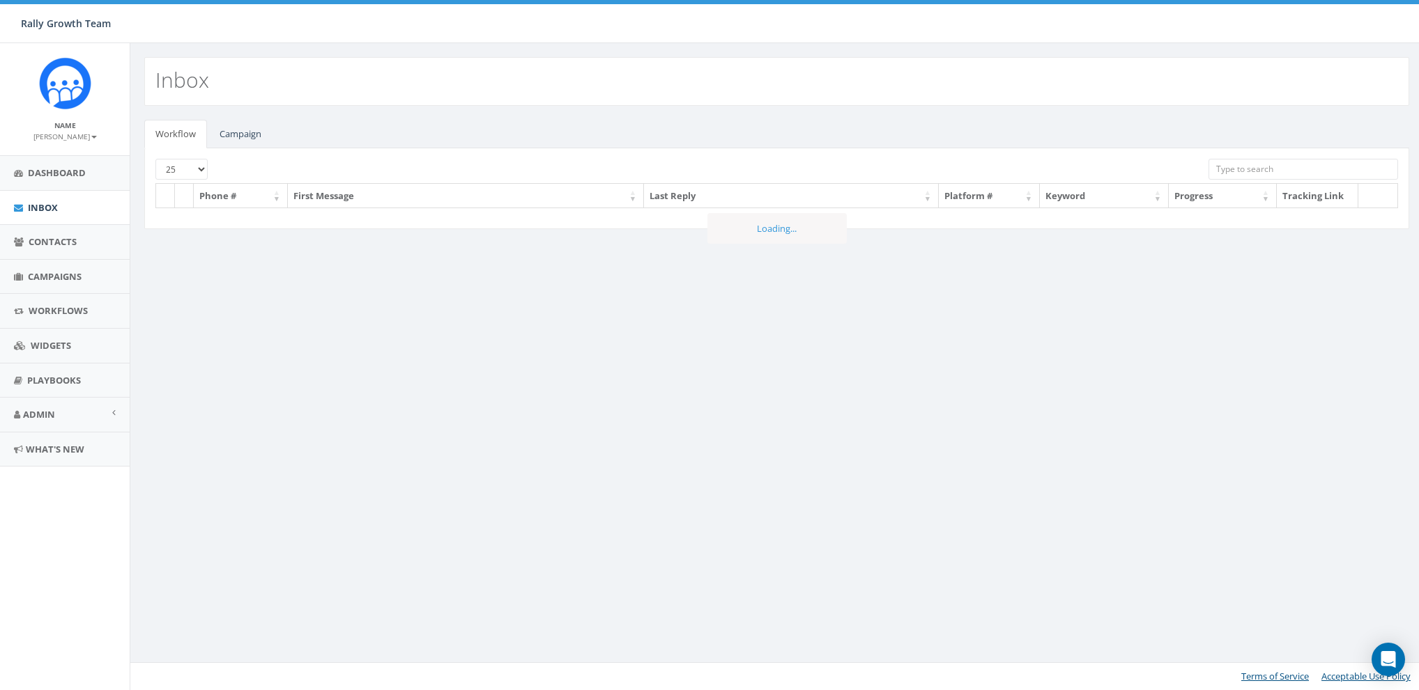
select select
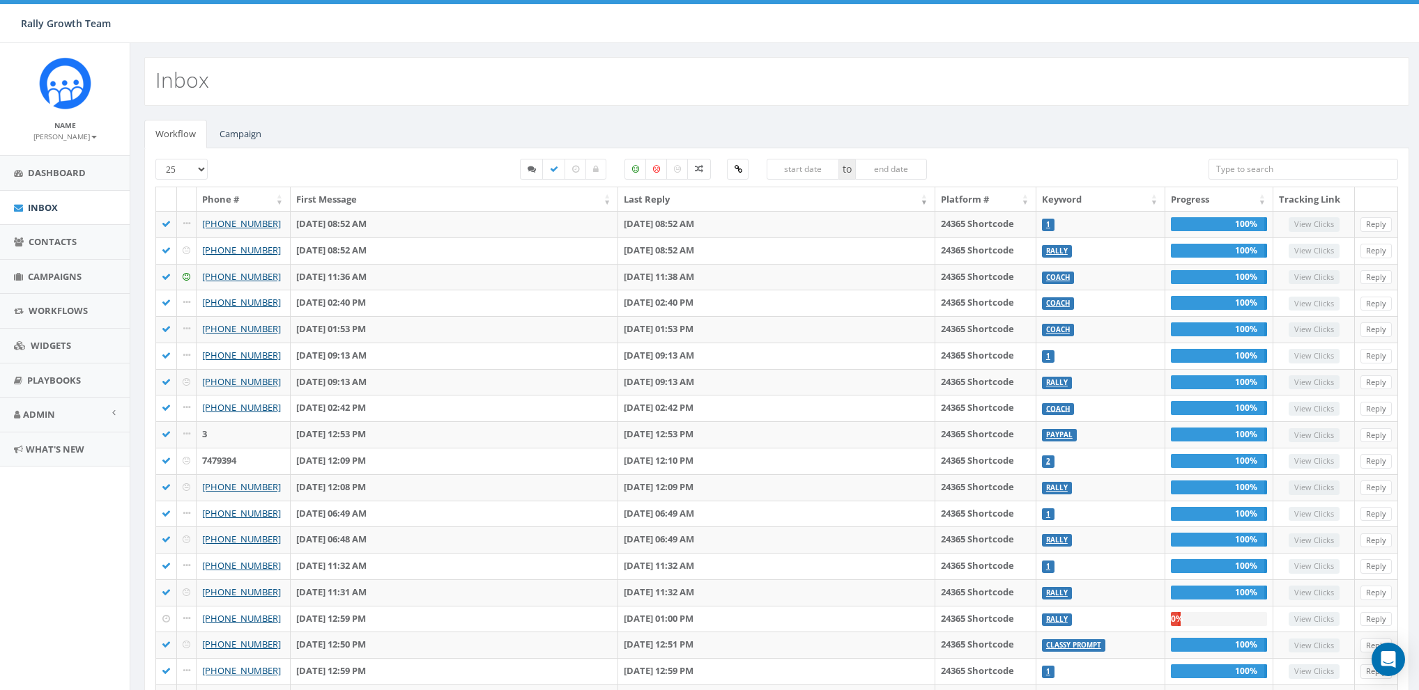
click at [269, 110] on div "Workflow Campaign [PHONE_NUMBER] to Phone # First Message Last Reply Platform #…" at bounding box center [776, 525] width 1292 height 839
click at [253, 132] on link "Campaign" at bounding box center [240, 134] width 64 height 29
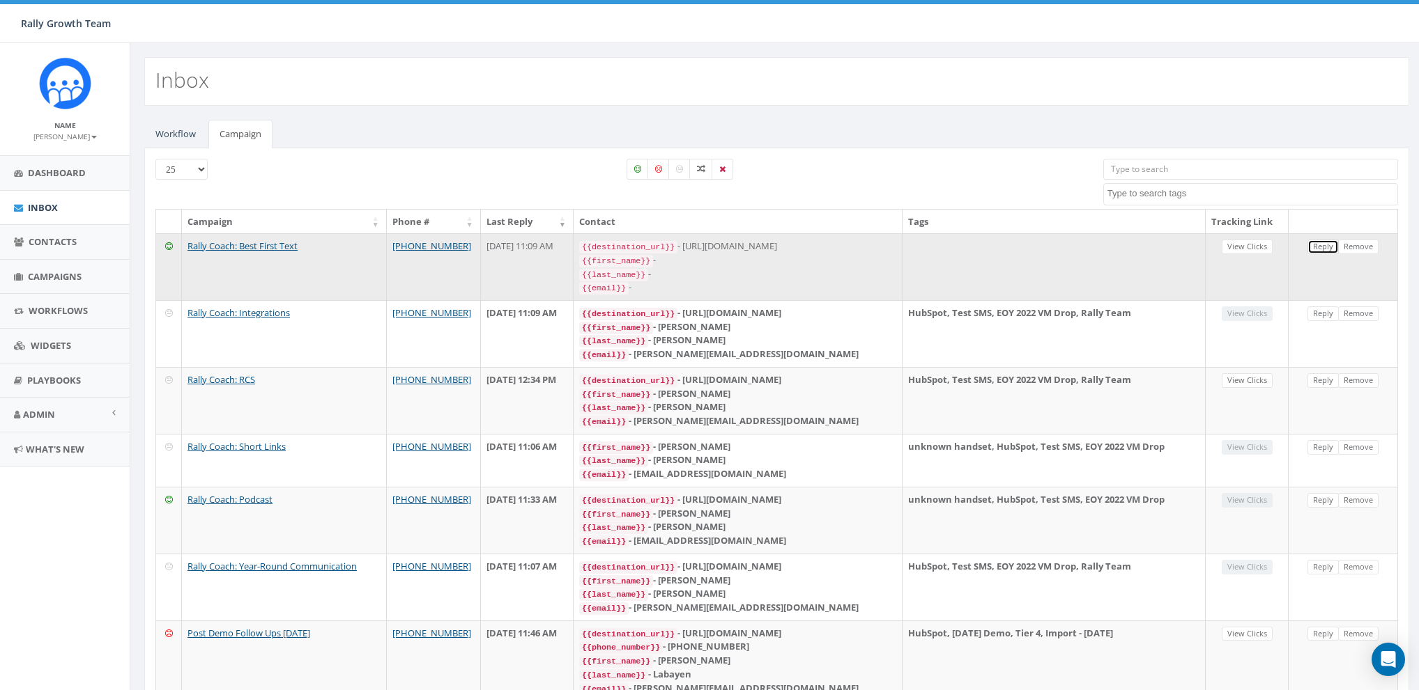
click at [1315, 245] on link "Reply" at bounding box center [1322, 247] width 31 height 15
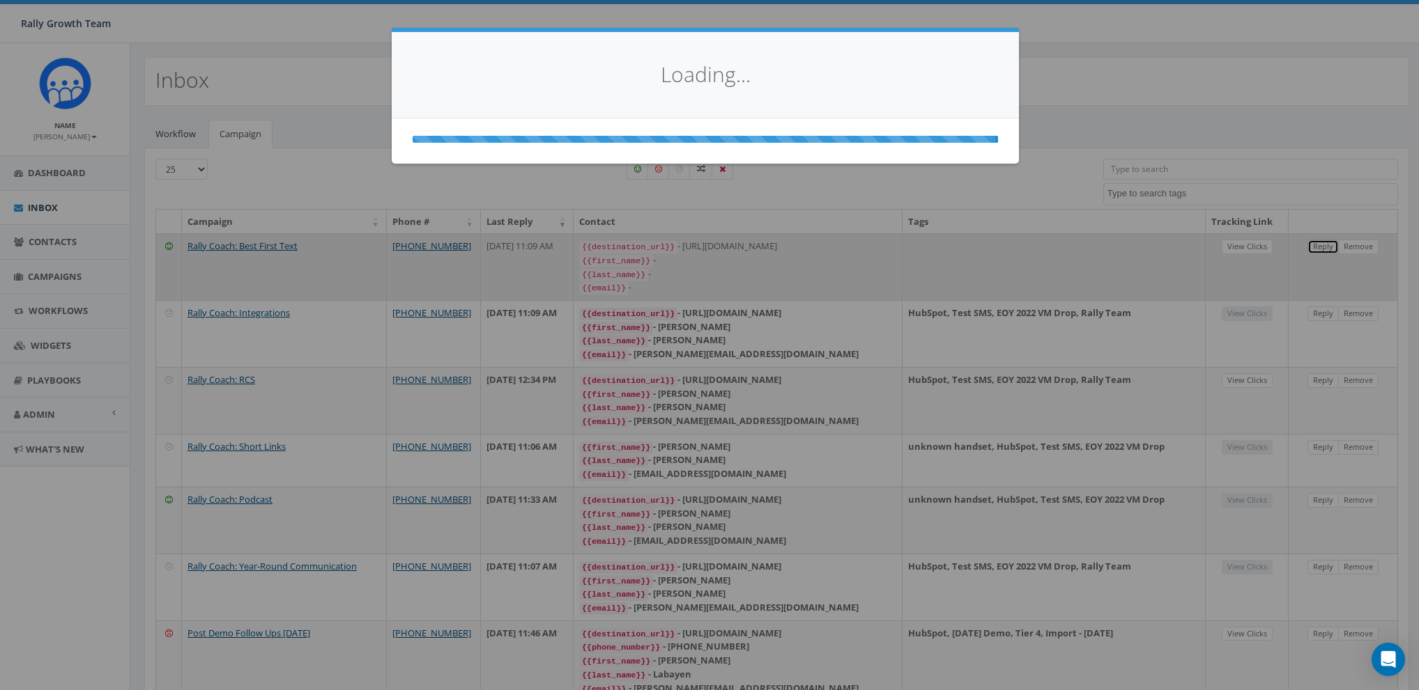
select select
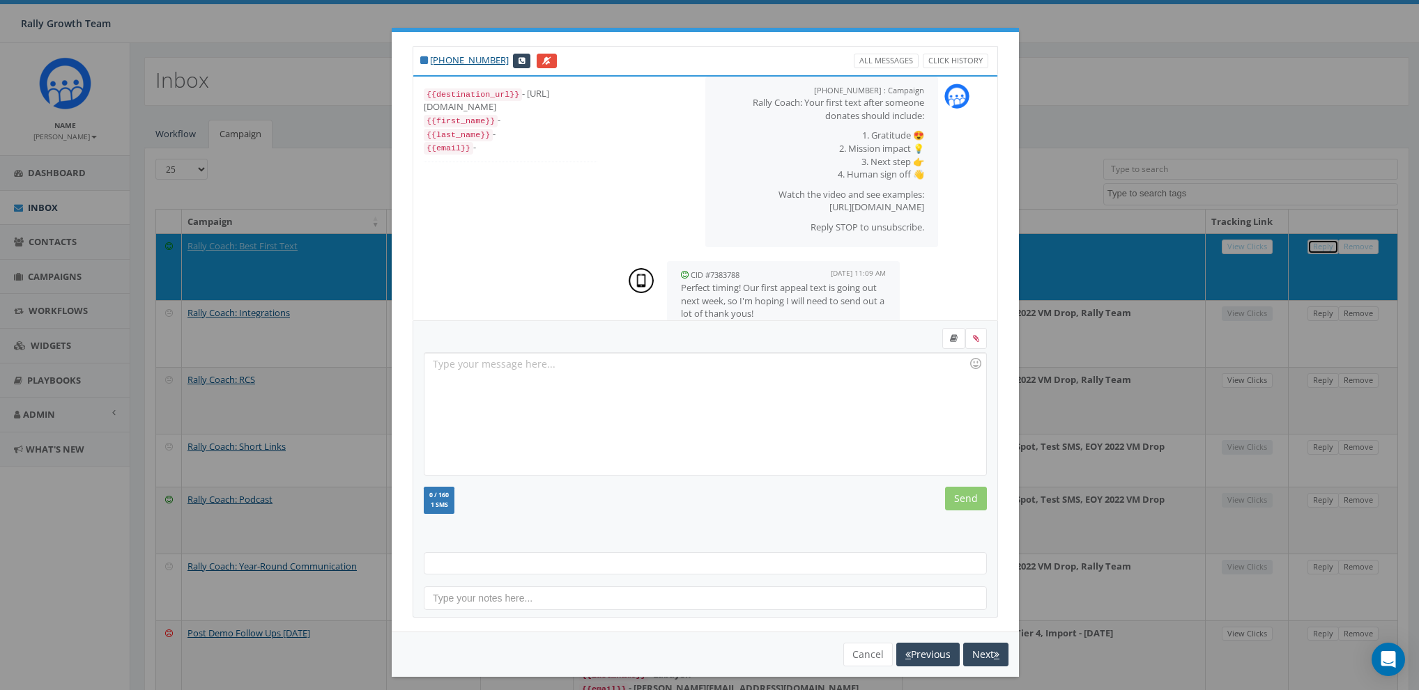
scroll to position [49, 0]
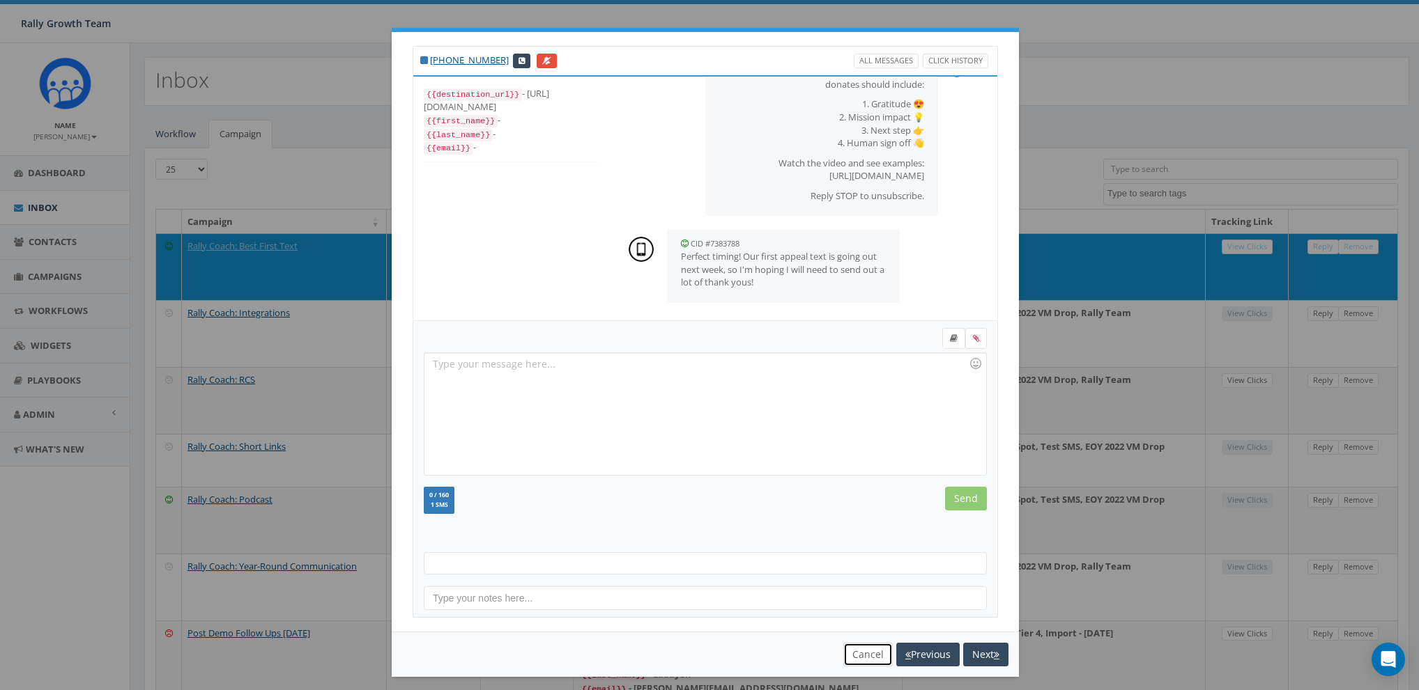
click at [863, 656] on button "Cancel" at bounding box center [867, 655] width 49 height 24
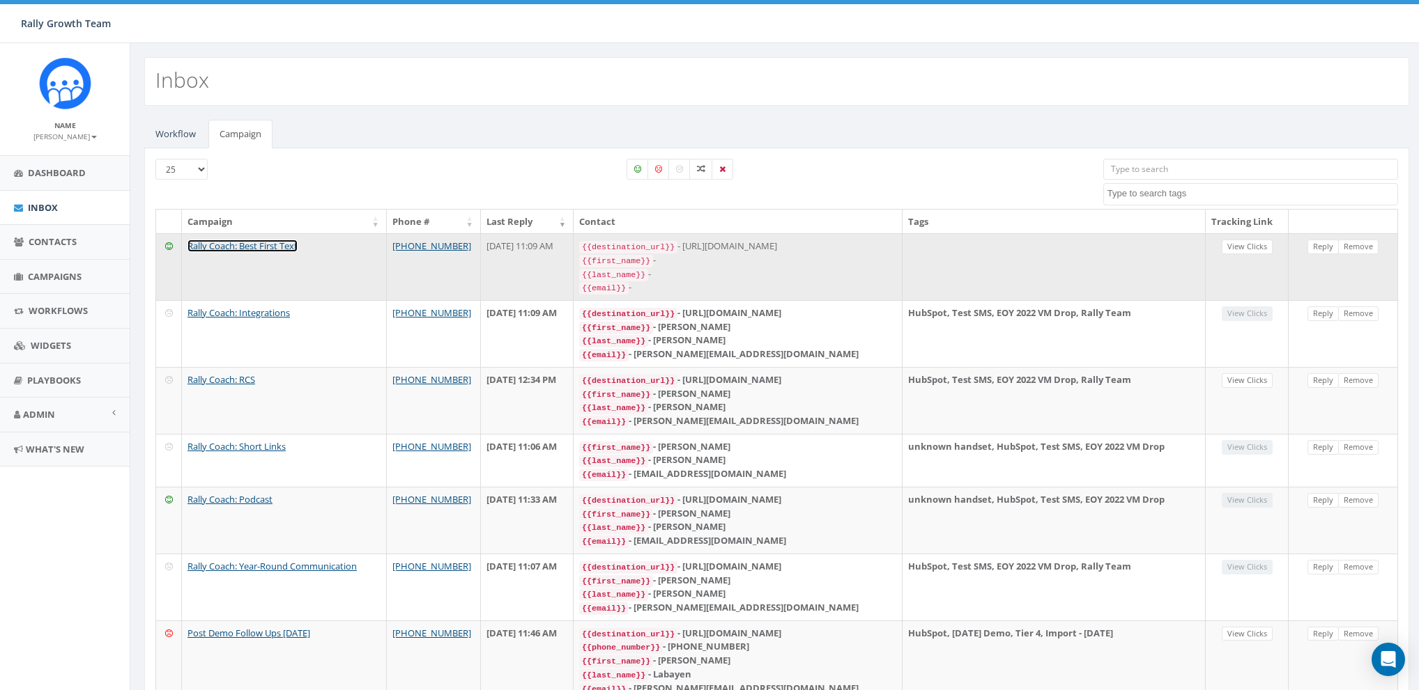
click at [241, 242] on link "Rally Coach: Best First Text" at bounding box center [242, 246] width 110 height 13
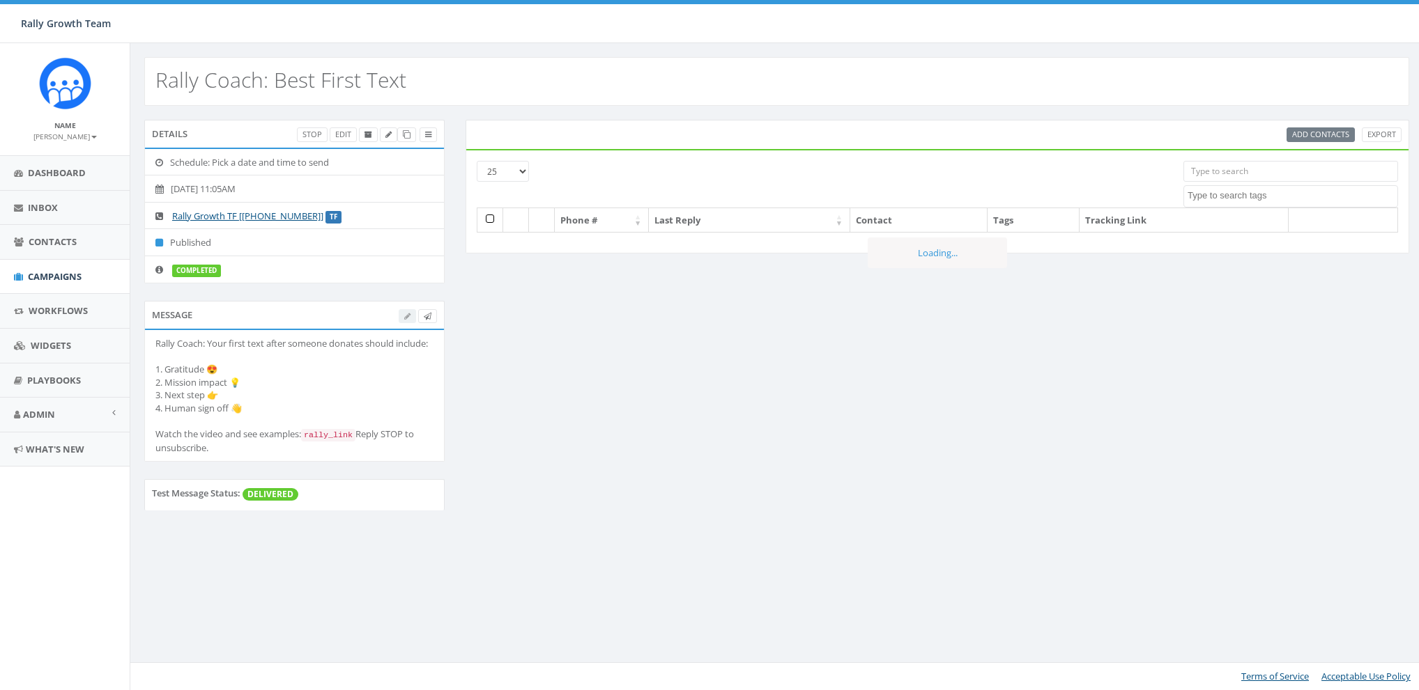
select select
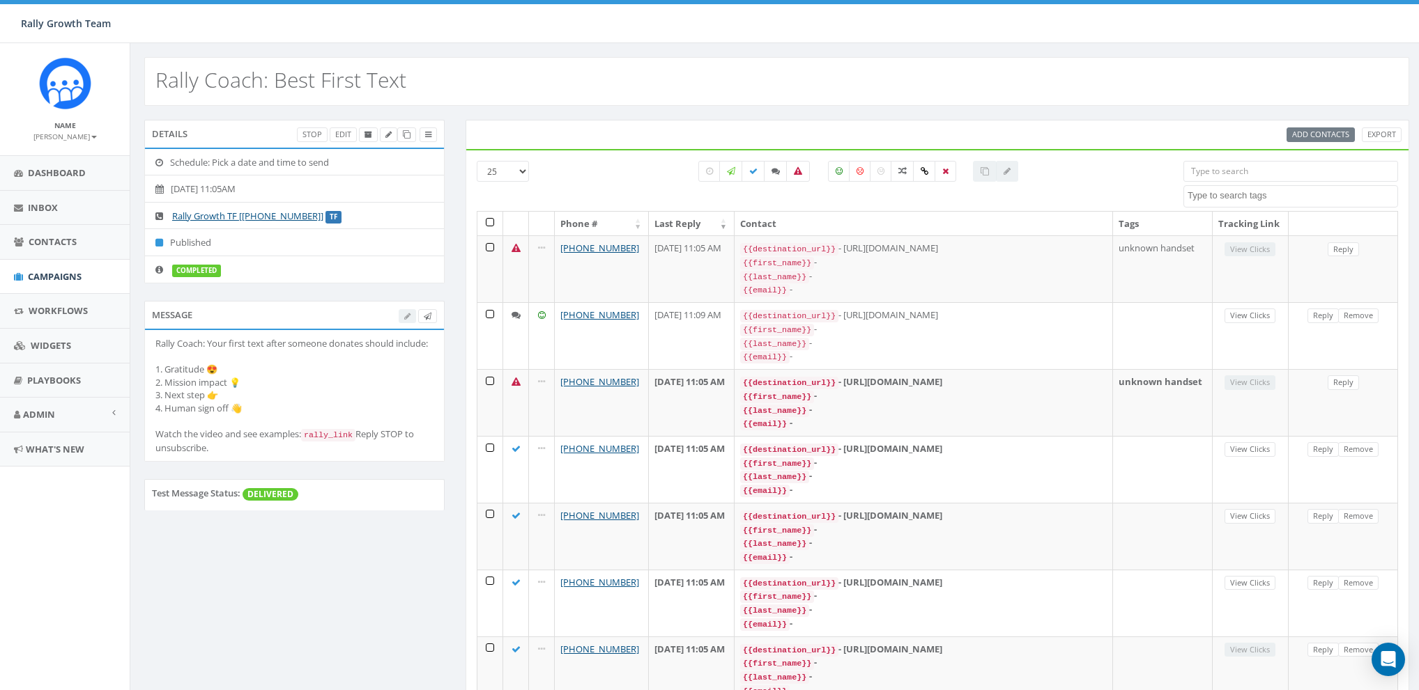
click at [73, 139] on small "[PERSON_NAME]" at bounding box center [64, 137] width 63 height 10
click at [80, 179] on link "Sign Out" at bounding box center [70, 175] width 110 height 17
